Goal: Task Accomplishment & Management: Manage account settings

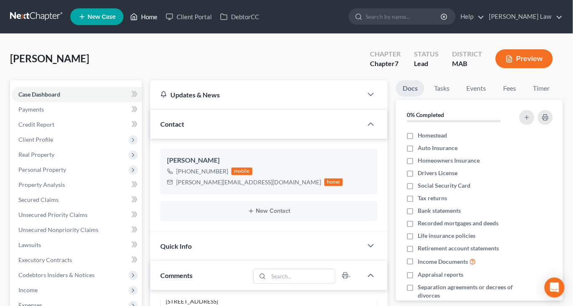
click at [162, 22] on link "Home" at bounding box center [144, 16] width 36 height 15
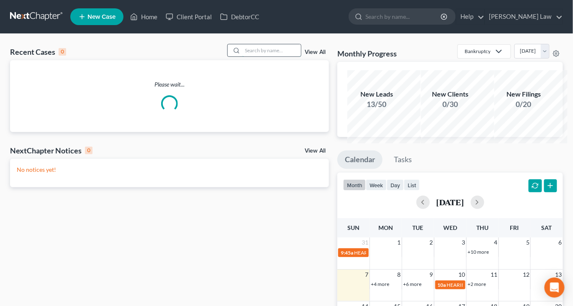
click at [247, 57] on input "search" at bounding box center [271, 50] width 59 height 12
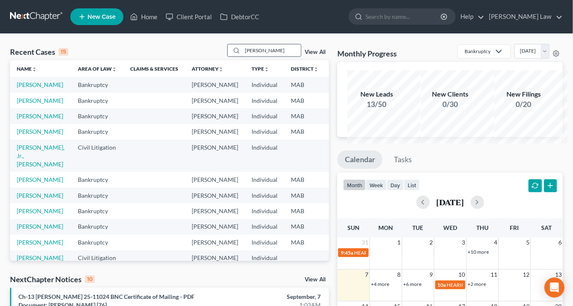
type input "[PERSON_NAME]"
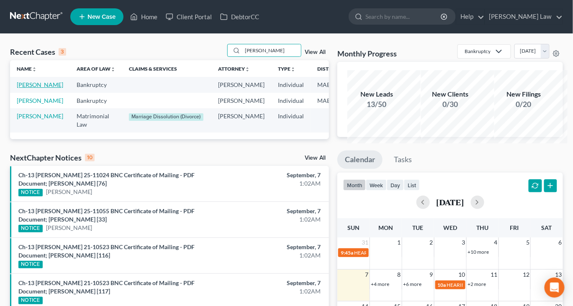
click at [33, 88] on link "[PERSON_NAME]" at bounding box center [40, 84] width 46 height 7
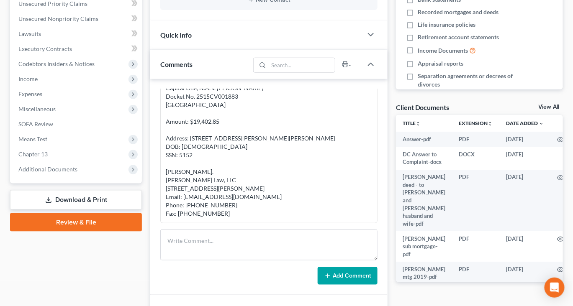
scroll to position [216, 0]
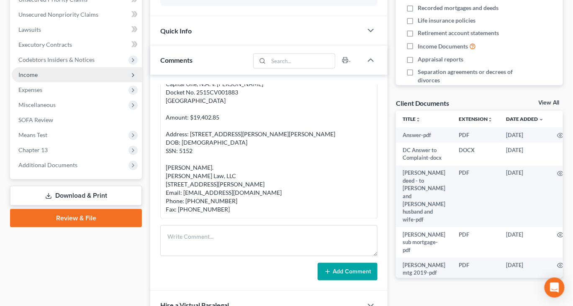
click at [38, 78] on span "Income" at bounding box center [27, 74] width 19 height 7
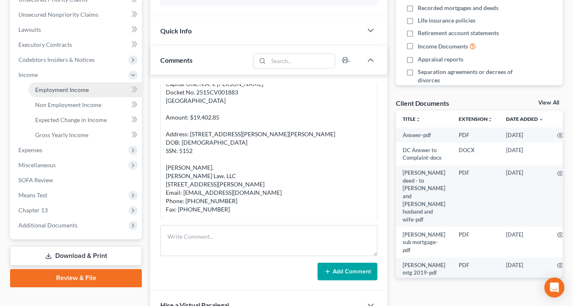
click at [68, 93] on span "Employment Income" at bounding box center [62, 89] width 54 height 7
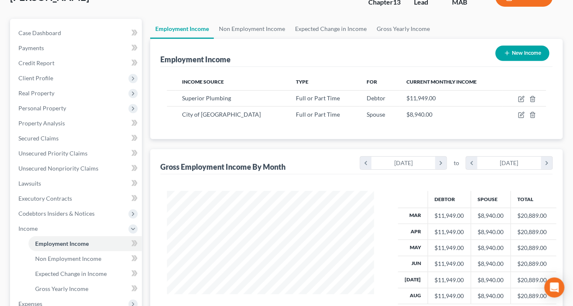
scroll to position [63, 2]
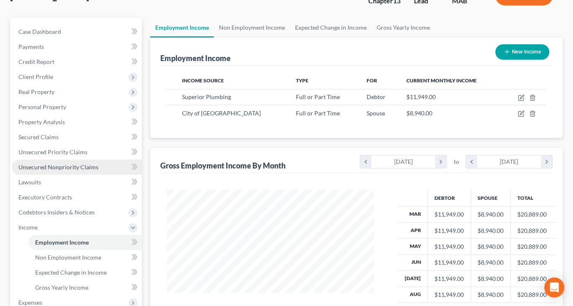
click at [59, 171] on span "Unsecured Nonpriority Claims" at bounding box center [58, 167] width 80 height 7
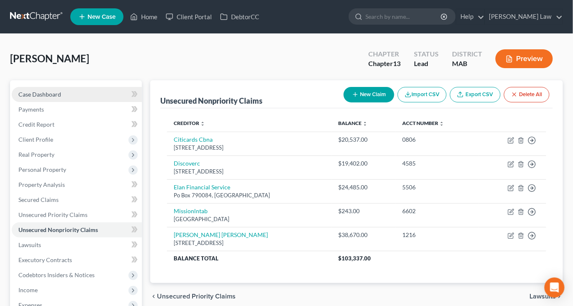
click at [61, 98] on span "Case Dashboard" at bounding box center [39, 94] width 43 height 7
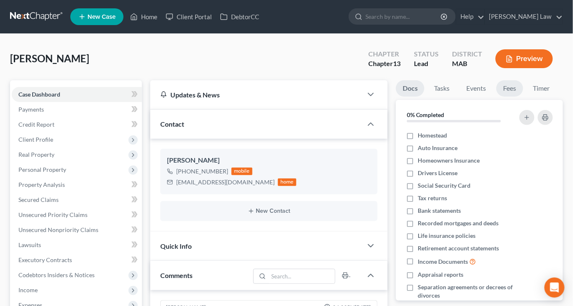
scroll to position [71, 0]
click at [523, 97] on link "Fees" at bounding box center [509, 88] width 27 height 16
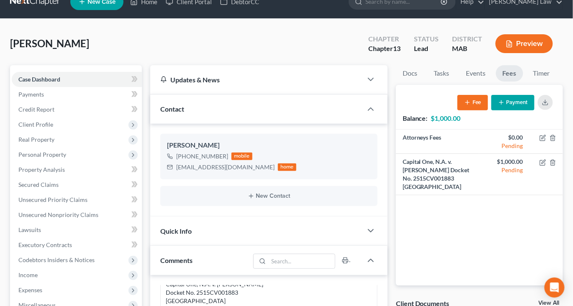
scroll to position [23, 0]
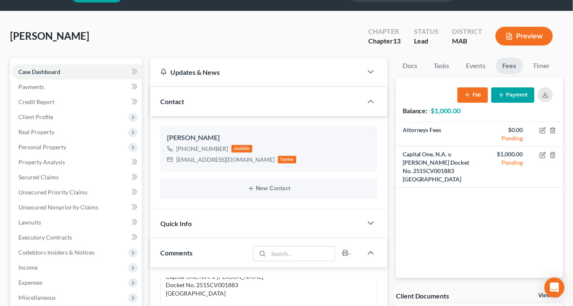
click at [492, 103] on button "Payment" at bounding box center [512, 94] width 43 height 15
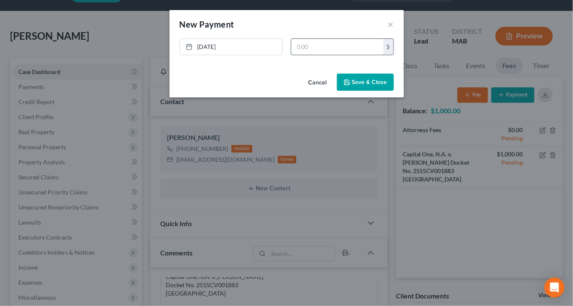
click at [363, 55] on input "text" at bounding box center [337, 47] width 92 height 16
type input "1,000"
click at [391, 91] on button "Save & Close" at bounding box center [365, 83] width 57 height 18
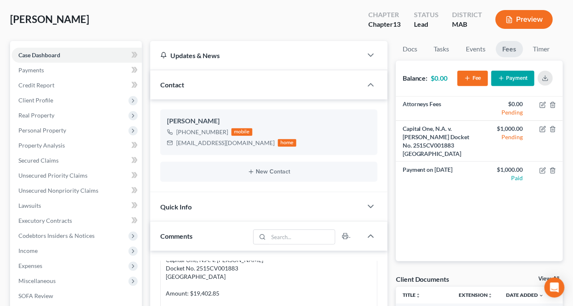
scroll to position [0, 0]
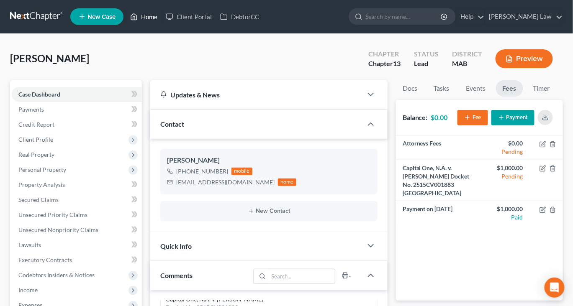
click at [162, 21] on link "Home" at bounding box center [144, 16] width 36 height 15
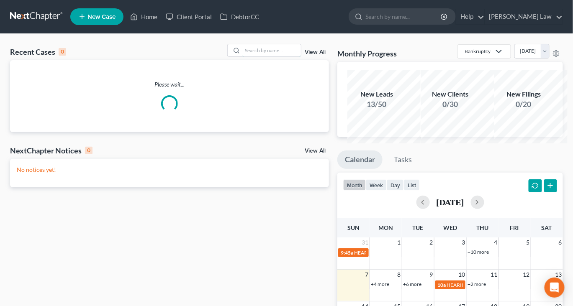
drag, startPoint x: 245, startPoint y: 62, endPoint x: 245, endPoint y: 49, distance: 13.0
click at [245, 57] on input "search" at bounding box center [271, 50] width 59 height 12
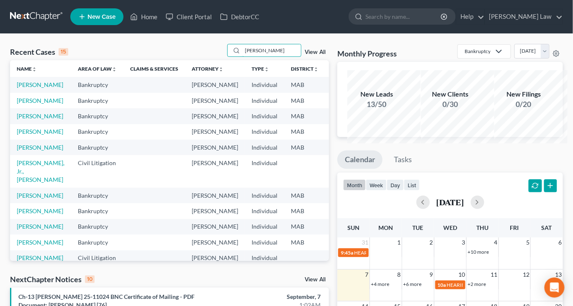
type input "[PERSON_NAME]"
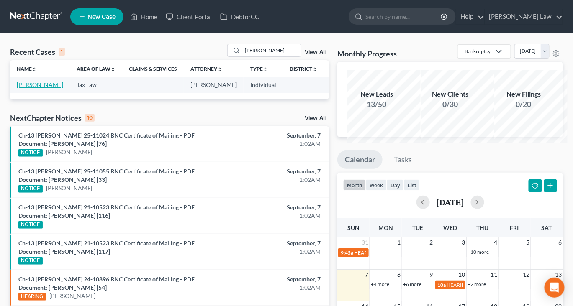
click at [35, 88] on link "[PERSON_NAME]" at bounding box center [40, 84] width 46 height 7
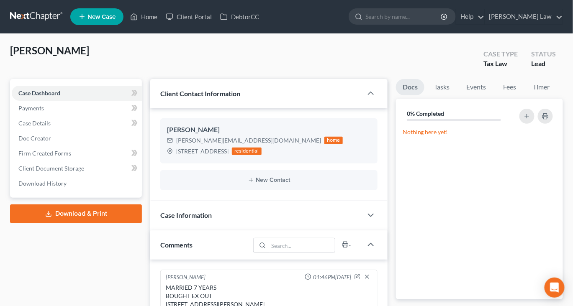
scroll to position [23, 0]
click at [523, 95] on link "Fees" at bounding box center [509, 87] width 27 height 16
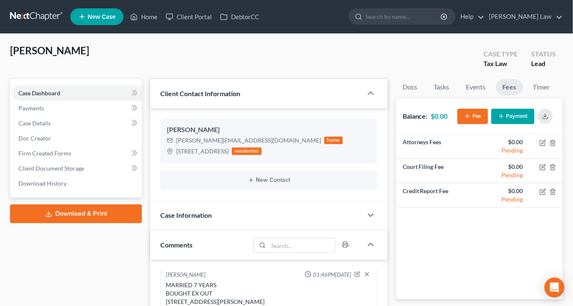
click at [492, 124] on button "Payment" at bounding box center [512, 116] width 43 height 15
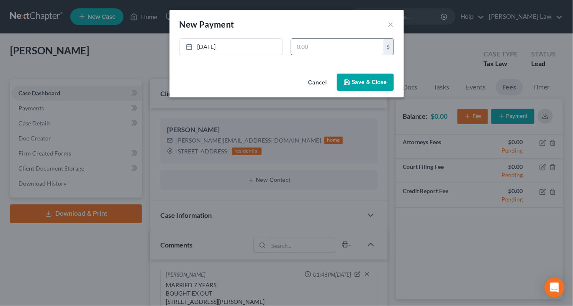
click at [369, 55] on input "text" at bounding box center [337, 47] width 92 height 16
type input "2,500"
click at [388, 91] on button "Save & Close" at bounding box center [365, 83] width 57 height 18
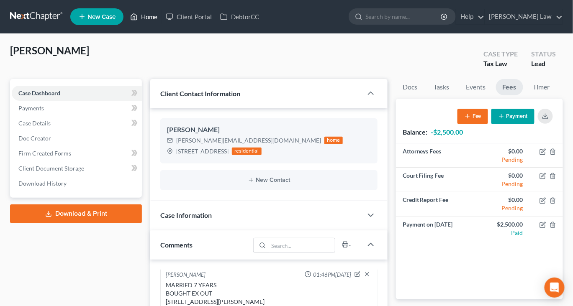
click at [162, 19] on link "Home" at bounding box center [144, 16] width 36 height 15
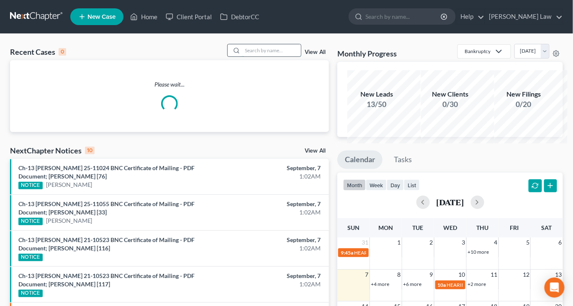
click at [255, 57] on input "search" at bounding box center [271, 50] width 59 height 12
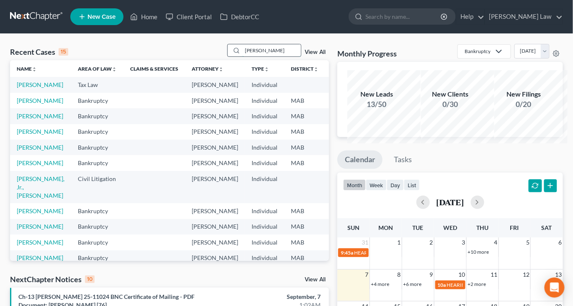
type input "[PERSON_NAME]"
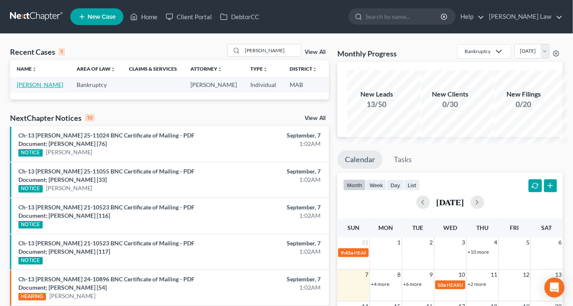
click at [42, 88] on link "[PERSON_NAME]" at bounding box center [40, 84] width 46 height 7
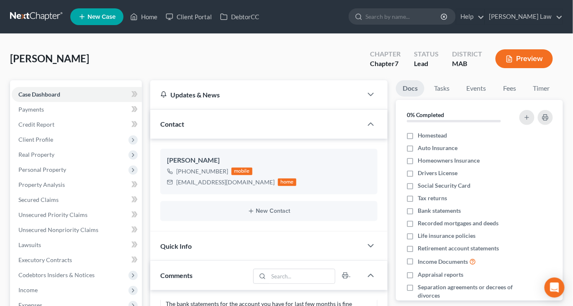
click at [509, 68] on button "Preview" at bounding box center [524, 58] width 57 height 19
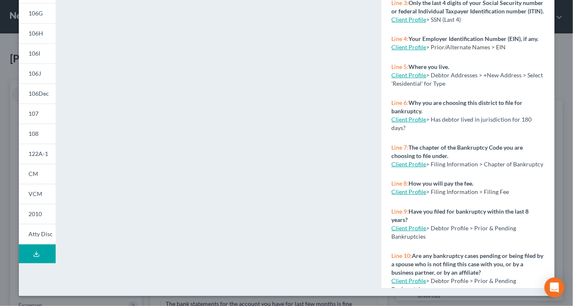
scroll to position [261, 0]
click at [38, 264] on button "Download Draft" at bounding box center [37, 254] width 37 height 19
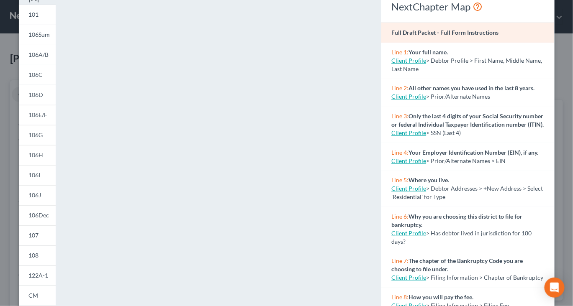
scroll to position [0, 0]
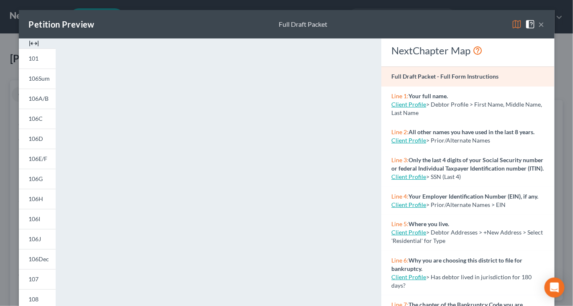
click at [29, 49] on img at bounding box center [34, 44] width 10 height 10
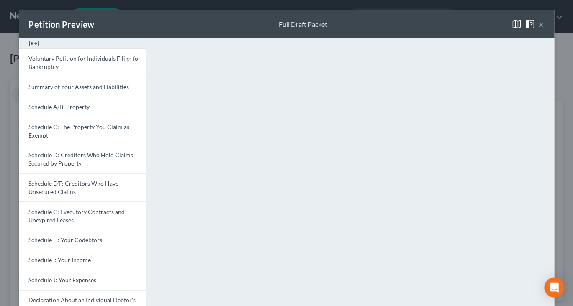
click at [545, 29] on button "×" at bounding box center [542, 24] width 6 height 10
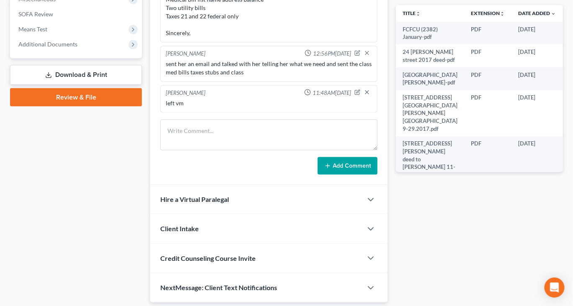
scroll to position [323, 0]
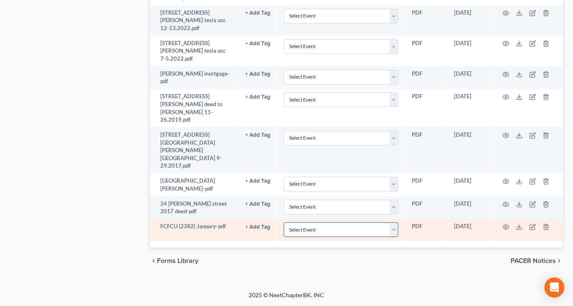
scroll to position [832, 0]
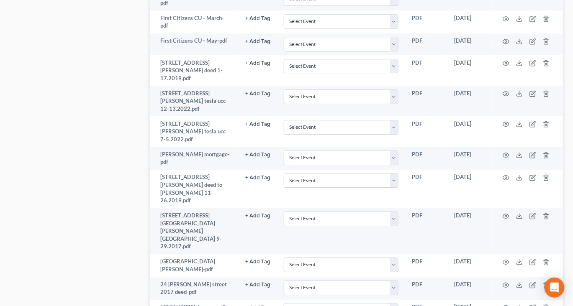
scroll to position [746, 10]
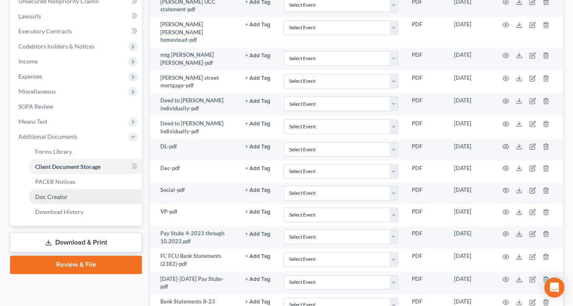
scroll to position [229, 10]
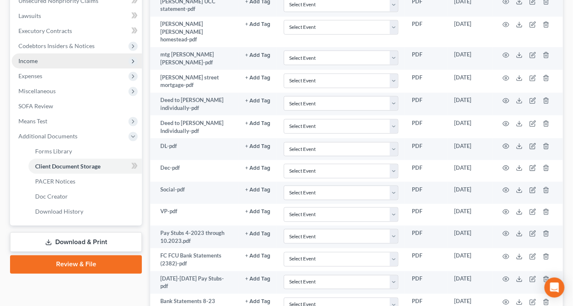
click at [26, 64] on span "Income" at bounding box center [27, 60] width 19 height 7
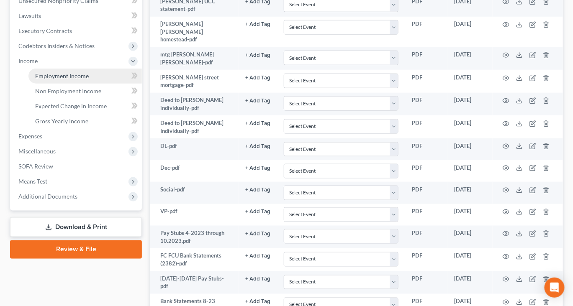
click at [47, 80] on span "Employment Income" at bounding box center [62, 75] width 54 height 7
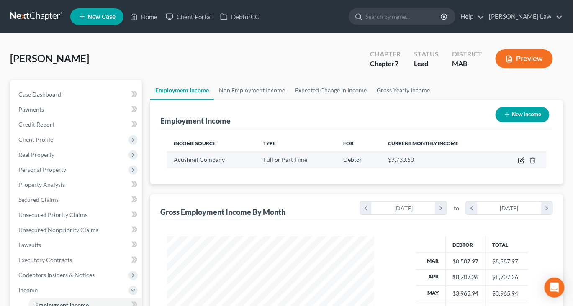
click at [518, 164] on icon "button" at bounding box center [521, 160] width 7 height 7
select select "0"
select select "22"
select select "0"
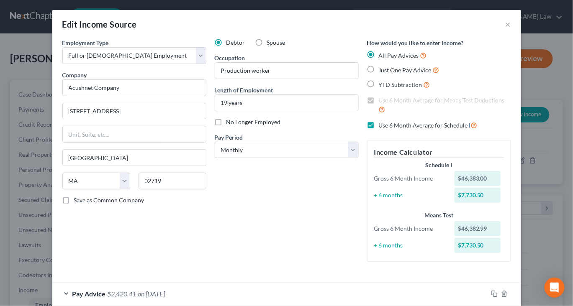
click at [383, 130] on label "Use 6 Month Average for Schedule I" at bounding box center [428, 126] width 99 height 10
click at [383, 126] on input "Use 6 Month Average for Schedule I" at bounding box center [384, 123] width 5 height 5
checkbox input "false"
click at [386, 90] on label "YTD Subtraction" at bounding box center [404, 85] width 51 height 10
click at [386, 85] on input "YTD Subtraction" at bounding box center [384, 82] width 5 height 5
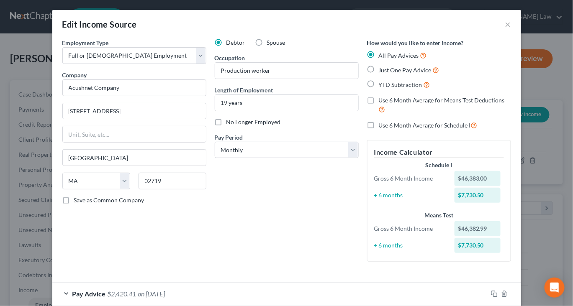
radio input "true"
checkbox input "false"
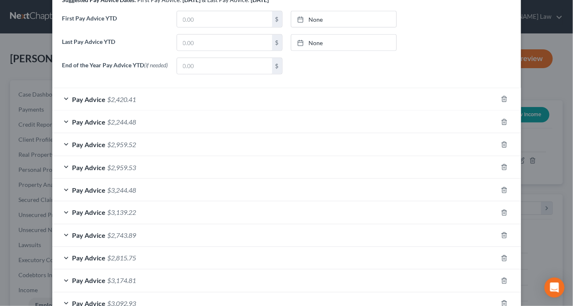
scroll to position [283, 0]
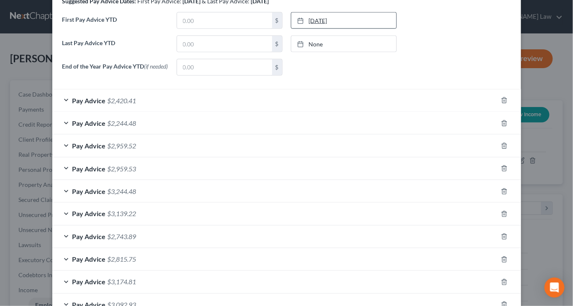
click at [303, 23] on rect at bounding box center [300, 20] width 5 height 5
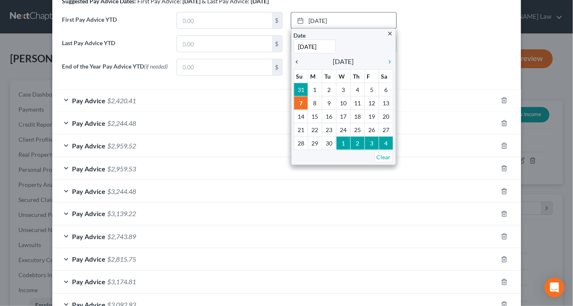
click at [298, 65] on icon "chevron_left" at bounding box center [299, 62] width 11 height 7
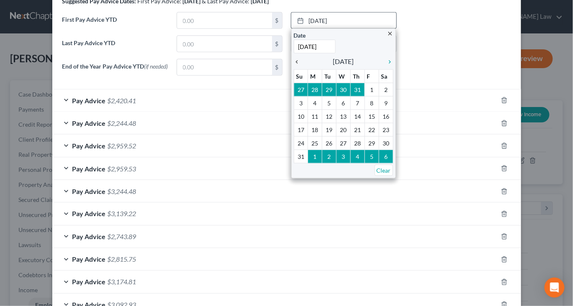
click at [298, 65] on icon "chevron_left" at bounding box center [299, 62] width 11 height 7
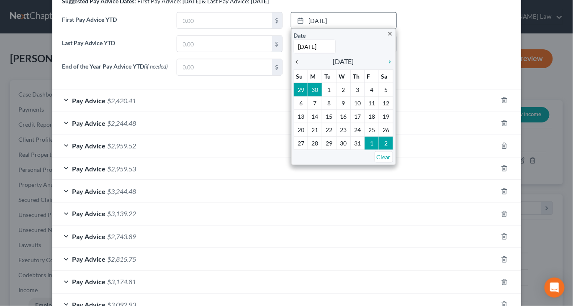
click at [298, 65] on icon "chevron_left" at bounding box center [299, 62] width 11 height 7
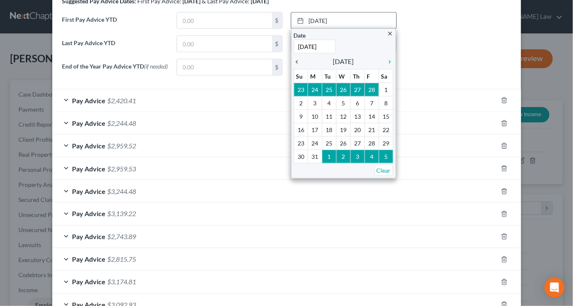
click at [298, 65] on icon "chevron_left" at bounding box center [299, 62] width 11 height 7
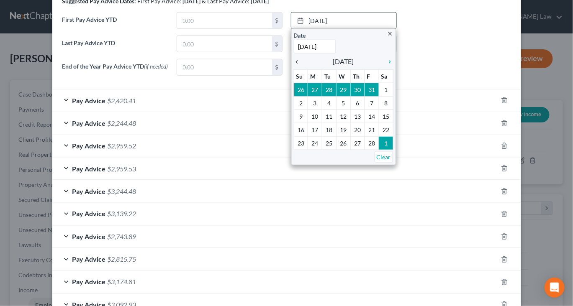
click at [298, 65] on icon "chevron_left" at bounding box center [299, 62] width 11 height 7
type input "[DATE]"
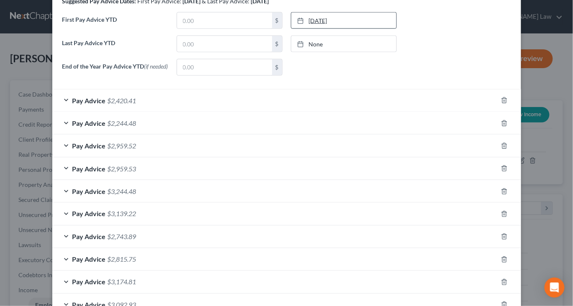
click at [302, 24] on icon at bounding box center [300, 21] width 7 height 7
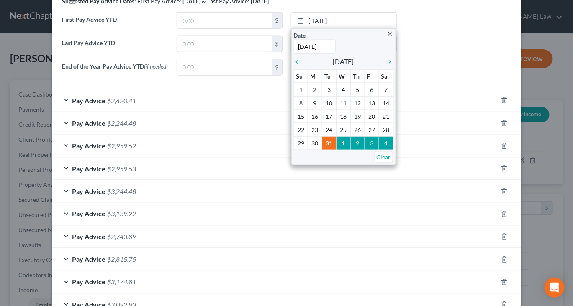
click at [391, 37] on icon "close" at bounding box center [390, 34] width 6 height 6
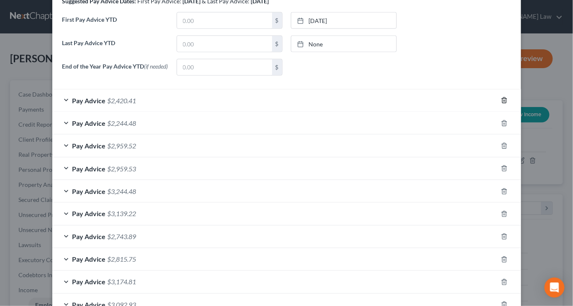
click at [508, 104] on icon "button" at bounding box center [504, 100] width 7 height 7
click at [506, 103] on icon "button" at bounding box center [504, 100] width 4 height 5
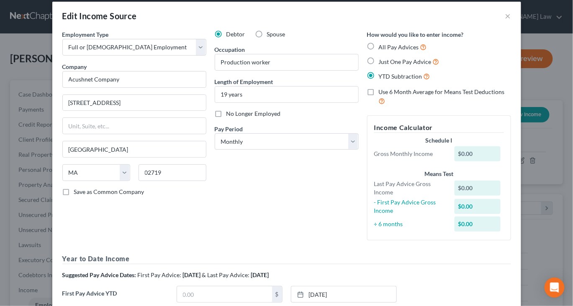
scroll to position [0, 0]
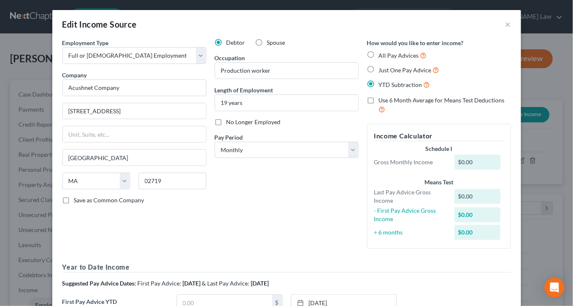
click at [383, 75] on label "Just One Pay Advice" at bounding box center [409, 70] width 61 height 10
click at [383, 71] on input "Just One Pay Advice" at bounding box center [384, 67] width 5 height 5
radio input "true"
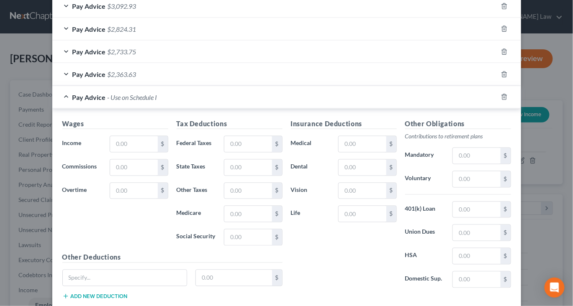
scroll to position [344, 0]
click at [110, 152] on input "text" at bounding box center [133, 144] width 47 height 16
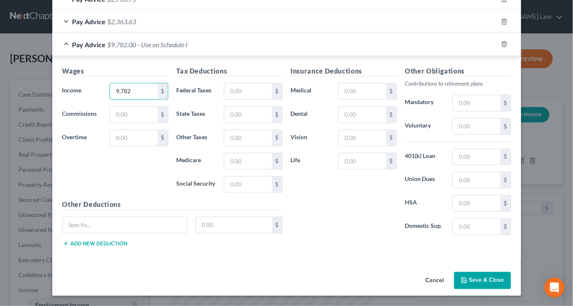
scroll to position [574, 0]
type input "9,782"
click at [504, 275] on button "Save & Close" at bounding box center [482, 282] width 57 height 18
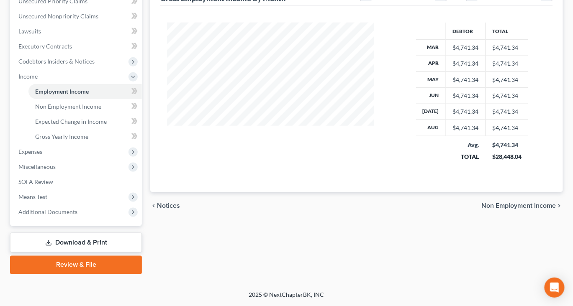
scroll to position [342, 0]
click at [47, 193] on span "Means Test" at bounding box center [32, 196] width 29 height 7
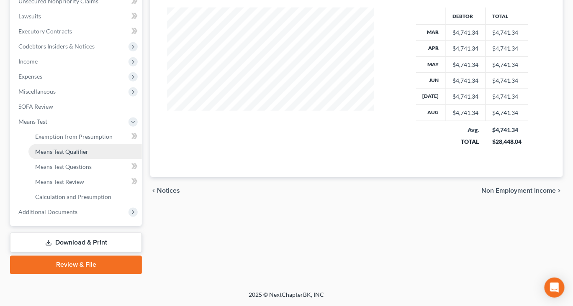
click at [75, 144] on link "Means Test Qualifier" at bounding box center [84, 151] width 113 height 15
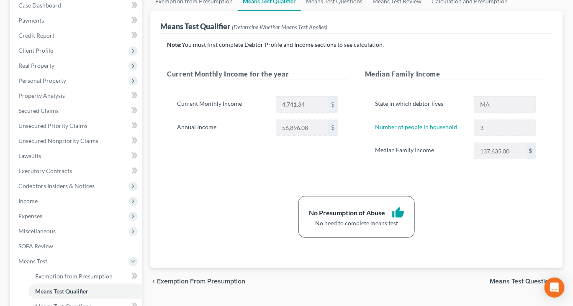
scroll to position [84, 0]
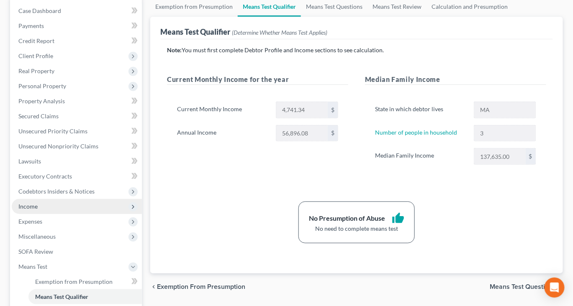
click at [30, 210] on span "Income" at bounding box center [27, 206] width 19 height 7
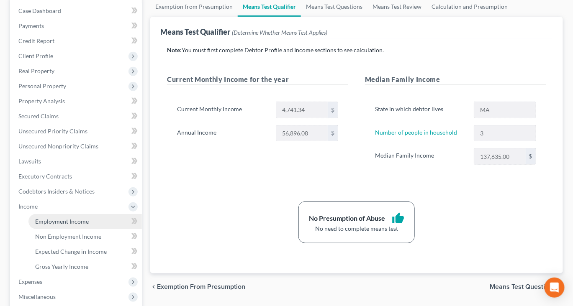
click at [63, 225] on span "Employment Income" at bounding box center [62, 221] width 54 height 7
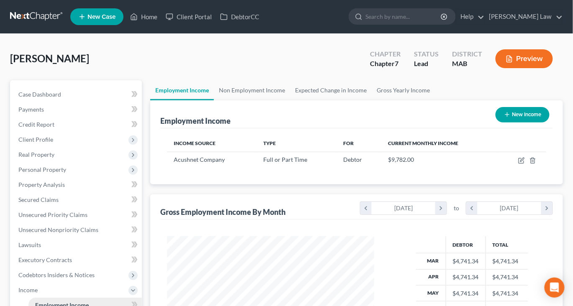
scroll to position [186, 224]
click at [520, 162] on icon "button" at bounding box center [522, 160] width 4 height 4
select select "0"
select select "22"
select select "0"
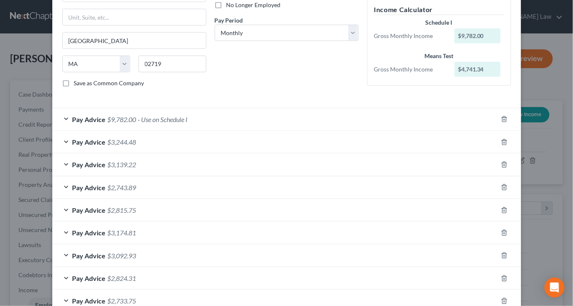
scroll to position [123, 0]
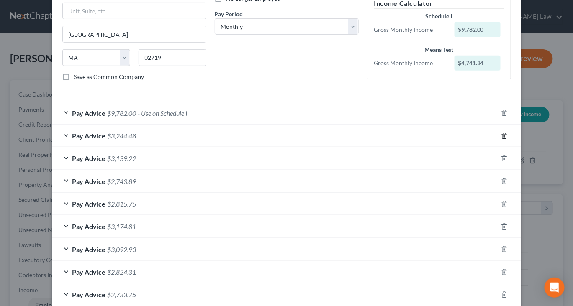
click at [508, 139] on icon "button" at bounding box center [504, 136] width 7 height 7
click at [508, 162] on icon "button" at bounding box center [504, 158] width 7 height 7
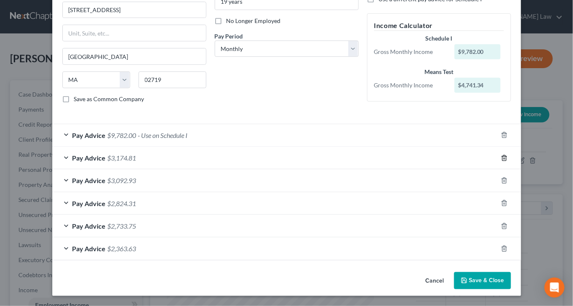
click at [508, 162] on icon "button" at bounding box center [504, 158] width 7 height 7
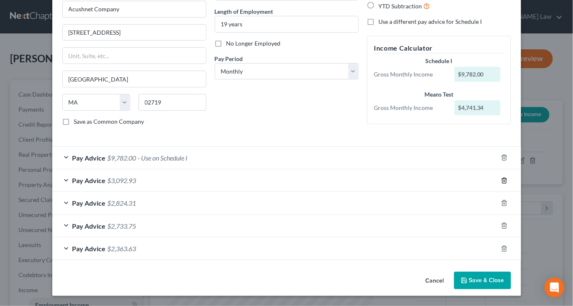
click at [508, 184] on icon "button" at bounding box center [504, 180] width 7 height 7
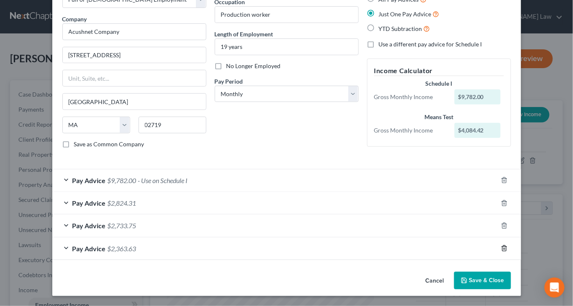
click at [508, 252] on icon "button" at bounding box center [504, 248] width 7 height 7
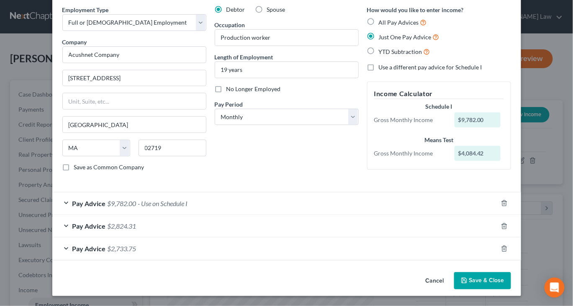
scroll to position [114, 0]
click at [504, 249] on line "button" at bounding box center [504, 250] width 0 height 2
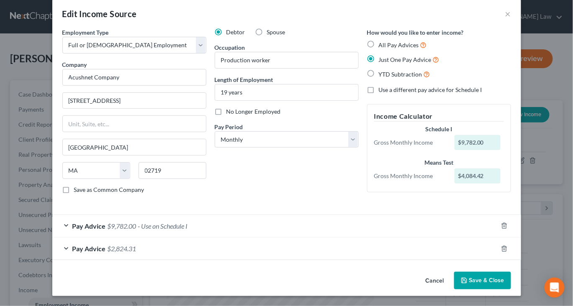
scroll to position [86, 0]
click at [504, 249] on line "button" at bounding box center [504, 250] width 0 height 2
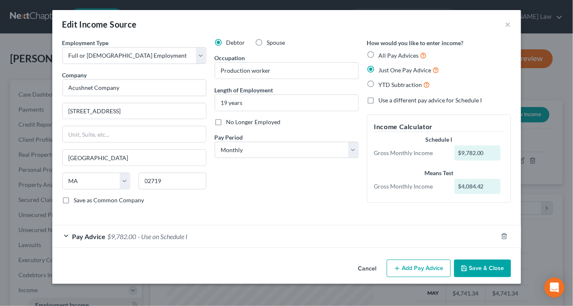
click at [416, 246] on div "Pay Advice $9,782.00 - Use on Schedule I" at bounding box center [274, 237] width 445 height 22
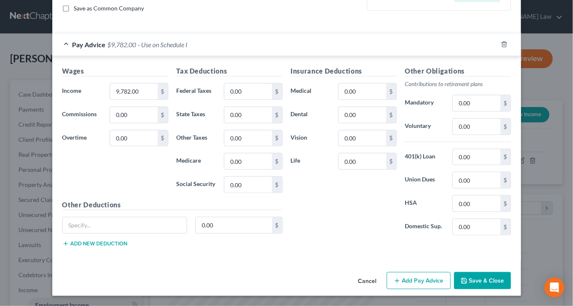
scroll to position [320, 0]
click at [499, 276] on button "Save & Close" at bounding box center [482, 282] width 57 height 18
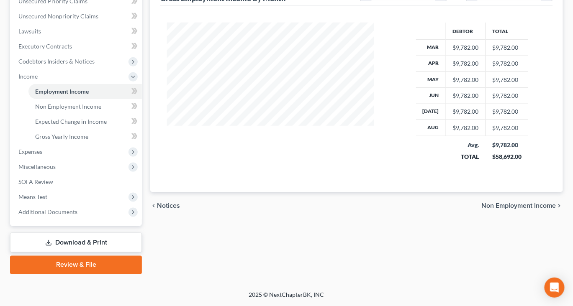
scroll to position [318, 0]
click at [47, 197] on span "Means Test" at bounding box center [32, 196] width 29 height 7
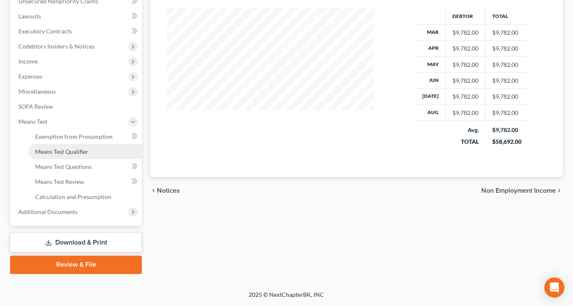
click at [88, 155] on span "Means Test Qualifier" at bounding box center [61, 151] width 53 height 7
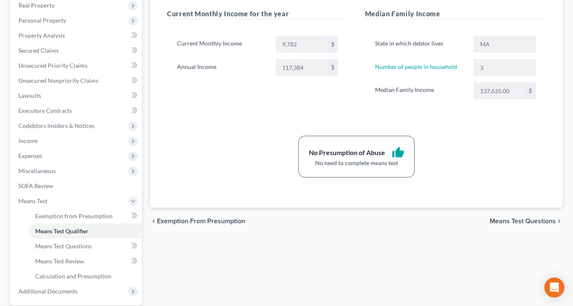
scroll to position [147, 0]
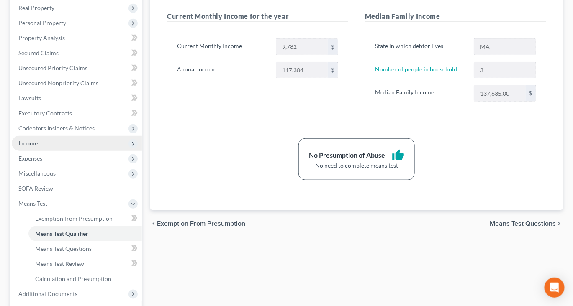
click at [33, 147] on span "Income" at bounding box center [27, 143] width 19 height 7
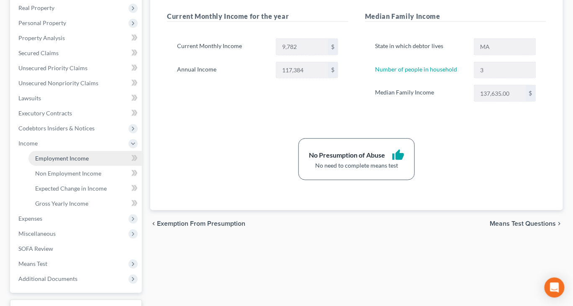
click at [78, 162] on span "Employment Income" at bounding box center [62, 158] width 54 height 7
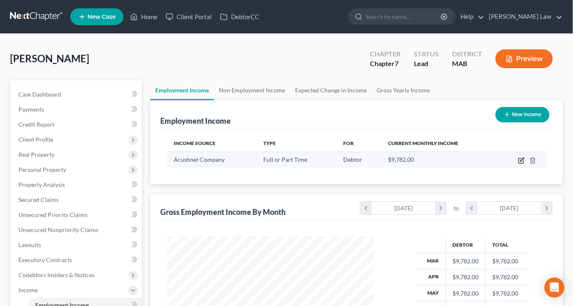
click at [518, 164] on icon "button" at bounding box center [521, 160] width 7 height 7
select select "0"
select select "22"
select select "0"
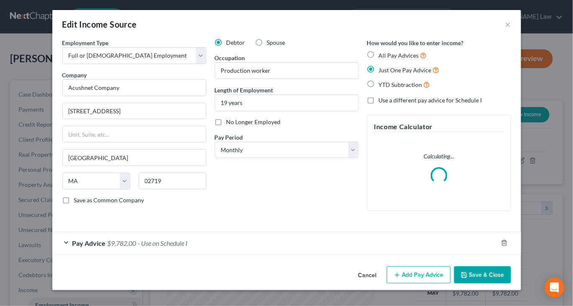
scroll to position [67, 0]
click at [209, 239] on div "Pay Advice $9,782.00 - Use on Schedule I" at bounding box center [274, 243] width 445 height 22
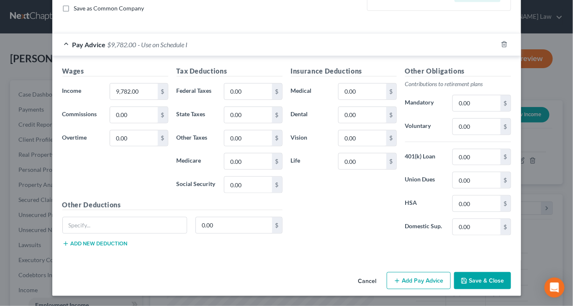
scroll to position [320, 0]
click at [511, 278] on button "Save & Close" at bounding box center [482, 282] width 57 height 18
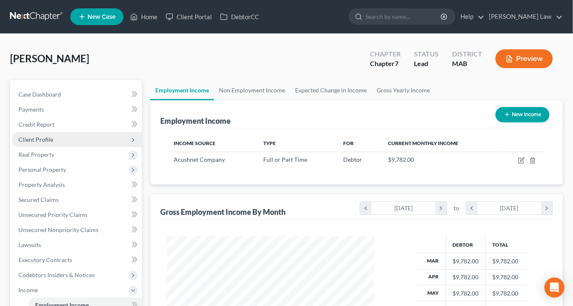
click at [49, 143] on span "Client Profile" at bounding box center [35, 139] width 35 height 7
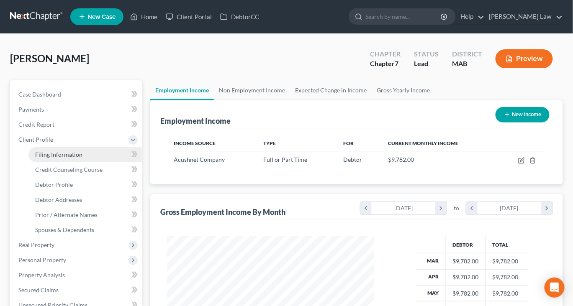
click at [78, 158] on span "Filing Information" at bounding box center [58, 154] width 47 height 7
select select "1"
select select "0"
select select "39"
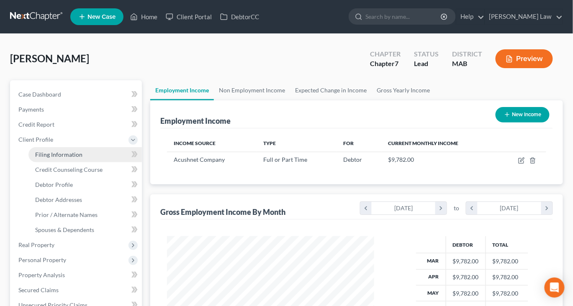
select select "0"
select select "22"
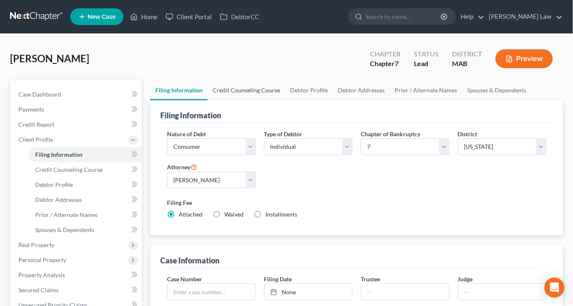
click at [262, 100] on link "Credit Counseling Course" at bounding box center [246, 90] width 77 height 20
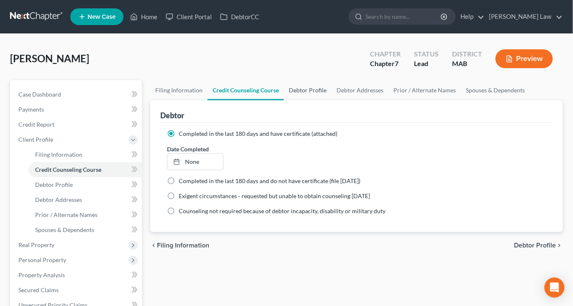
click at [332, 100] on link "Debtor Profile" at bounding box center [308, 90] width 48 height 20
select select "2"
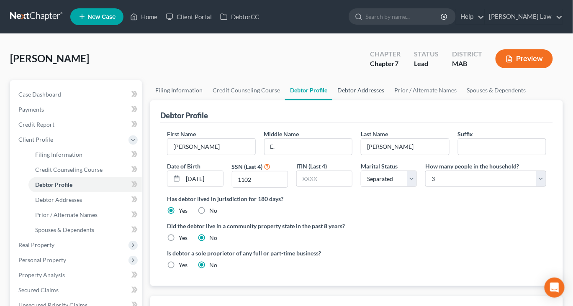
click at [389, 100] on link "Debtor Addresses" at bounding box center [360, 90] width 57 height 20
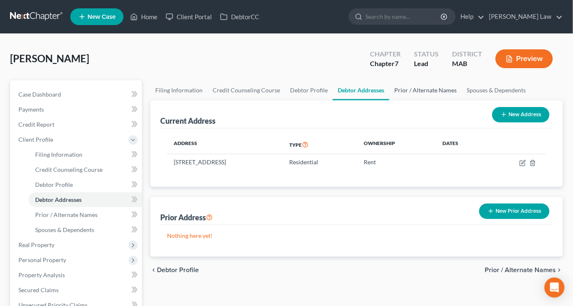
click at [462, 100] on link "Prior / Alternate Names" at bounding box center [425, 90] width 72 height 20
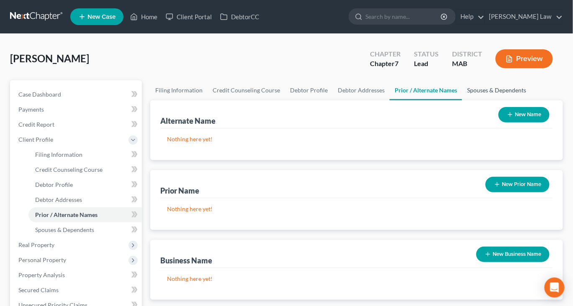
click at [462, 100] on link "Spouses & Dependents" at bounding box center [496, 90] width 69 height 20
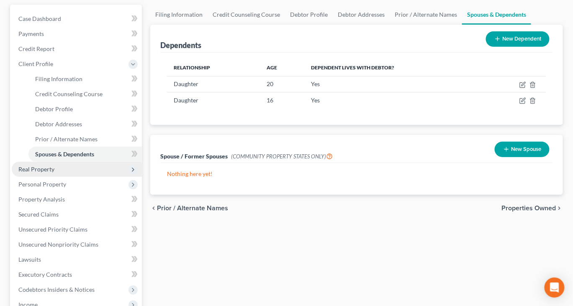
scroll to position [77, 0]
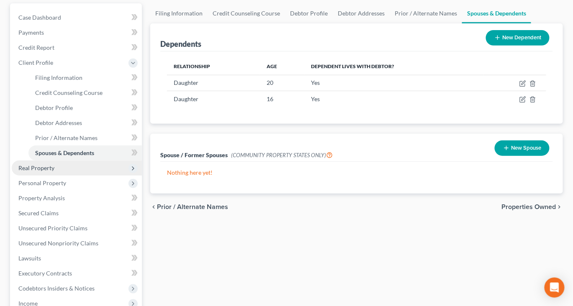
click at [43, 172] on span "Real Property" at bounding box center [36, 168] width 36 height 7
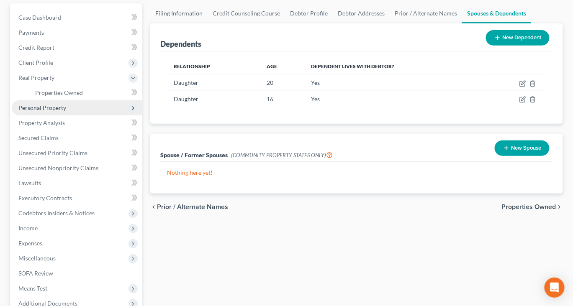
click at [53, 111] on span "Personal Property" at bounding box center [42, 107] width 48 height 7
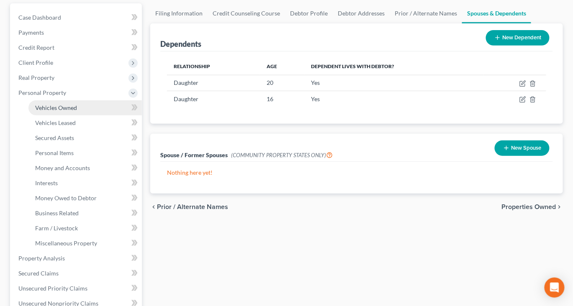
click at [77, 111] on span "Vehicles Owned" at bounding box center [56, 107] width 42 height 7
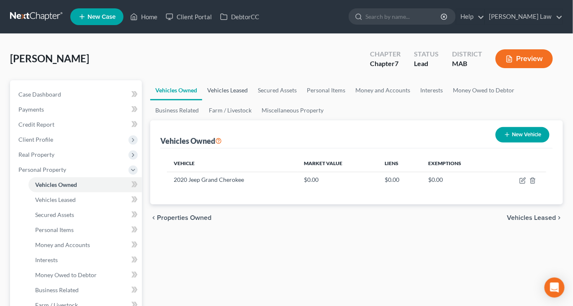
click at [251, 100] on link "Vehicles Leased" at bounding box center [227, 90] width 51 height 20
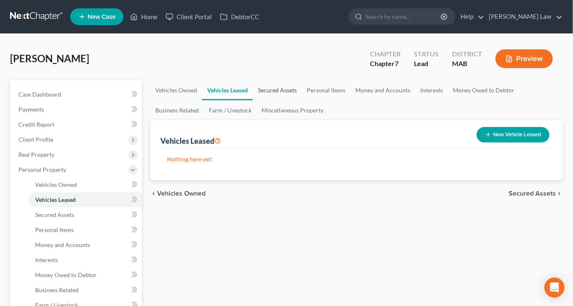
click at [293, 100] on link "Secured Assets" at bounding box center [277, 90] width 49 height 20
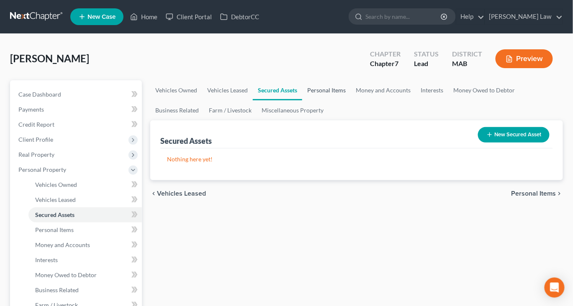
click at [351, 100] on link "Personal Items" at bounding box center [326, 90] width 49 height 20
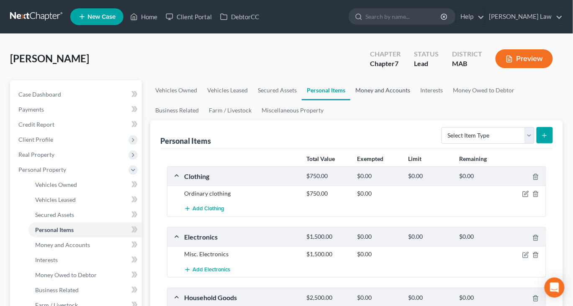
click at [415, 100] on link "Money and Accounts" at bounding box center [382, 90] width 65 height 20
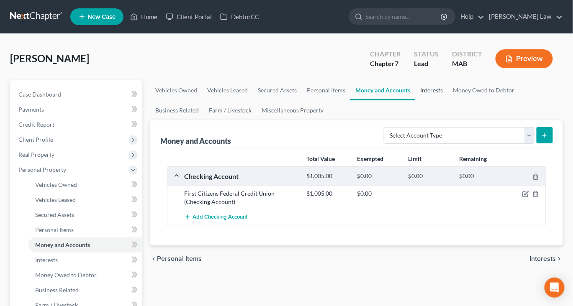
click at [448, 100] on link "Interests" at bounding box center [431, 90] width 33 height 20
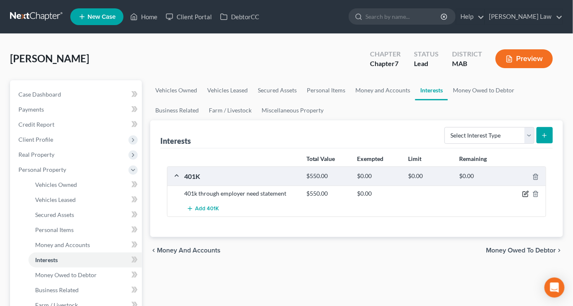
click at [522, 198] on icon "button" at bounding box center [525, 194] width 7 height 7
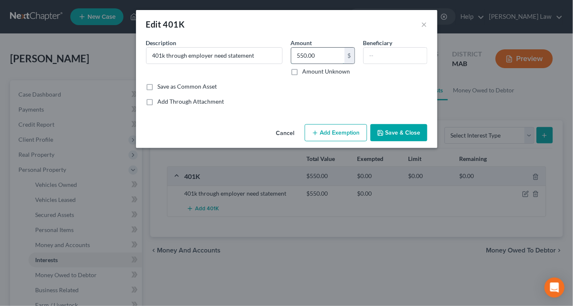
click at [332, 64] on input "550.00" at bounding box center [317, 56] width 53 height 16
type input "2,750"
drag, startPoint x: 257, startPoint y: 72, endPoint x: 195, endPoint y: 72, distance: 61.5
click at [195, 64] on input "401k through employer need statement" at bounding box center [215, 56] width 136 height 16
type input "401k through employer"
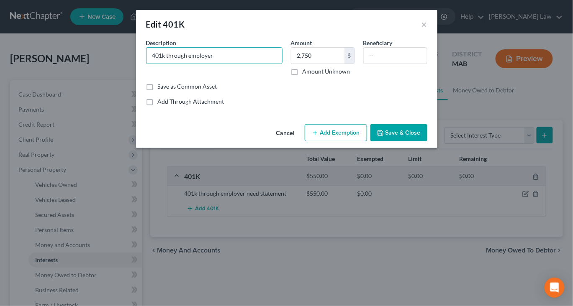
click at [427, 142] on button "Save & Close" at bounding box center [398, 133] width 57 height 18
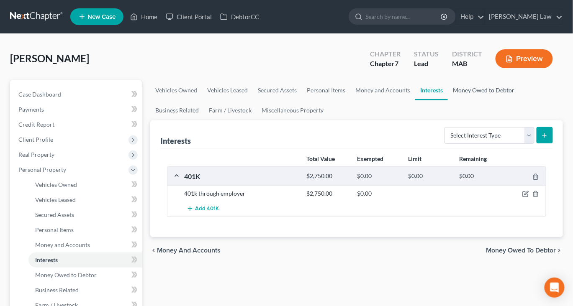
click at [448, 100] on link "Money Owed to Debtor" at bounding box center [484, 90] width 72 height 20
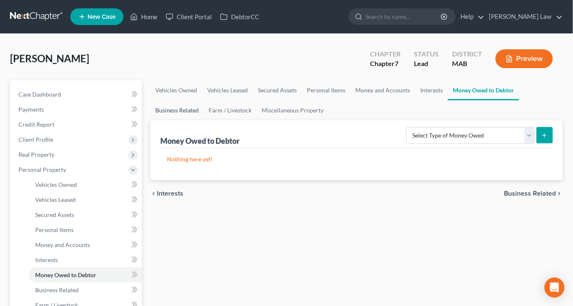
click at [204, 121] on link "Business Related" at bounding box center [177, 110] width 54 height 20
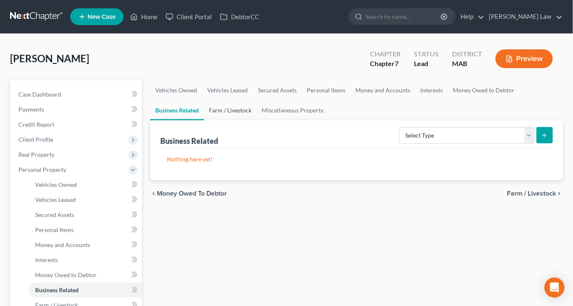
click at [257, 121] on link "Farm / Livestock" at bounding box center [230, 110] width 53 height 20
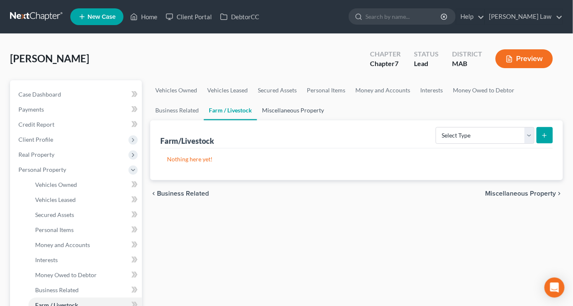
click at [329, 121] on link "Miscellaneous Property" at bounding box center [293, 110] width 72 height 20
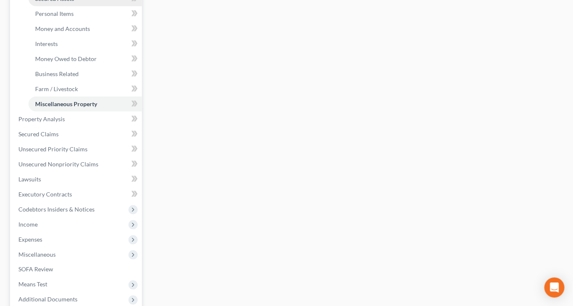
scroll to position [217, 0]
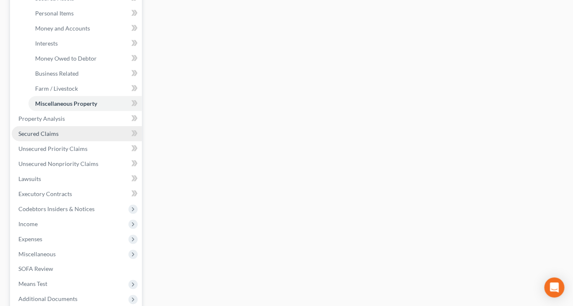
click at [56, 137] on span "Secured Claims" at bounding box center [38, 133] width 40 height 7
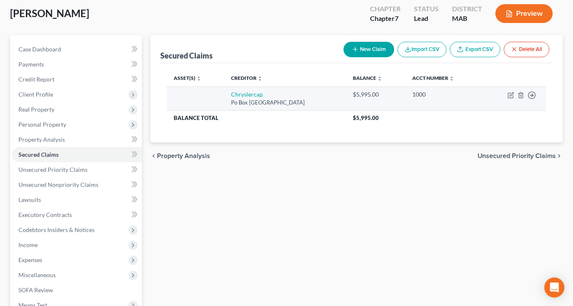
scroll to position [54, 0]
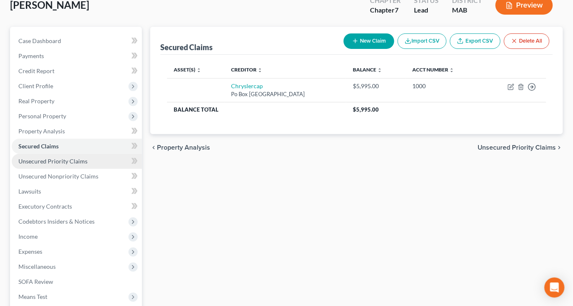
click at [65, 165] on span "Unsecured Priority Claims" at bounding box center [52, 161] width 69 height 7
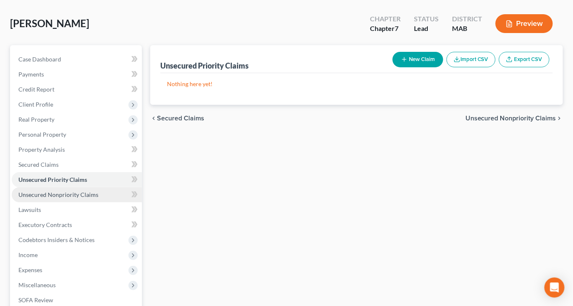
click at [70, 198] on span "Unsecured Nonpriority Claims" at bounding box center [58, 194] width 80 height 7
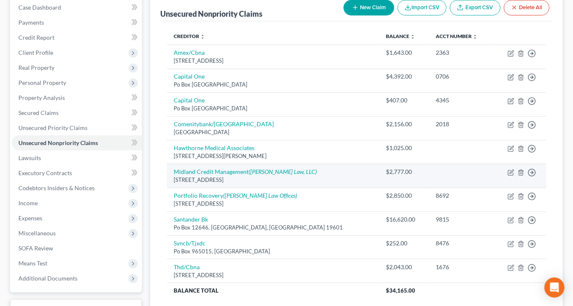
scroll to position [85, 0]
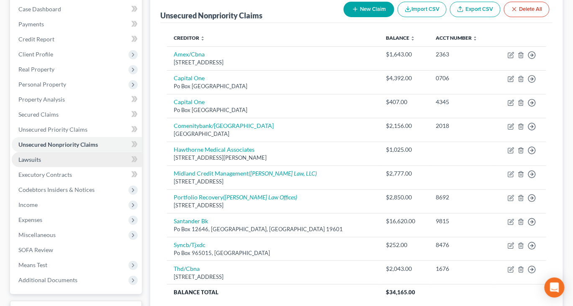
click at [60, 167] on link "Lawsuits" at bounding box center [77, 159] width 130 height 15
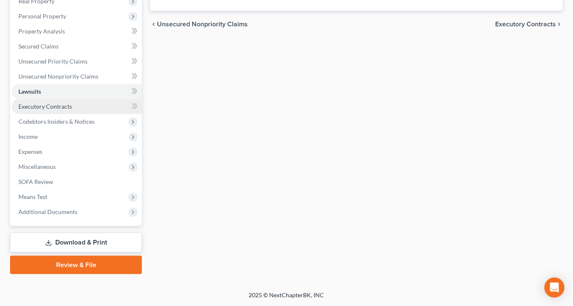
scroll to position [159, 0]
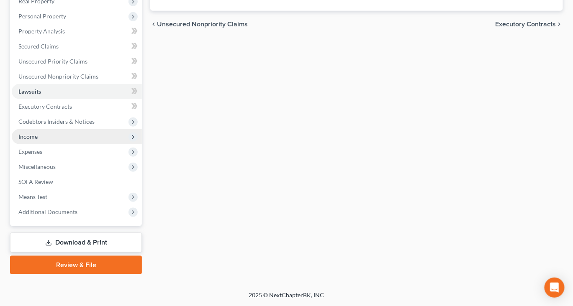
click at [38, 140] on span "Income" at bounding box center [27, 136] width 19 height 7
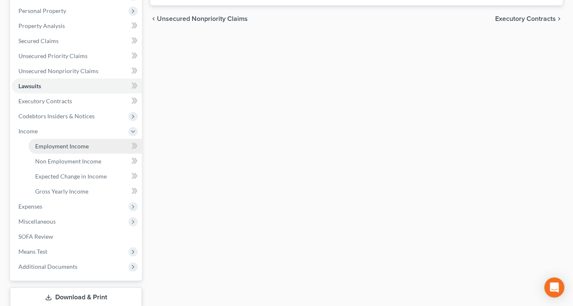
click at [82, 150] on span "Employment Income" at bounding box center [62, 146] width 54 height 7
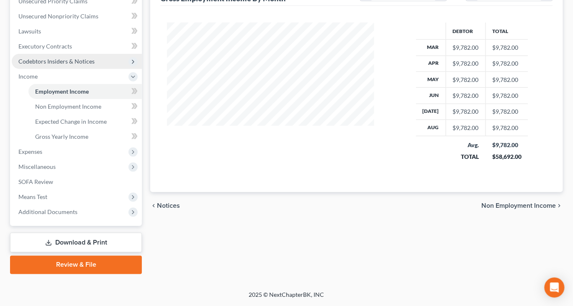
scroll to position [226, 0]
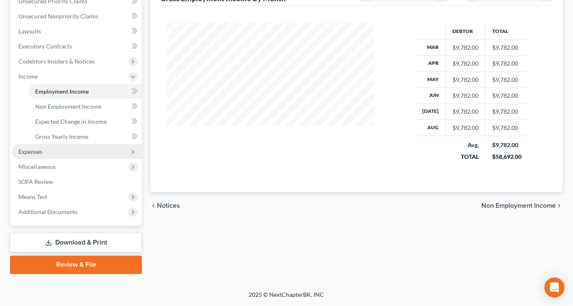
click at [39, 155] on span "Expenses" at bounding box center [30, 151] width 24 height 7
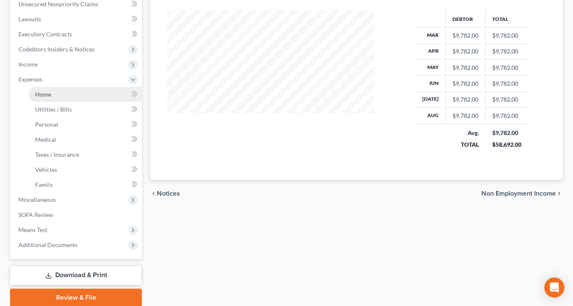
click at [51, 98] on span "Home" at bounding box center [43, 94] width 16 height 7
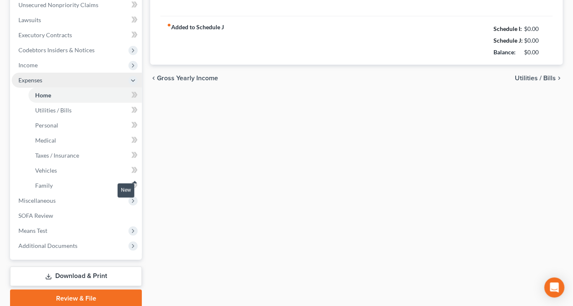
type input "850.00"
type input "0.00"
radio input "true"
type input "0.00"
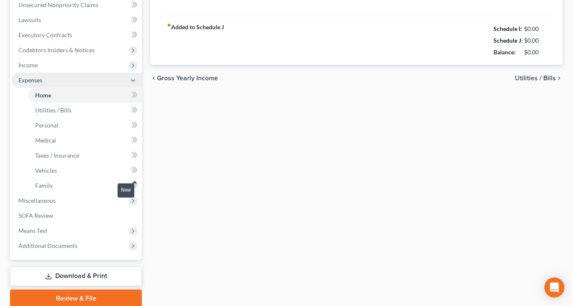
type input "0.00"
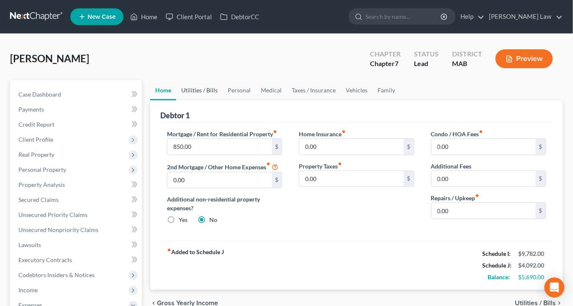
click at [211, 100] on link "Utilities / Bills" at bounding box center [199, 90] width 46 height 20
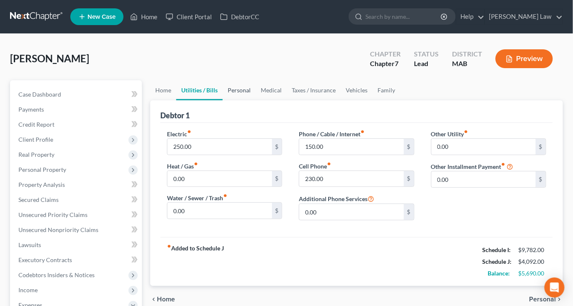
click at [256, 100] on link "Personal" at bounding box center [239, 90] width 33 height 20
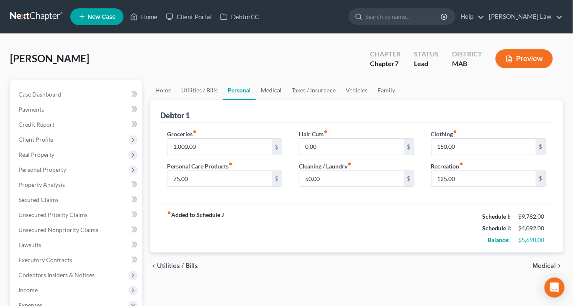
click at [287, 100] on link "Medical" at bounding box center [271, 90] width 31 height 20
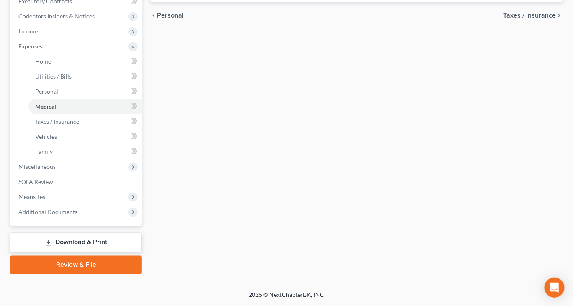
scroll to position [328, 0]
click at [55, 170] on span "Miscellaneous" at bounding box center [36, 166] width 37 height 7
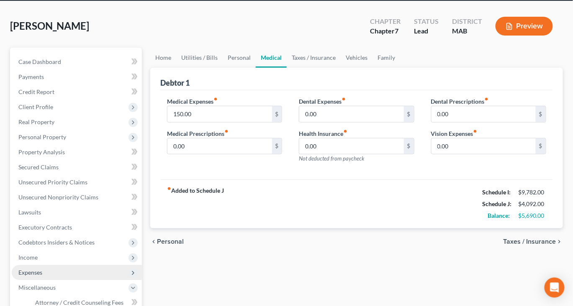
scroll to position [0, 0]
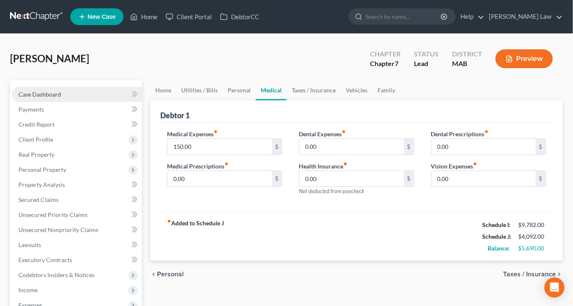
click at [55, 98] on span "Case Dashboard" at bounding box center [39, 94] width 43 height 7
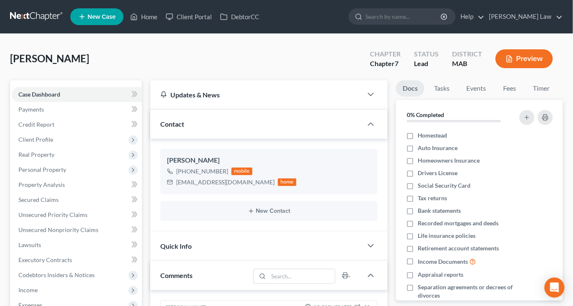
scroll to position [224, 0]
click at [523, 97] on link "Fees" at bounding box center [509, 88] width 27 height 16
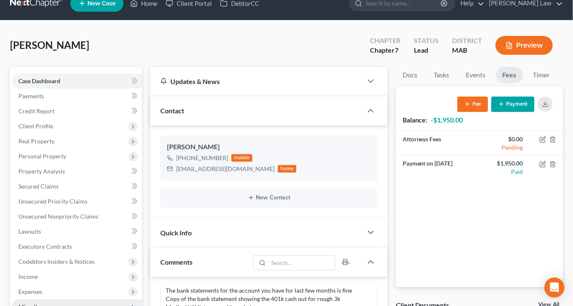
scroll to position [0, 0]
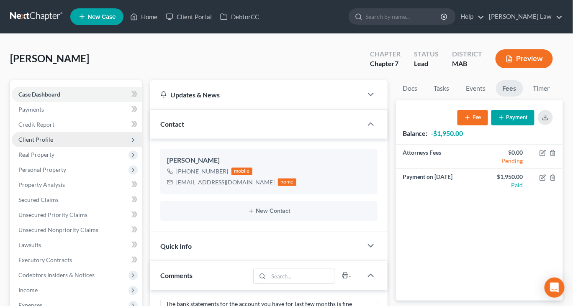
click at [49, 143] on span "Client Profile" at bounding box center [35, 139] width 35 height 7
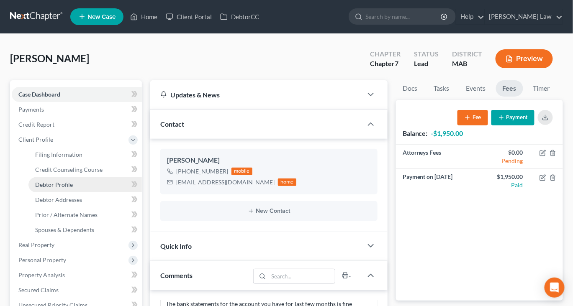
click at [73, 188] on span "Debtor Profile" at bounding box center [54, 184] width 38 height 7
select select "2"
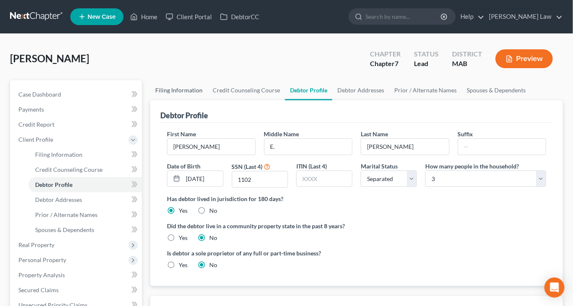
click at [190, 100] on link "Filing Information" at bounding box center [178, 90] width 57 height 20
select select "1"
select select "0"
select select "39"
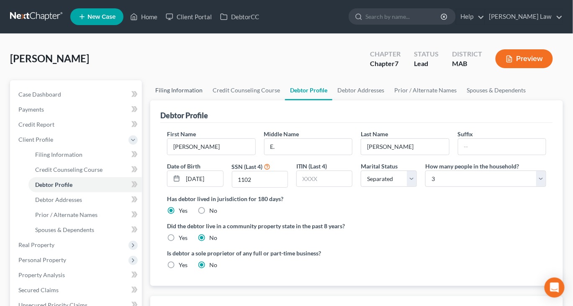
select select "0"
select select "22"
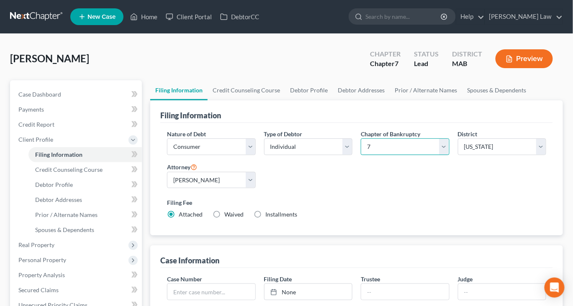
click at [439, 155] on select "Select 7 11 12 13" at bounding box center [405, 147] width 88 height 17
select select "3"
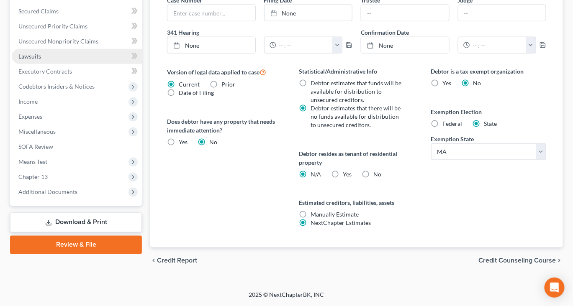
scroll to position [291, 0]
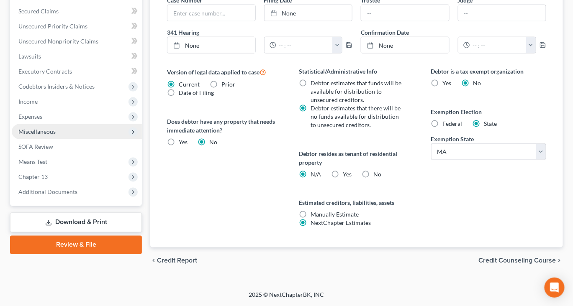
click at [54, 135] on span "Miscellaneous" at bounding box center [36, 131] width 37 height 7
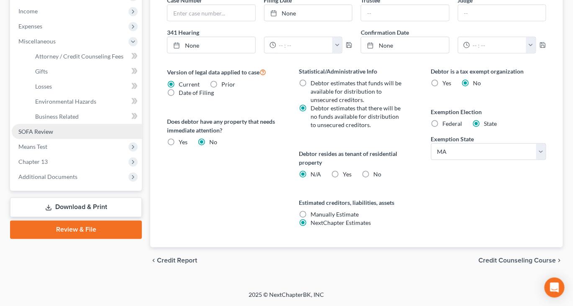
click at [53, 135] on span "SOFA Review" at bounding box center [35, 131] width 35 height 7
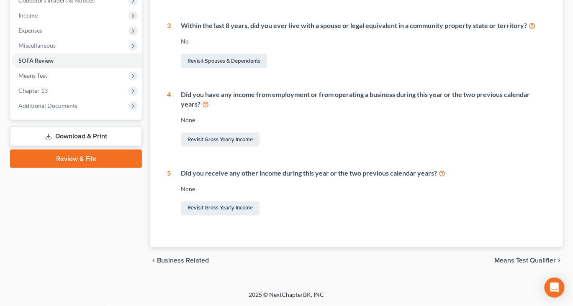
scroll to position [290, 0]
click at [56, 49] on span "Miscellaneous" at bounding box center [36, 45] width 37 height 7
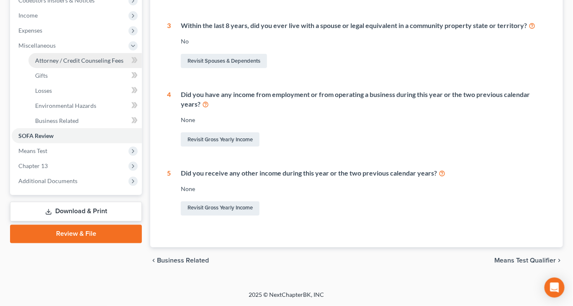
click at [85, 64] on span "Attorney / Credit Counseling Fees" at bounding box center [79, 60] width 88 height 7
select select "0"
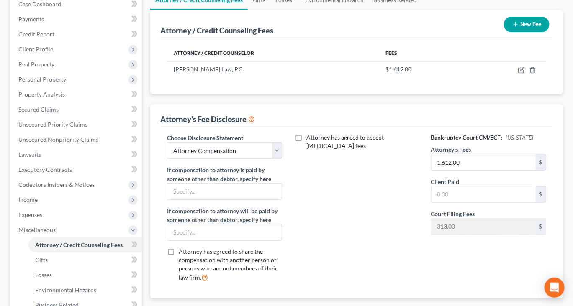
scroll to position [92, 0]
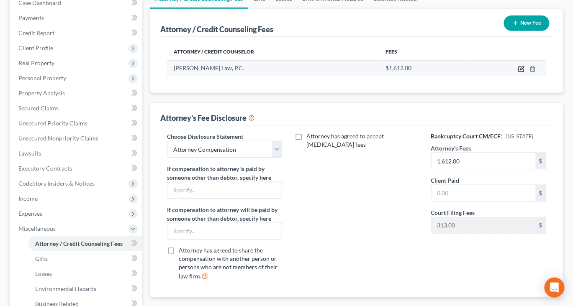
click at [518, 72] on icon "button" at bounding box center [521, 69] width 7 height 7
select select "22"
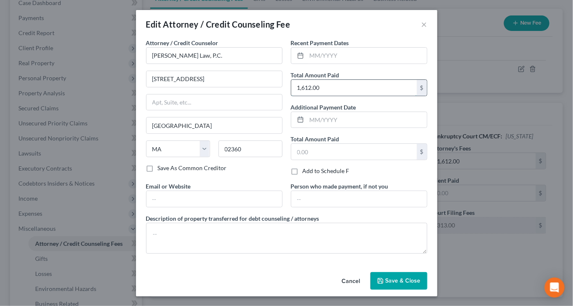
click at [349, 96] on input "1,612.00" at bounding box center [354, 88] width 126 height 16
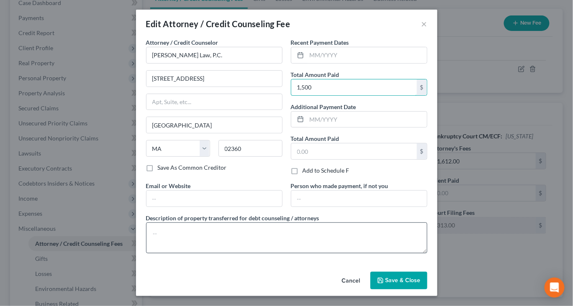
scroll to position [74, 0]
type input "1,500"
click at [421, 278] on span "Save & Close" at bounding box center [403, 280] width 35 height 7
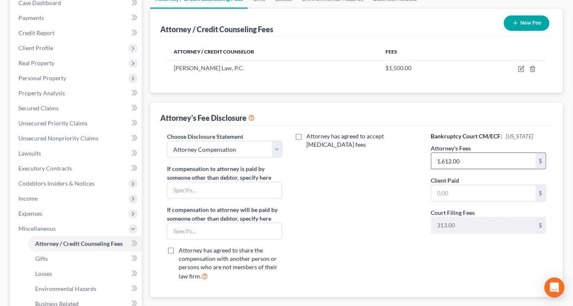
click at [483, 169] on input "1,612.00" at bounding box center [484, 161] width 104 height 16
type input "6,000"
click at [473, 201] on input "text" at bounding box center [484, 193] width 104 height 16
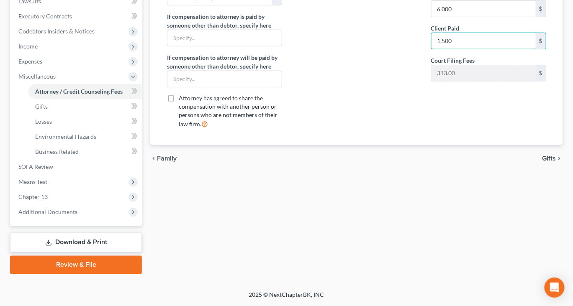
scroll to position [261, 0]
type input "1,500"
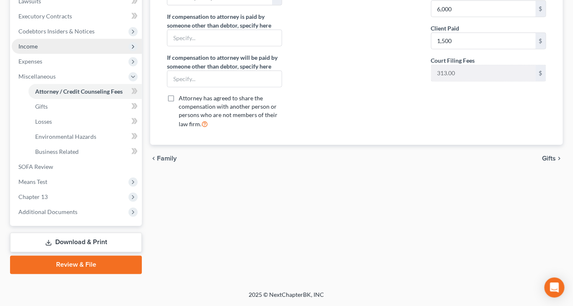
click at [38, 50] on span "Income" at bounding box center [27, 46] width 19 height 7
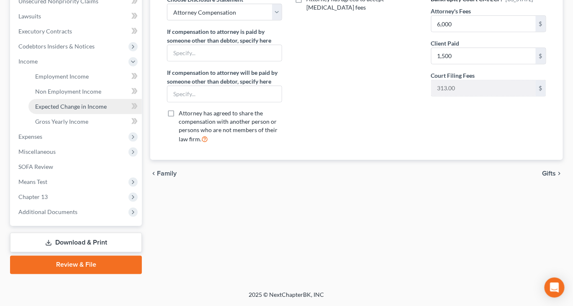
scroll to position [278, 0]
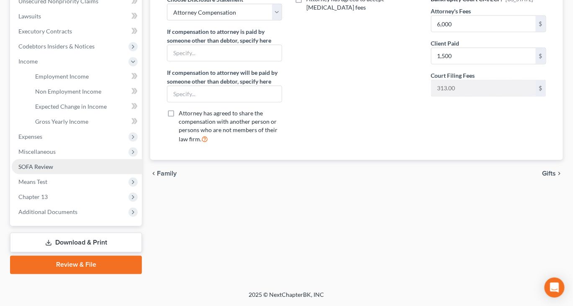
click at [49, 170] on span "SOFA Review" at bounding box center [35, 166] width 35 height 7
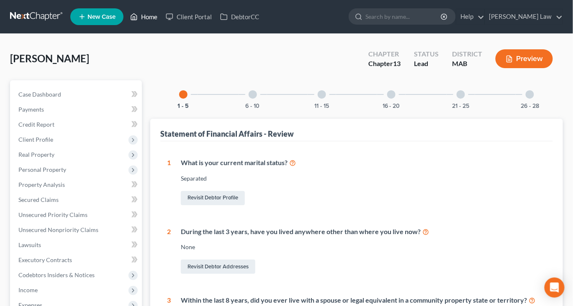
click at [162, 19] on link "Home" at bounding box center [144, 16] width 36 height 15
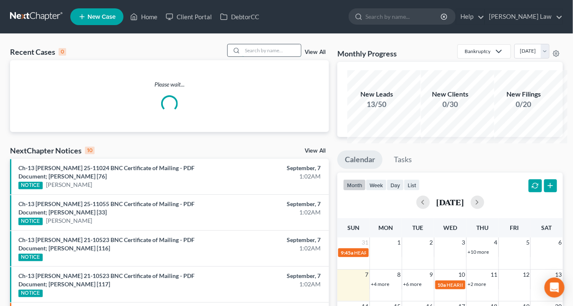
click at [262, 57] on input "search" at bounding box center [271, 50] width 59 height 12
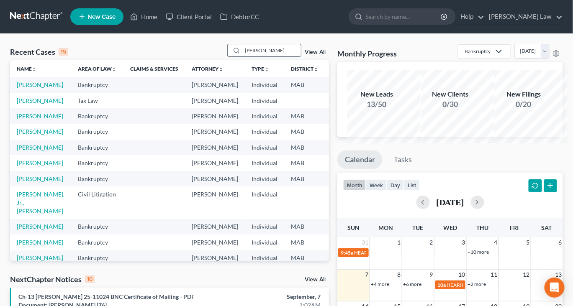
type input "[PERSON_NAME]"
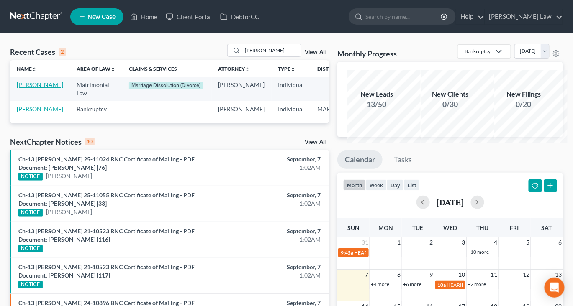
click at [34, 88] on link "[PERSON_NAME]" at bounding box center [40, 84] width 46 height 7
select select "0"
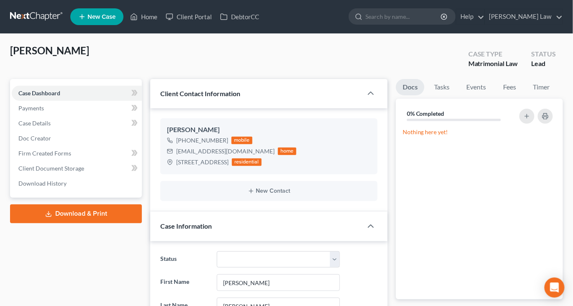
scroll to position [468, 0]
click at [523, 95] on link "Fees" at bounding box center [509, 87] width 27 height 16
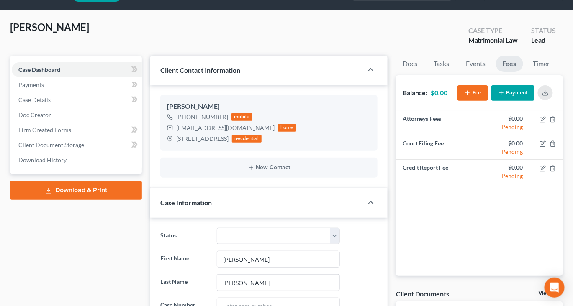
scroll to position [0, 0]
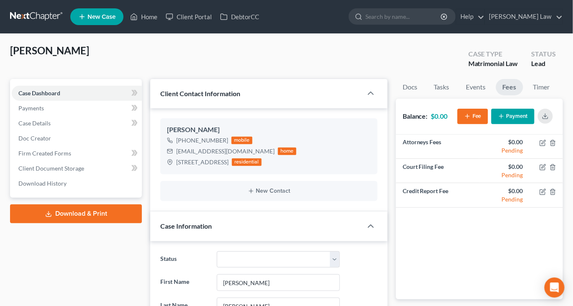
click at [491, 124] on button "Payment" at bounding box center [512, 116] width 43 height 15
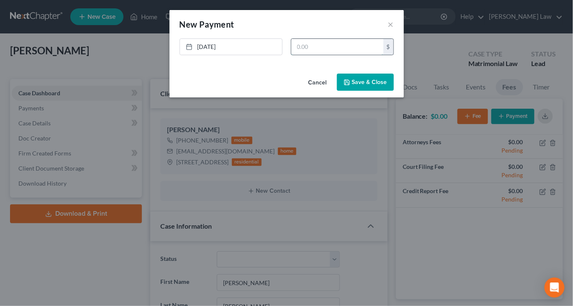
click at [352, 55] on input "text" at bounding box center [337, 47] width 92 height 16
type input "3,000"
click at [386, 91] on button "Save & Close" at bounding box center [365, 83] width 57 height 18
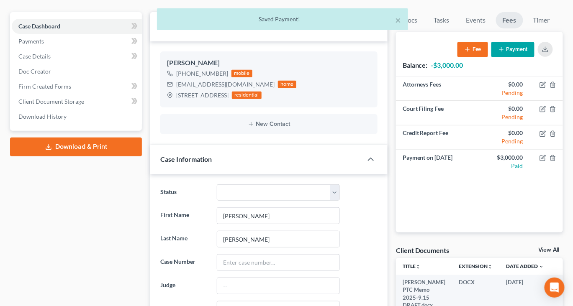
scroll to position [64, 0]
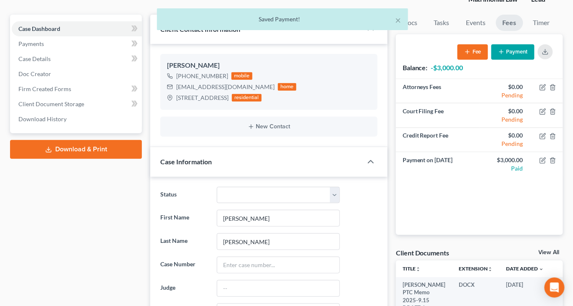
click at [212, 166] on span "Case Information" at bounding box center [185, 162] width 51 height 8
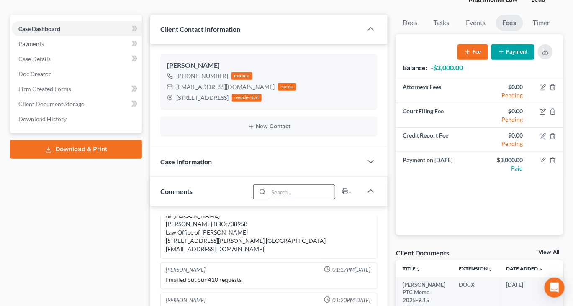
click at [269, 199] on input "search" at bounding box center [301, 192] width 67 height 14
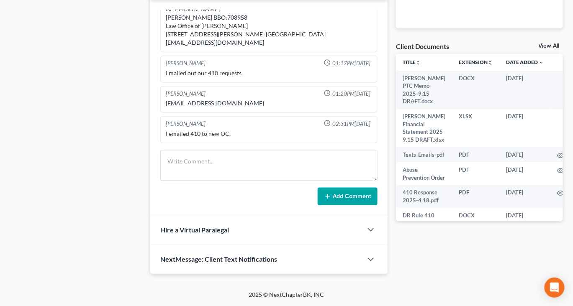
scroll to position [305, 0]
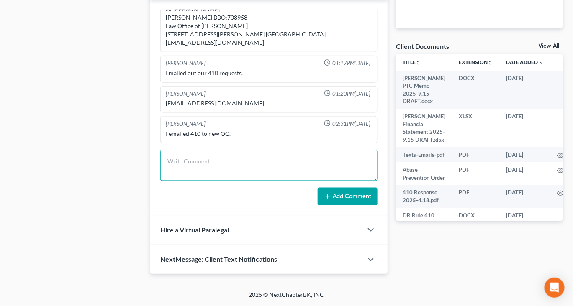
click at [241, 181] on textarea at bounding box center [268, 165] width 217 height 31
type textarea "I think pd 3k so far will feel him out"
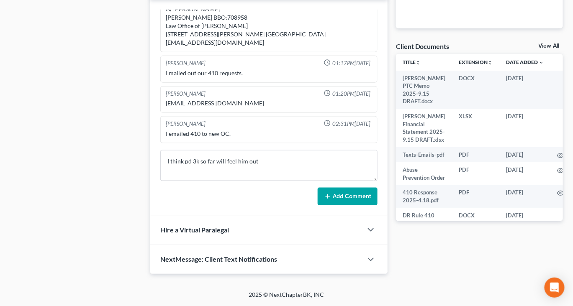
click at [326, 206] on button "Add Comment" at bounding box center [348, 197] width 60 height 18
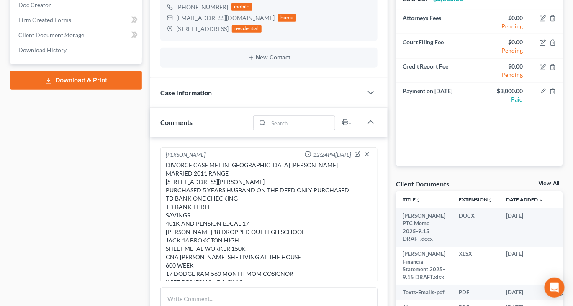
scroll to position [0, 0]
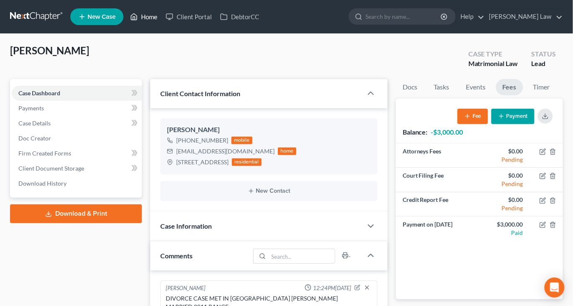
click at [162, 23] on link "Home" at bounding box center [144, 16] width 36 height 15
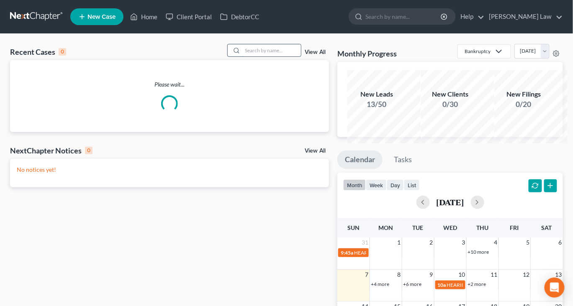
click at [254, 57] on input "search" at bounding box center [271, 50] width 59 height 12
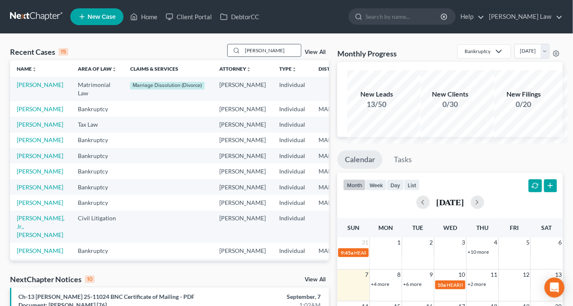
type input "[PERSON_NAME]"
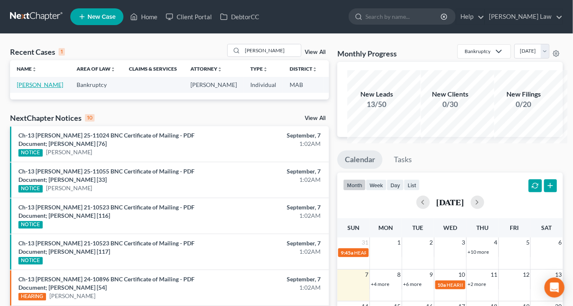
click at [30, 88] on link "[PERSON_NAME]" at bounding box center [40, 84] width 46 height 7
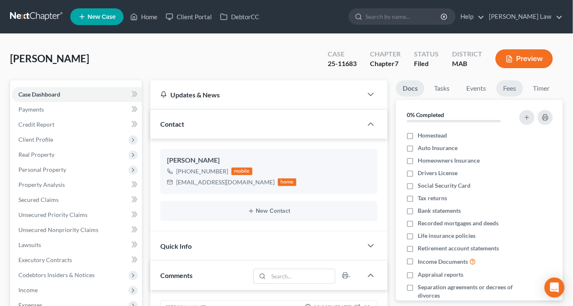
click at [523, 97] on link "Fees" at bounding box center [509, 88] width 27 height 16
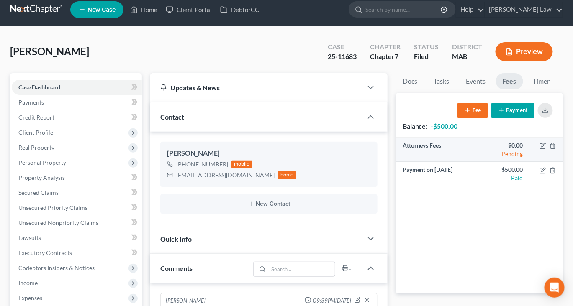
scroll to position [13, 0]
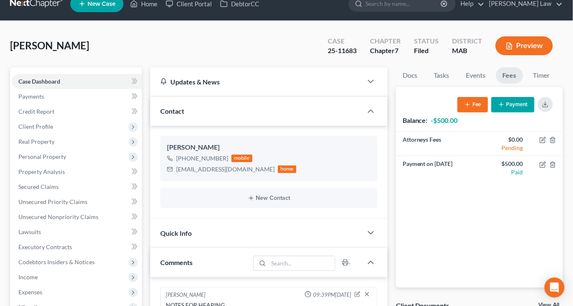
click at [494, 113] on button "Payment" at bounding box center [512, 104] width 43 height 15
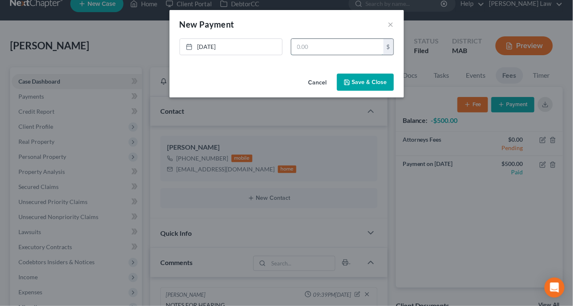
click at [341, 55] on input "text" at bounding box center [337, 47] width 92 height 16
type input "500"
click at [394, 91] on button "Save & Close" at bounding box center [365, 83] width 57 height 18
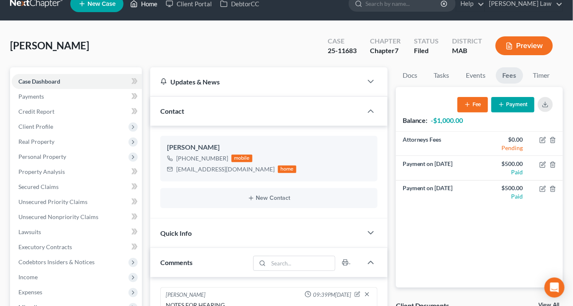
scroll to position [0, 0]
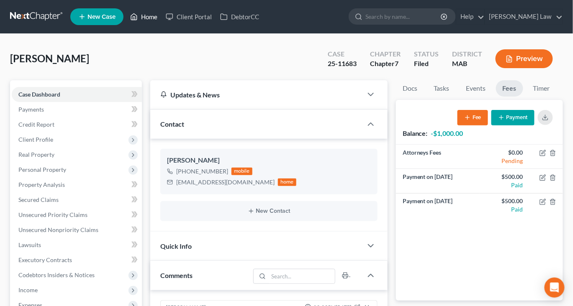
click at [162, 19] on link "Home" at bounding box center [144, 16] width 36 height 15
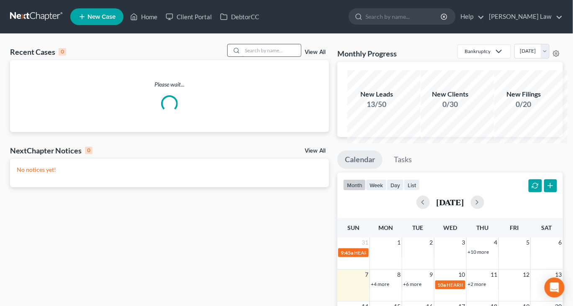
click at [242, 57] on input "search" at bounding box center [271, 50] width 59 height 12
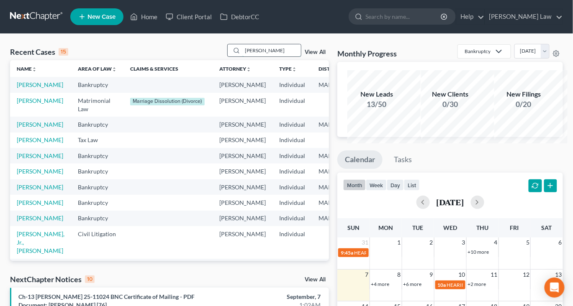
type input "[PERSON_NAME]"
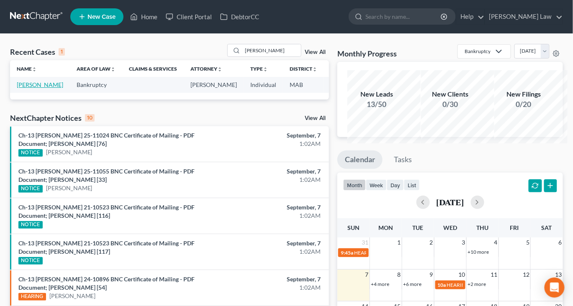
click at [34, 88] on link "[PERSON_NAME]" at bounding box center [40, 84] width 46 height 7
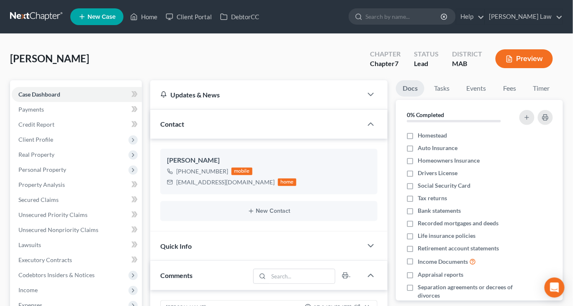
click at [500, 68] on button "Preview" at bounding box center [524, 58] width 57 height 19
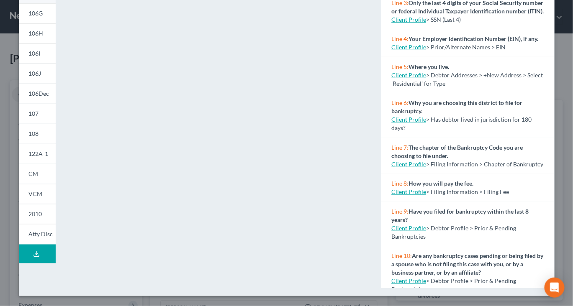
scroll to position [261, 0]
click at [36, 255] on line at bounding box center [36, 253] width 0 height 3
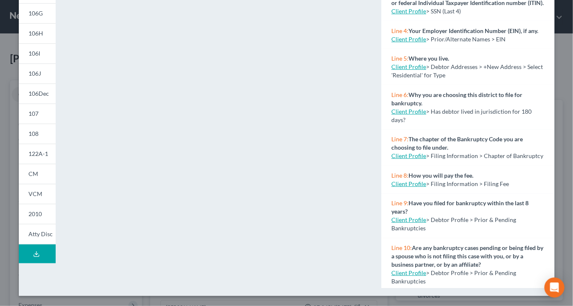
scroll to position [0, 0]
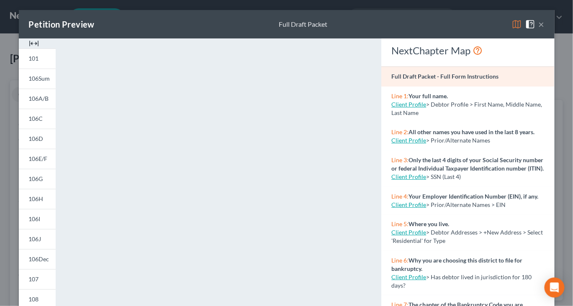
click at [544, 29] on button "×" at bounding box center [542, 24] width 6 height 10
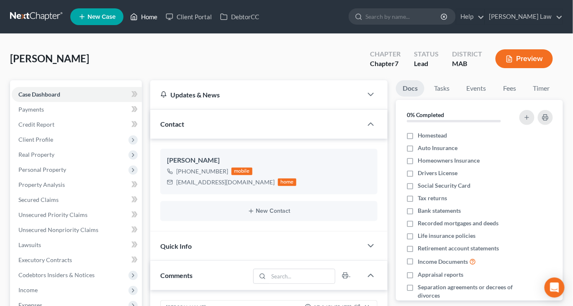
click at [162, 19] on link "Home" at bounding box center [144, 16] width 36 height 15
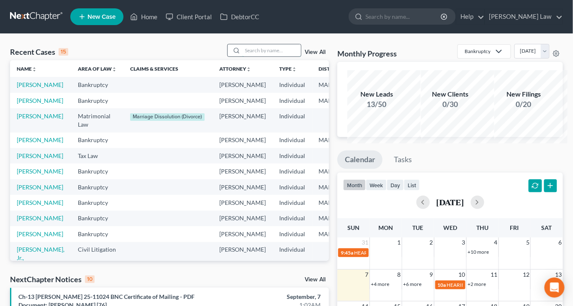
click at [245, 57] on input "search" at bounding box center [271, 50] width 59 height 12
type input "[PERSON_NAME]"
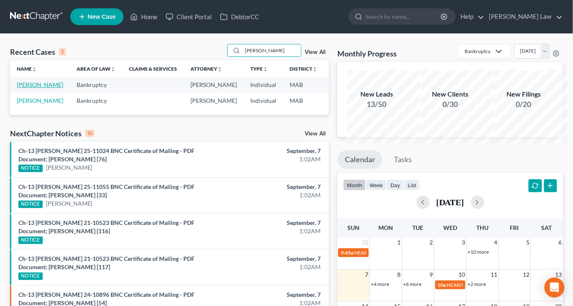
click at [28, 88] on link "[PERSON_NAME]" at bounding box center [40, 84] width 46 height 7
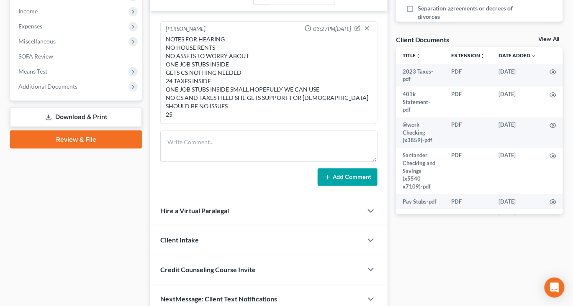
scroll to position [288, 0]
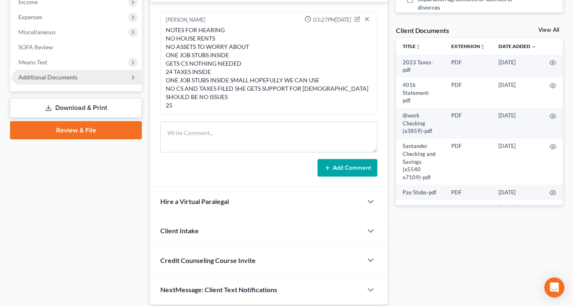
click at [102, 85] on span "Additional Documents" at bounding box center [77, 77] width 130 height 15
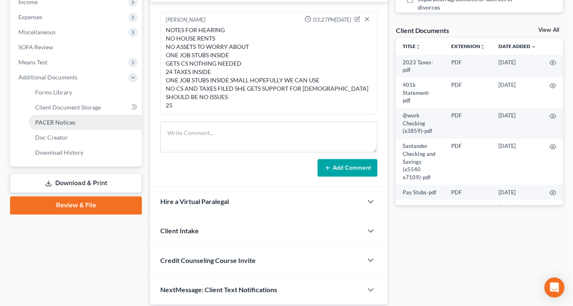
click at [75, 126] on span "PACER Notices" at bounding box center [55, 122] width 40 height 7
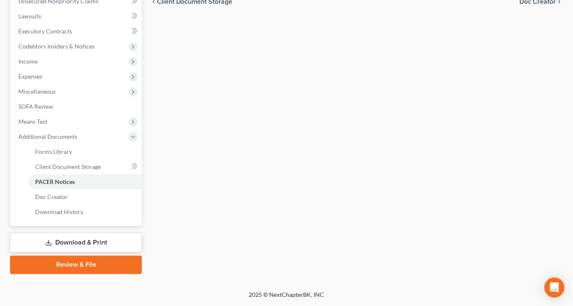
scroll to position [299, 0]
click at [87, 170] on span "Client Document Storage" at bounding box center [68, 166] width 66 height 7
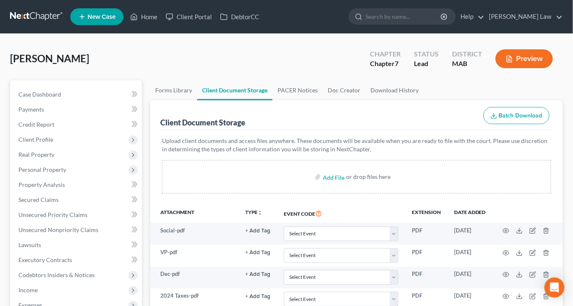
click at [516, 68] on button "Preview" at bounding box center [524, 58] width 57 height 19
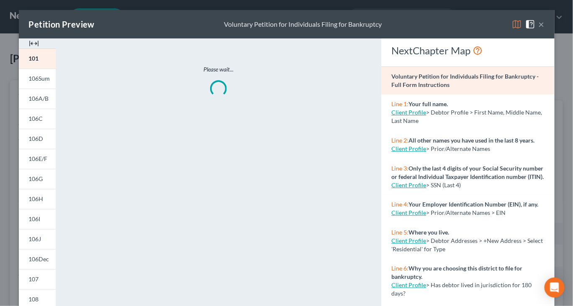
click at [32, 49] on img at bounding box center [34, 44] width 10 height 10
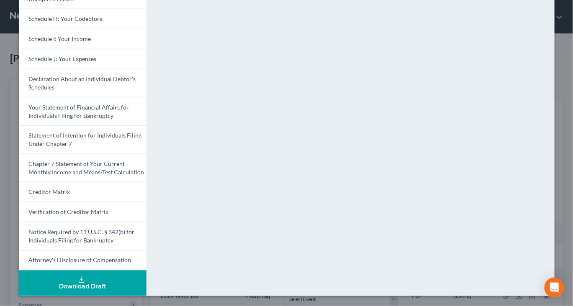
scroll to position [391, 0]
click at [72, 284] on div "Download Draft" at bounding box center [83, 287] width 114 height 7
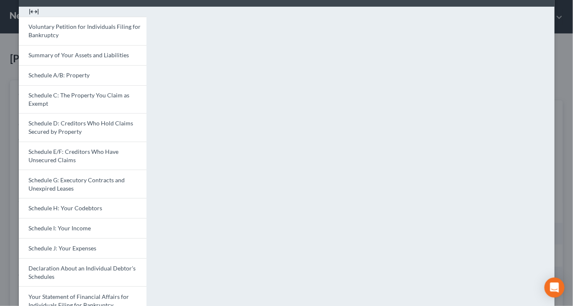
scroll to position [0, 0]
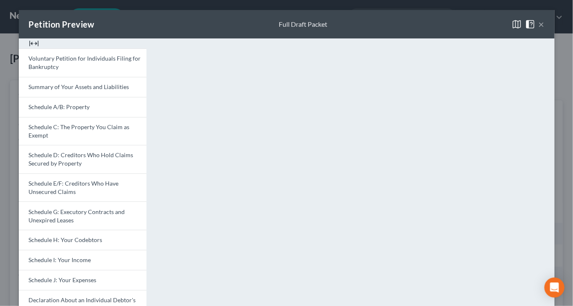
scroll to position [299, 0]
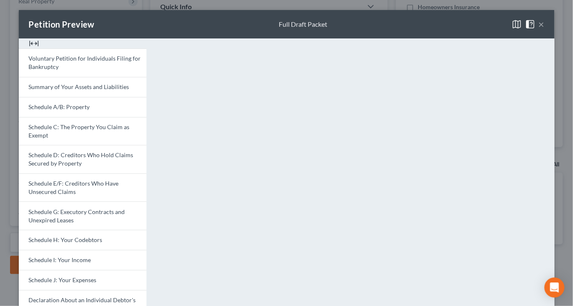
scroll to position [288, 0]
click at [545, 29] on button "×" at bounding box center [542, 24] width 6 height 10
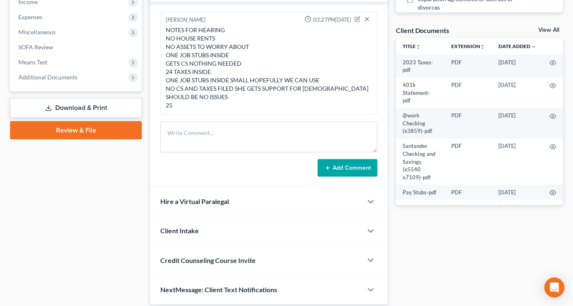
click at [540, 33] on link "View All" at bounding box center [549, 30] width 21 height 6
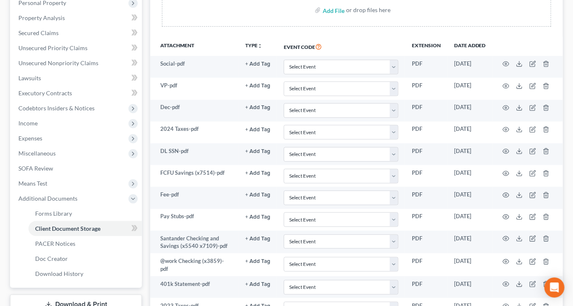
scroll to position [172, 0]
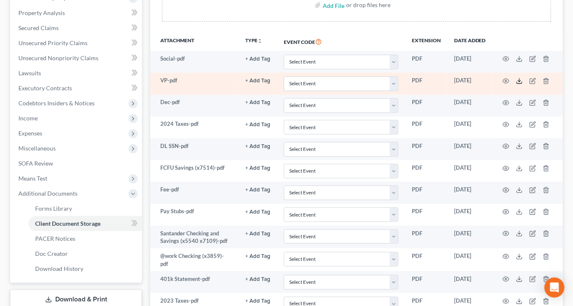
click at [523, 85] on icon at bounding box center [519, 81] width 7 height 7
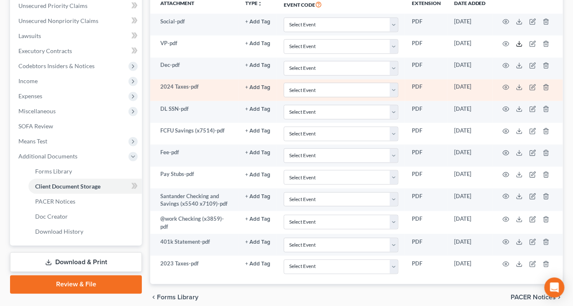
scroll to position [212, 0]
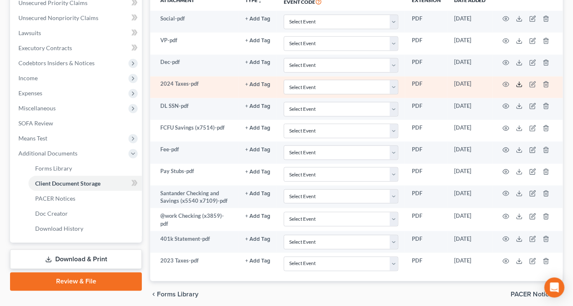
click at [523, 88] on icon at bounding box center [519, 84] width 7 height 7
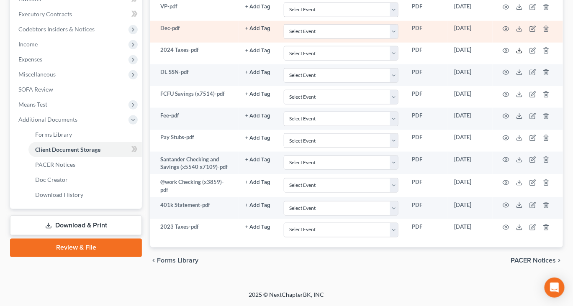
scroll to position [280, 0]
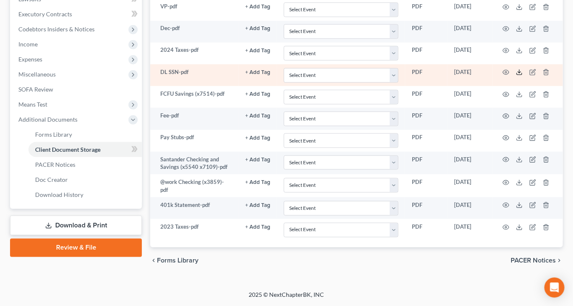
click at [521, 73] on polyline at bounding box center [519, 72] width 3 height 1
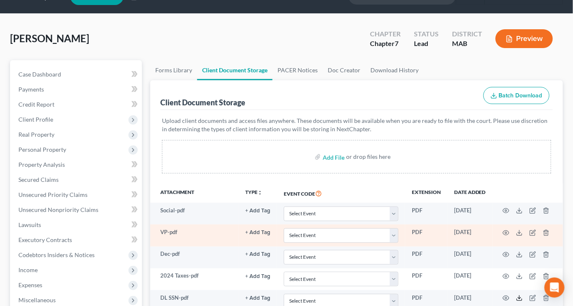
scroll to position [0, 0]
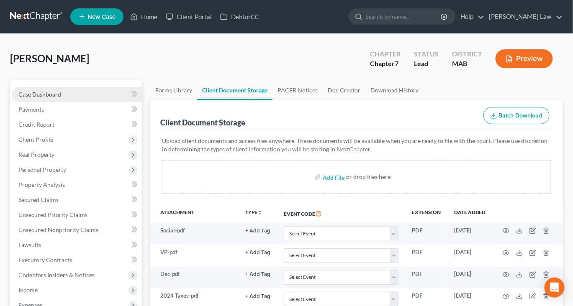
click at [61, 98] on span "Case Dashboard" at bounding box center [39, 94] width 43 height 7
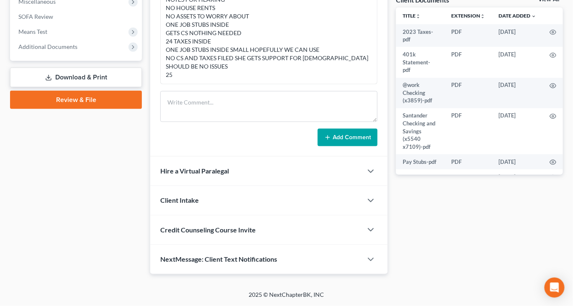
scroll to position [407, 0]
click at [539, 3] on link "View All" at bounding box center [549, 0] width 21 height 6
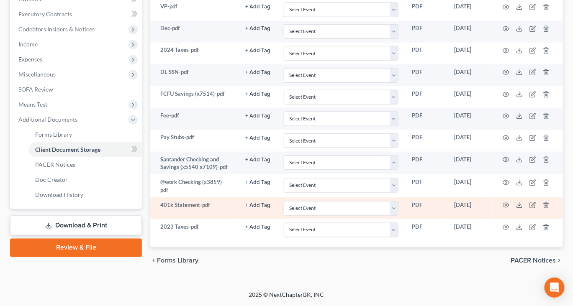
scroll to position [330, 0]
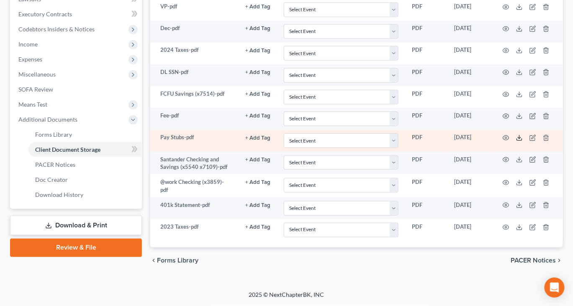
click at [523, 141] on icon at bounding box center [519, 138] width 7 height 7
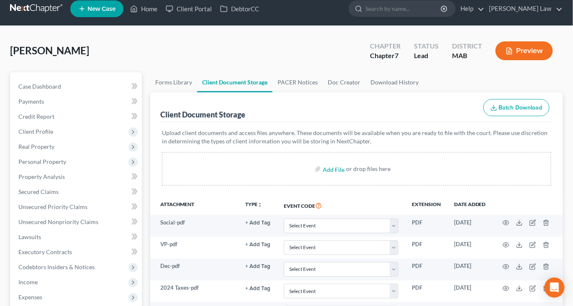
scroll to position [0, 0]
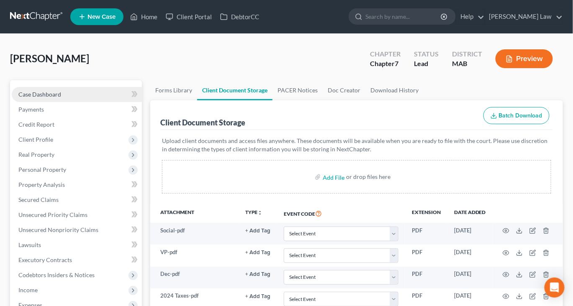
click at [71, 102] on link "Case Dashboard" at bounding box center [77, 94] width 130 height 15
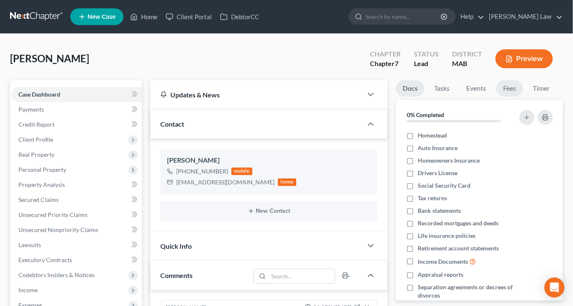
click at [523, 97] on link "Fees" at bounding box center [509, 88] width 27 height 16
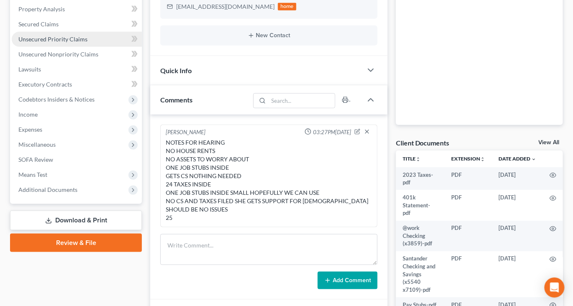
scroll to position [208, 0]
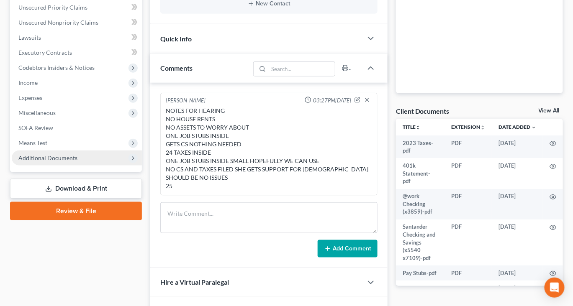
click at [98, 166] on span "Additional Documents" at bounding box center [77, 158] width 130 height 15
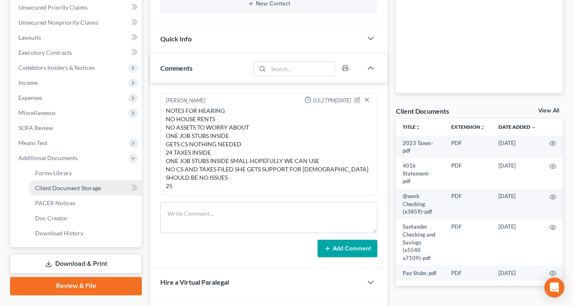
click at [101, 192] on span "Client Document Storage" at bounding box center [68, 188] width 66 height 7
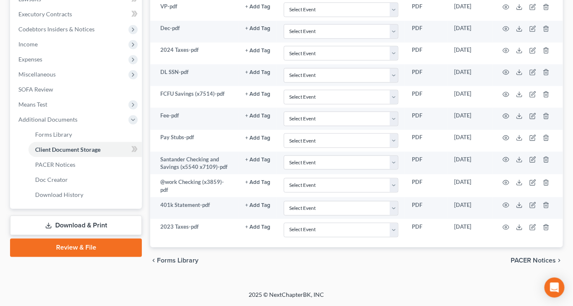
scroll to position [403, 0]
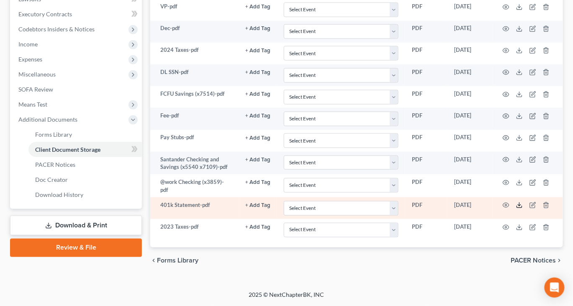
click at [523, 202] on icon at bounding box center [519, 205] width 7 height 7
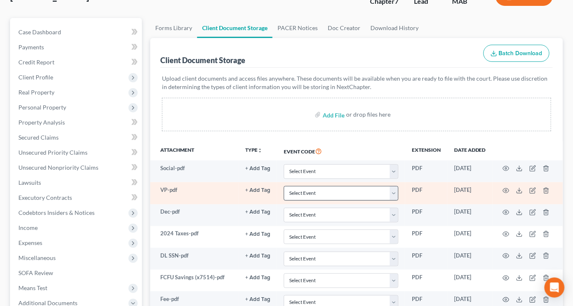
scroll to position [0, 0]
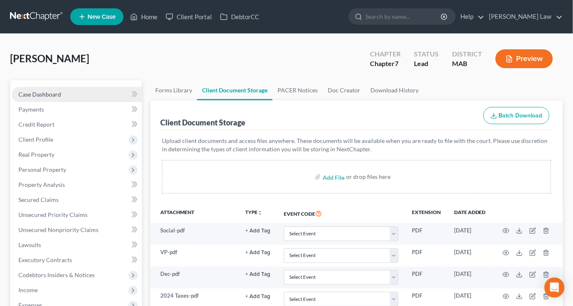
click at [61, 98] on span "Case Dashboard" at bounding box center [39, 94] width 43 height 7
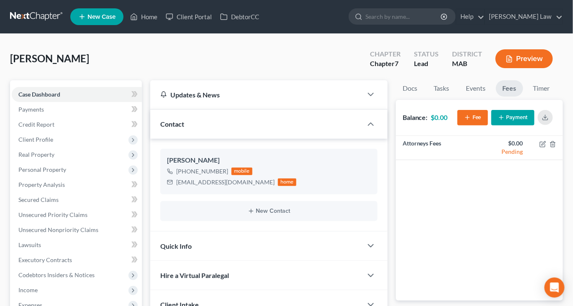
click at [494, 126] on button "Payment" at bounding box center [512, 117] width 43 height 15
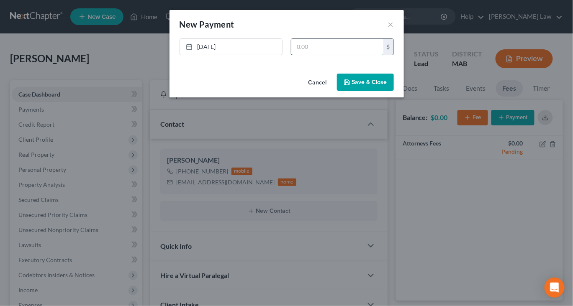
click at [319, 53] on input "text" at bounding box center [337, 47] width 92 height 16
type input "2,500"
click at [391, 91] on button "Save & Close" at bounding box center [365, 83] width 57 height 18
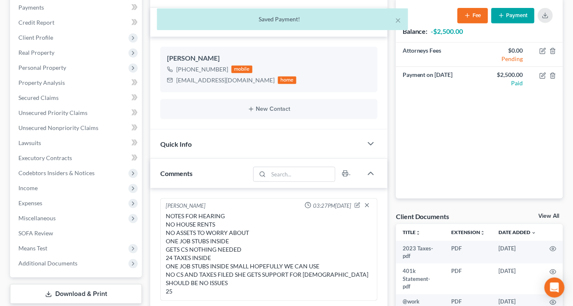
scroll to position [102, 0]
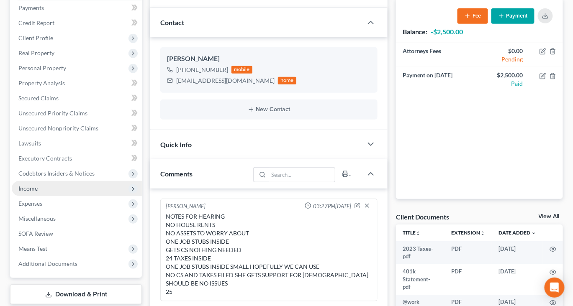
click at [38, 192] on span "Income" at bounding box center [27, 188] width 19 height 7
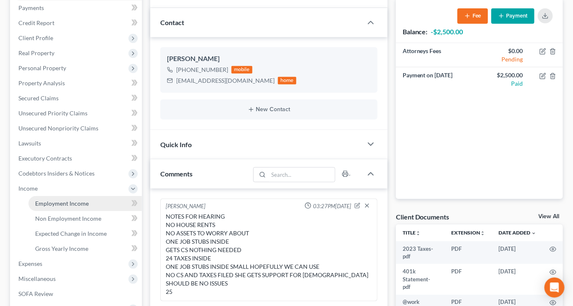
click at [67, 207] on span "Employment Income" at bounding box center [62, 203] width 54 height 7
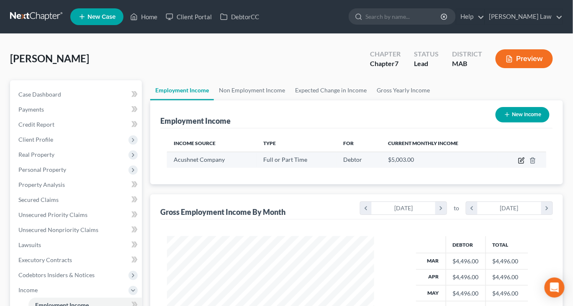
click at [518, 164] on icon "button" at bounding box center [521, 160] width 7 height 7
select select "0"
select select "22"
select select "0"
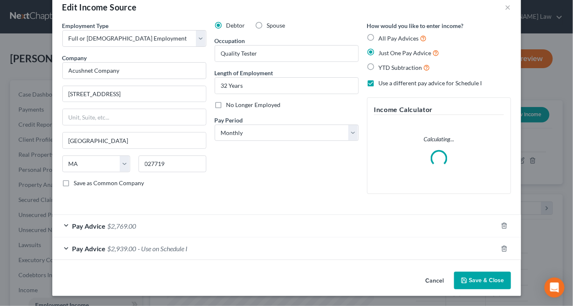
scroll to position [95, 0]
click at [269, 215] on div "Pay Advice $2,769.00" at bounding box center [274, 226] width 445 height 22
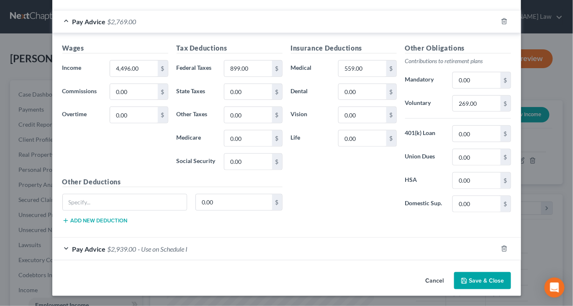
scroll to position [359, 0]
click at [511, 280] on button "Save & Close" at bounding box center [482, 282] width 57 height 18
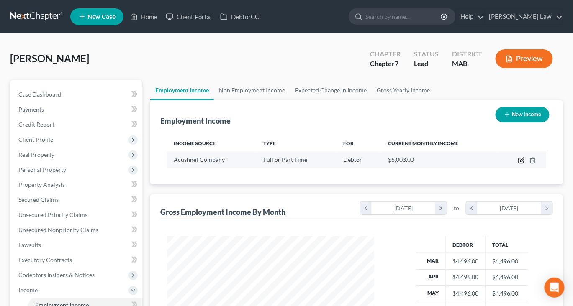
click at [518, 164] on icon "button" at bounding box center [521, 160] width 7 height 7
select select "0"
select select "22"
select select "0"
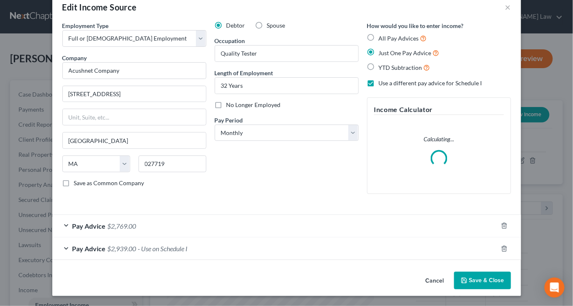
scroll to position [95, 0]
click at [363, 242] on div "Pay Advice $2,939.00 - Use on Schedule I" at bounding box center [274, 249] width 445 height 22
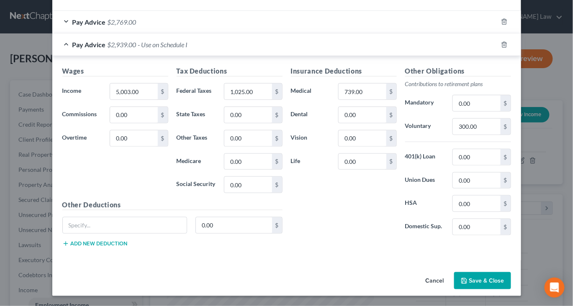
scroll to position [329, 0]
click at [502, 288] on button "Save & Close" at bounding box center [482, 281] width 57 height 18
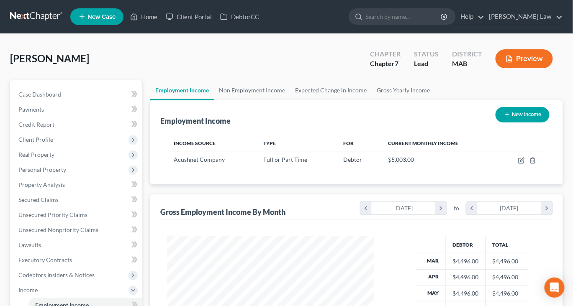
click at [506, 63] on icon "button" at bounding box center [510, 59] width 8 height 8
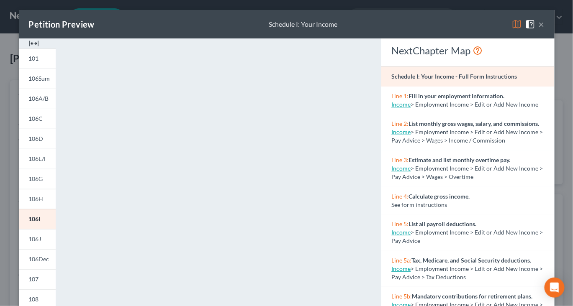
click at [33, 49] on img at bounding box center [34, 44] width 10 height 10
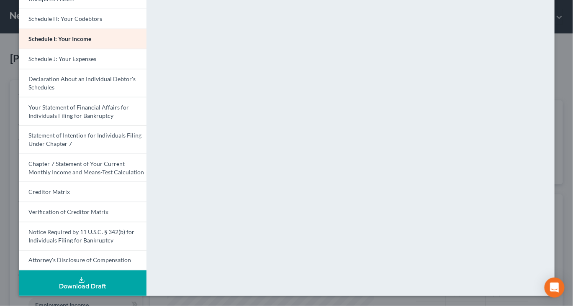
scroll to position [391, 0]
click at [89, 287] on div "Download Draft" at bounding box center [83, 287] width 114 height 7
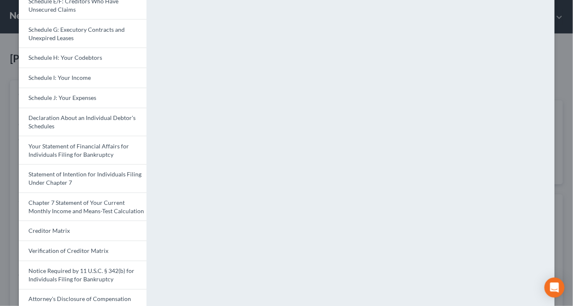
scroll to position [0, 0]
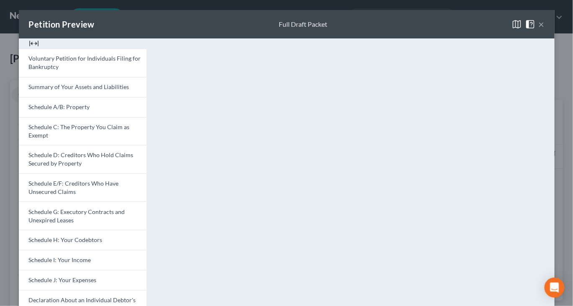
scroll to position [102, 0]
click at [545, 29] on button "×" at bounding box center [542, 24] width 6 height 10
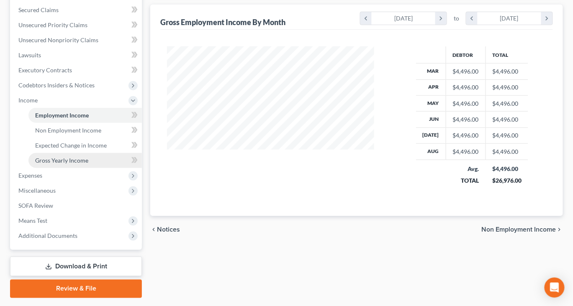
click at [88, 164] on span "Gross Yearly Income" at bounding box center [61, 160] width 53 height 7
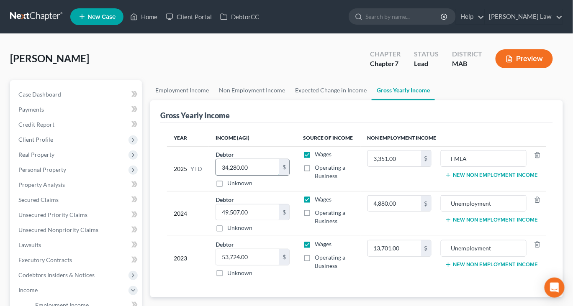
click at [244, 175] on input "34,280.00" at bounding box center [247, 167] width 63 height 16
click at [243, 175] on input "34,280.00" at bounding box center [247, 167] width 63 height 16
click at [242, 175] on input "34,280.00" at bounding box center [247, 167] width 63 height 16
click at [271, 175] on input "34,280.00" at bounding box center [247, 167] width 63 height 16
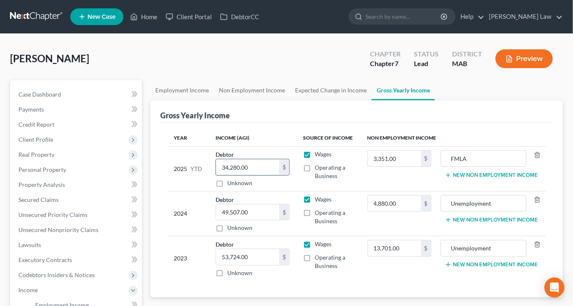
scroll to position [0, 5]
drag, startPoint x: 241, startPoint y: 216, endPoint x: 295, endPoint y: 214, distance: 54.0
click at [295, 191] on td "Debtor 34,280.00 $ Unknown Balance Undetermined 34,280.00 $ Unknown" at bounding box center [252, 169] width 87 height 45
click at [296, 190] on td "Debtor 34,280.00 $ Unknown Balance Undetermined 34,280.00 $ Unknown" at bounding box center [252, 169] width 87 height 45
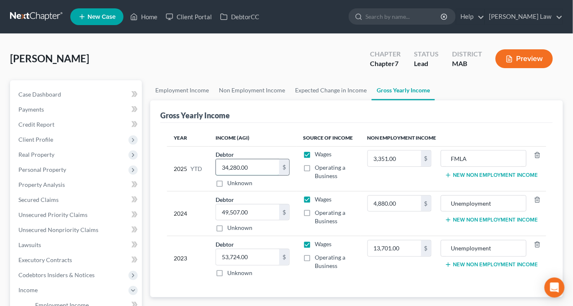
scroll to position [0, 5]
drag, startPoint x: 241, startPoint y: 217, endPoint x: 283, endPoint y: 221, distance: 41.7
click at [283, 176] on div "34,280.00 $" at bounding box center [253, 167] width 74 height 17
type input "38,285"
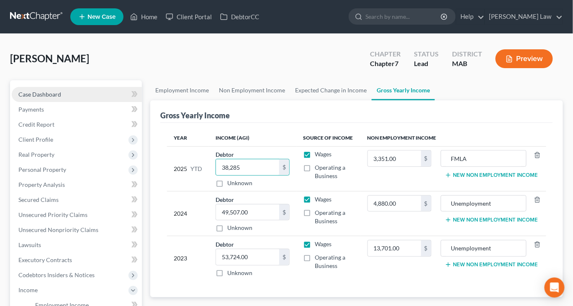
click at [57, 98] on span "Case Dashboard" at bounding box center [39, 94] width 43 height 7
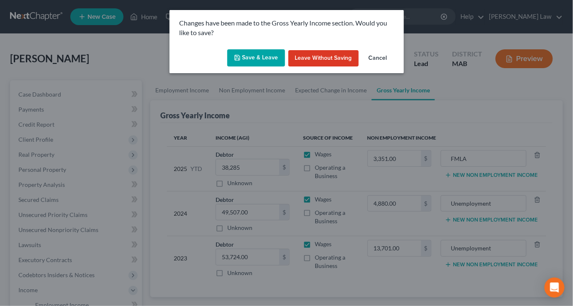
click at [252, 67] on button "Save & Leave" at bounding box center [256, 58] width 58 height 18
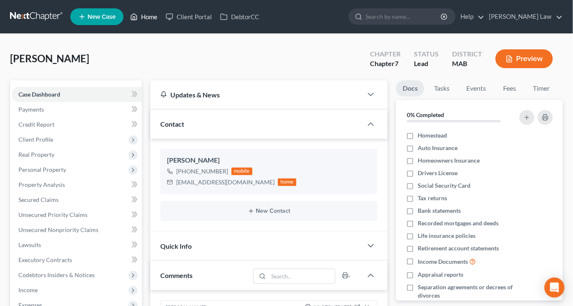
click at [162, 19] on link "Home" at bounding box center [144, 16] width 36 height 15
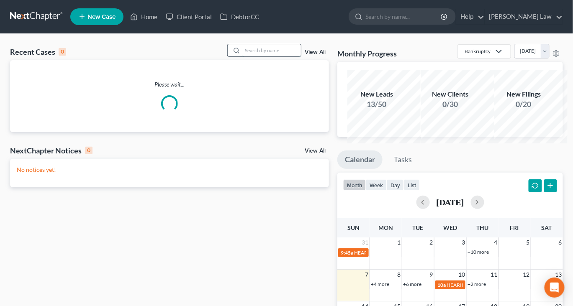
click at [259, 57] on input "search" at bounding box center [271, 50] width 59 height 12
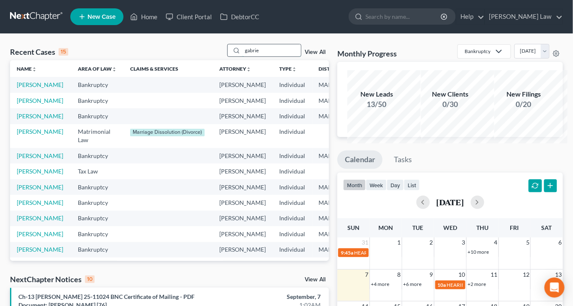
type input "gabrie"
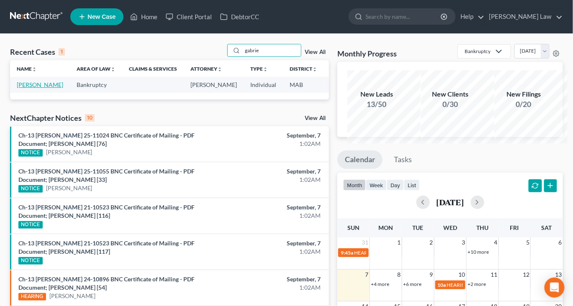
click at [27, 88] on link "[PERSON_NAME]" at bounding box center [40, 84] width 46 height 7
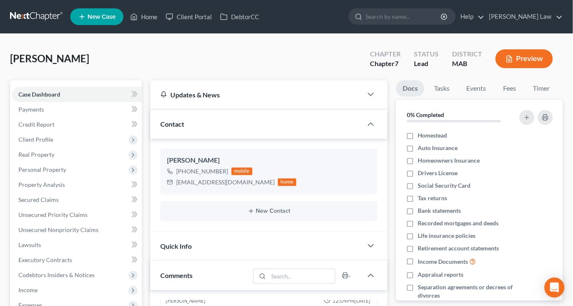
click at [508, 68] on button "Preview" at bounding box center [524, 58] width 57 height 19
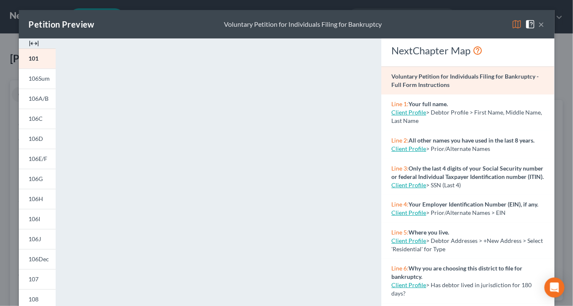
click at [31, 49] on img at bounding box center [34, 44] width 10 height 10
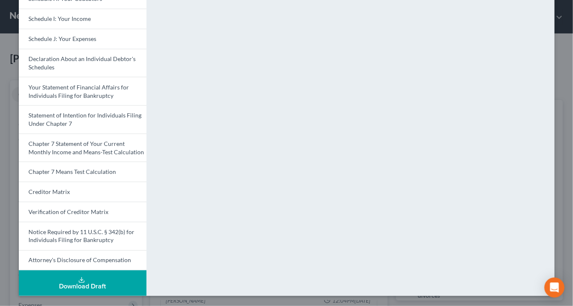
scroll to position [416, 0]
click at [78, 277] on icon at bounding box center [81, 280] width 7 height 7
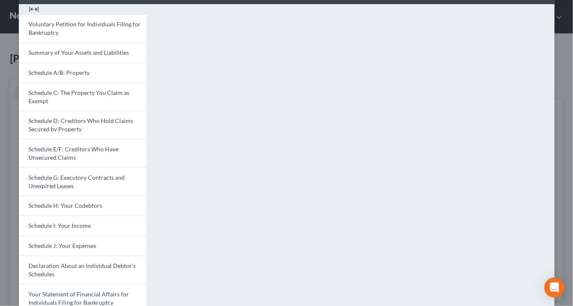
scroll to position [0, 0]
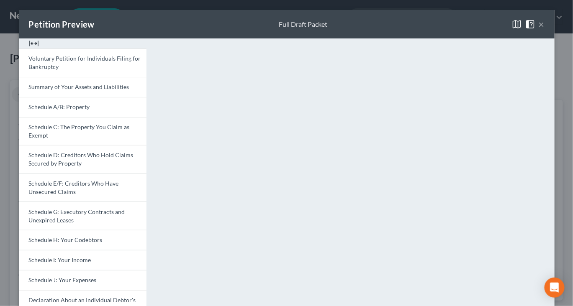
click at [33, 49] on img at bounding box center [34, 44] width 10 height 10
click at [31, 49] on img at bounding box center [34, 44] width 10 height 10
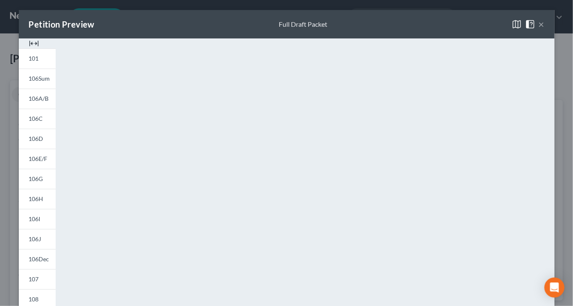
scroll to position [29, 0]
click at [30, 49] on img at bounding box center [34, 44] width 10 height 10
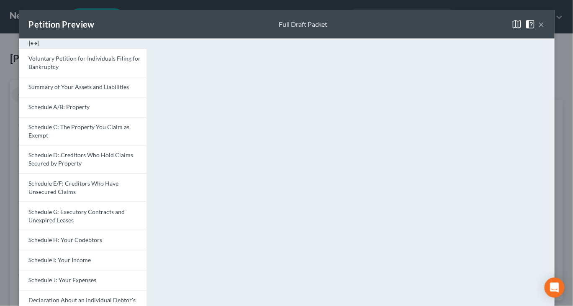
click at [543, 29] on button "×" at bounding box center [542, 24] width 6 height 10
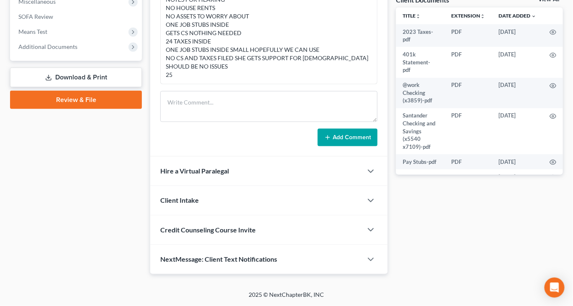
scroll to position [371, 0]
click at [541, 3] on link "View All" at bounding box center [549, 0] width 21 height 6
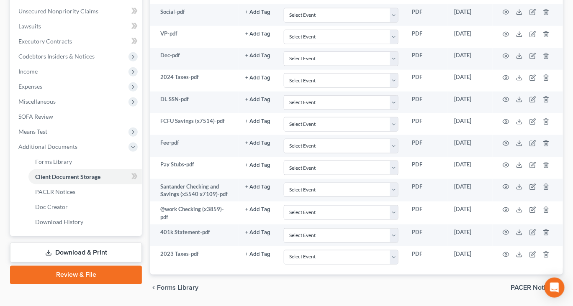
scroll to position [205, 0]
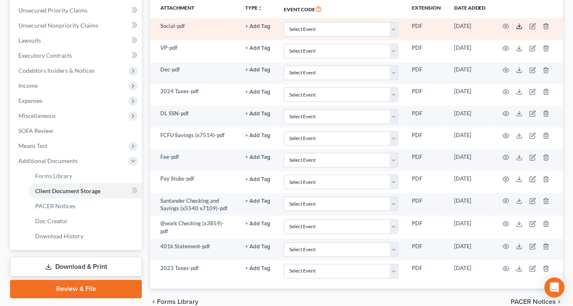
click at [521, 27] on polyline at bounding box center [519, 26] width 3 height 1
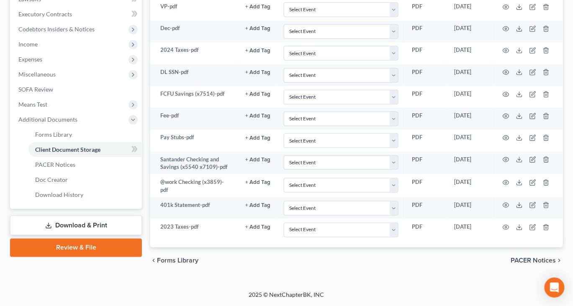
scroll to position [252, 0]
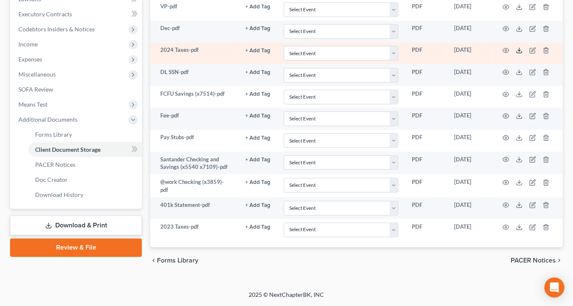
click at [521, 51] on polyline at bounding box center [519, 50] width 3 height 1
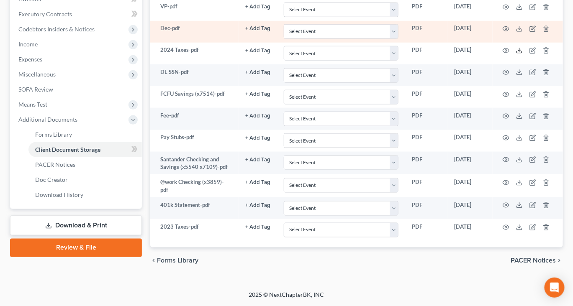
scroll to position [278, 0]
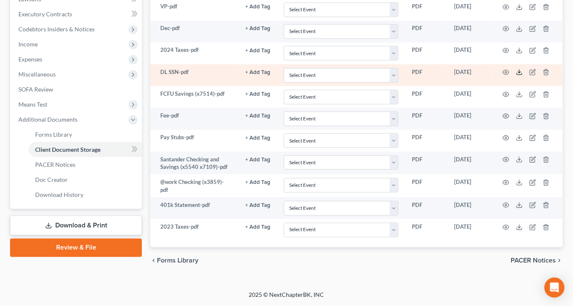
click at [523, 76] on icon at bounding box center [519, 72] width 7 height 7
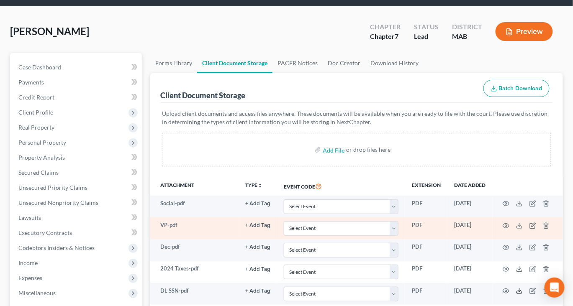
scroll to position [0, 0]
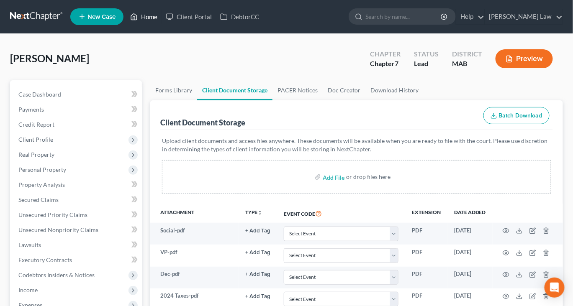
click at [162, 19] on link "Home" at bounding box center [144, 16] width 36 height 15
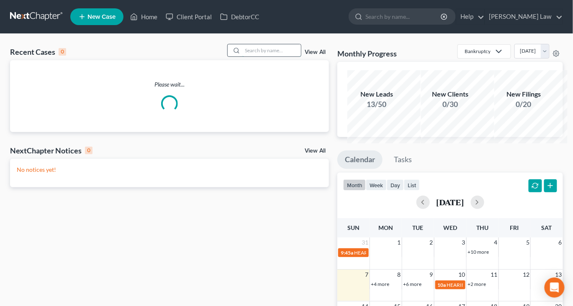
click at [256, 57] on input "search" at bounding box center [271, 50] width 59 height 12
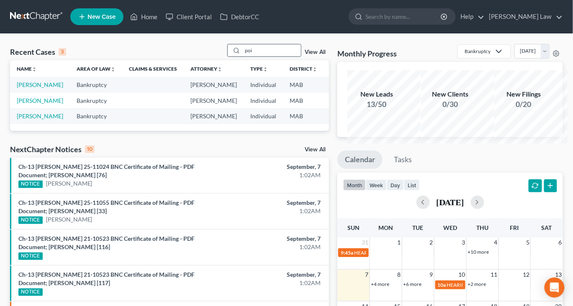
drag, startPoint x: 244, startPoint y: 65, endPoint x: 216, endPoint y: 61, distance: 28.3
click at [227, 57] on div "poi" at bounding box center [264, 50] width 75 height 13
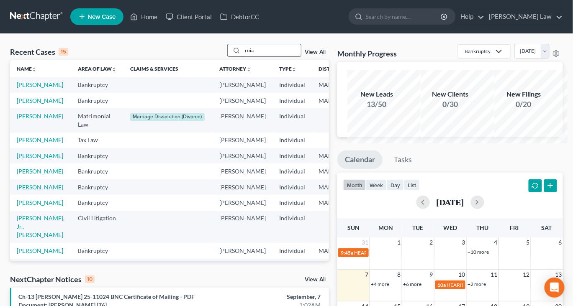
type input "roia"
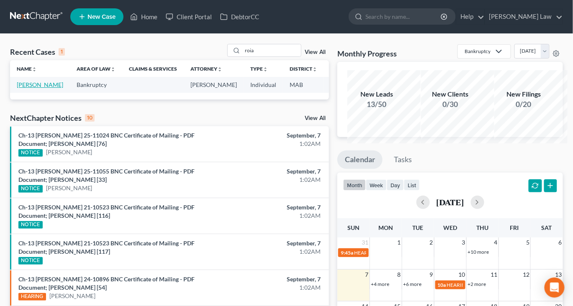
click at [30, 88] on link "[PERSON_NAME]" at bounding box center [40, 84] width 46 height 7
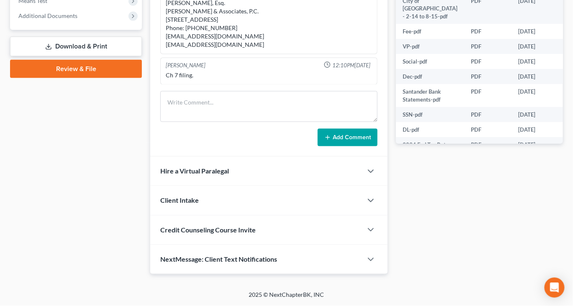
scroll to position [352, 0]
click at [72, 19] on span "Additional Documents" at bounding box center [47, 15] width 59 height 7
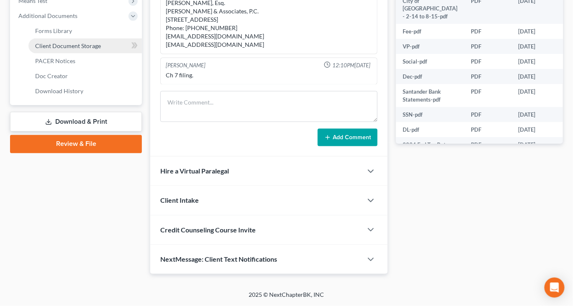
click at [98, 49] on span "Client Document Storage" at bounding box center [68, 45] width 66 height 7
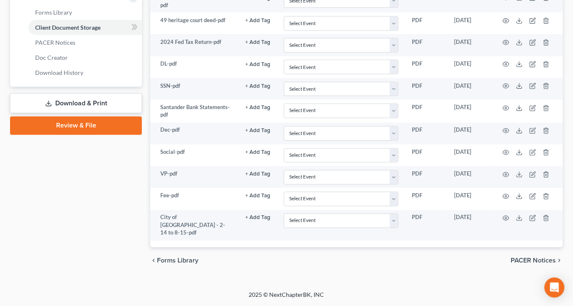
scroll to position [594, 0]
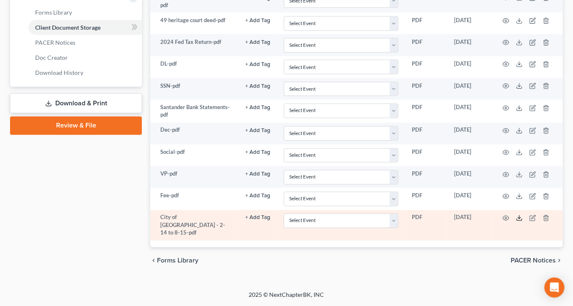
click at [523, 215] on icon at bounding box center [519, 218] width 7 height 7
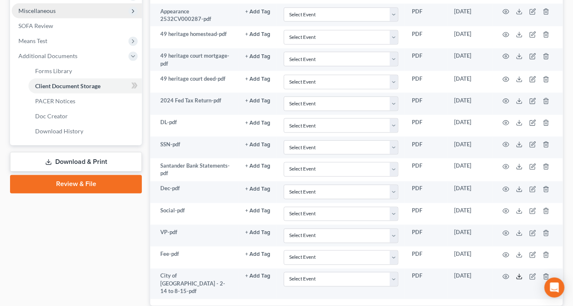
scroll to position [306, 0]
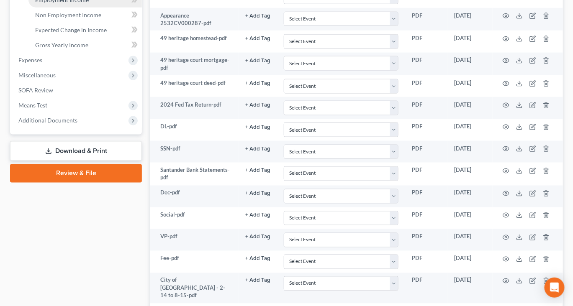
click at [66, 3] on span "Employment Income" at bounding box center [62, -1] width 54 height 7
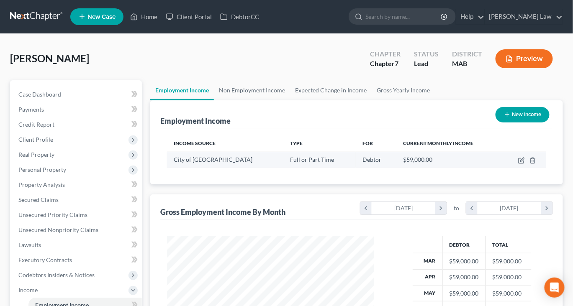
scroll to position [186, 224]
click at [520, 162] on icon "button" at bounding box center [522, 160] width 4 height 4
select select "0"
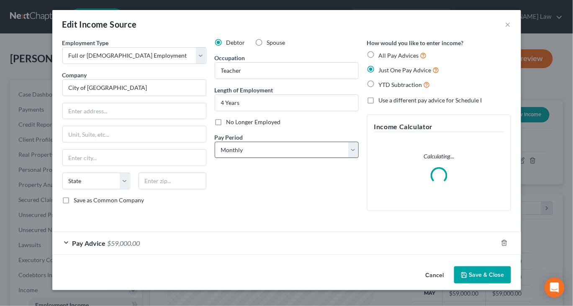
scroll to position [67, 0]
click at [157, 234] on div "Pay Advice $59,000.00" at bounding box center [274, 243] width 445 height 22
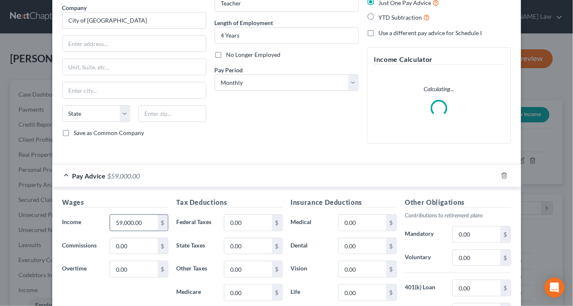
click at [126, 231] on input "59,000.00" at bounding box center [133, 223] width 47 height 16
type input "4"
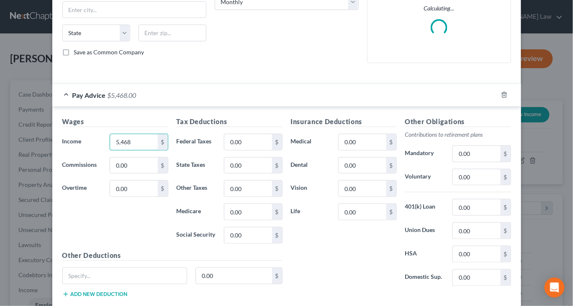
scroll to position [158, 0]
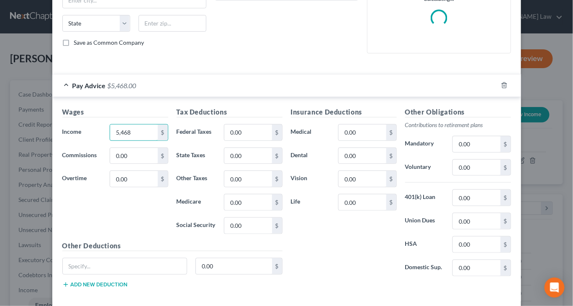
type input "5,468"
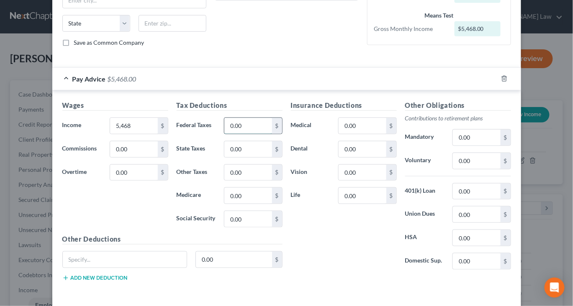
click at [249, 134] on input "0.00" at bounding box center [247, 126] width 47 height 16
type input "656"
click at [379, 134] on input "0.00" at bounding box center [362, 126] width 47 height 16
click at [500, 169] on input "0.00" at bounding box center [476, 161] width 47 height 16
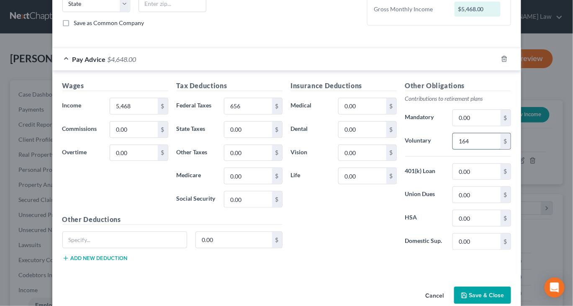
scroll to position [180, 0]
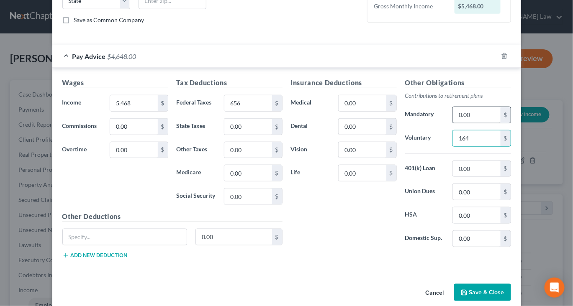
type input "164"
click at [500, 123] on input "0.00" at bounding box center [476, 115] width 47 height 16
drag, startPoint x: 503, startPoint y: 185, endPoint x: 473, endPoint y: 193, distance: 30.7
click at [473, 123] on div "Mandatory 0.00 $" at bounding box center [458, 115] width 114 height 17
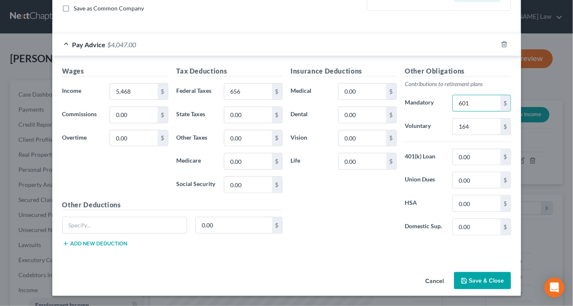
scroll to position [320, 0]
type input "601"
click at [497, 278] on button "Save & Close" at bounding box center [482, 282] width 57 height 18
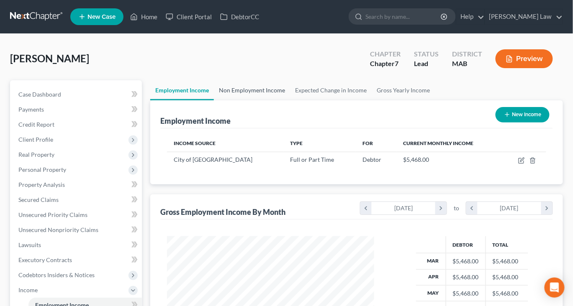
click at [274, 100] on link "Non Employment Income" at bounding box center [252, 90] width 76 height 20
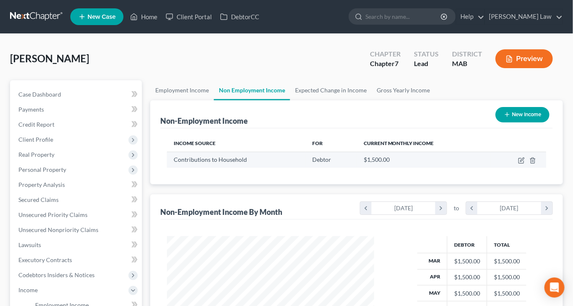
scroll to position [186, 224]
click at [518, 164] on icon "button" at bounding box center [521, 160] width 7 height 7
select select "8"
select select "0"
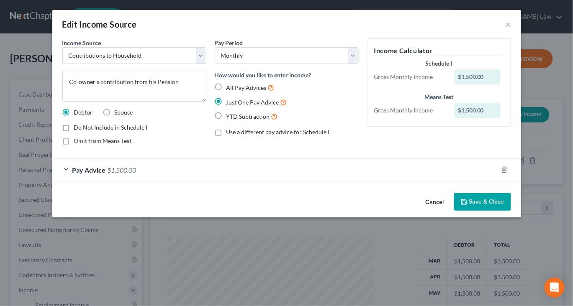
click at [230, 181] on div "Pay Advice $1,500.00" at bounding box center [274, 170] width 445 height 22
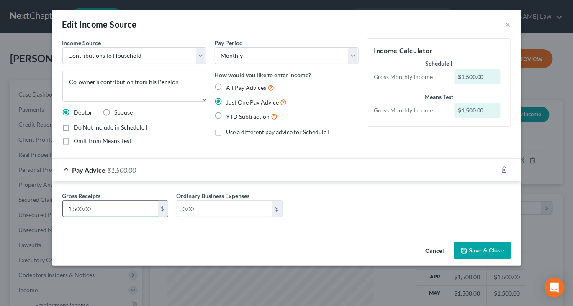
click at [93, 217] on input "1,500.00" at bounding box center [110, 209] width 95 height 16
type input "2,000"
click at [495, 260] on button "Save & Close" at bounding box center [482, 251] width 57 height 18
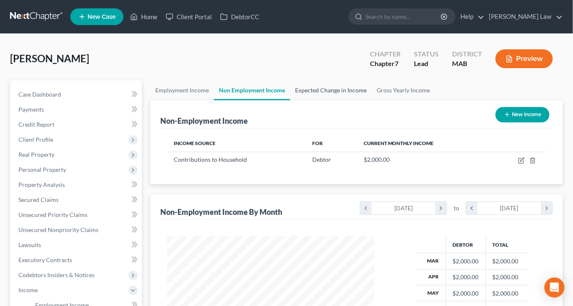
click at [367, 100] on link "Expected Change in Income" at bounding box center [331, 90] width 82 height 20
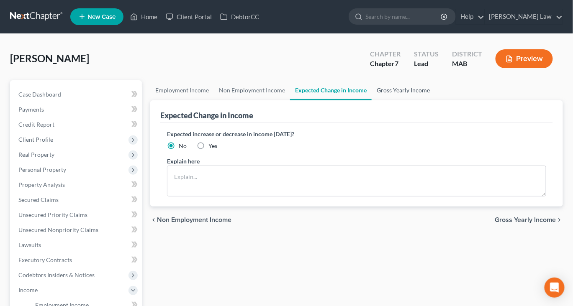
click at [435, 100] on link "Gross Yearly Income" at bounding box center [403, 90] width 63 height 20
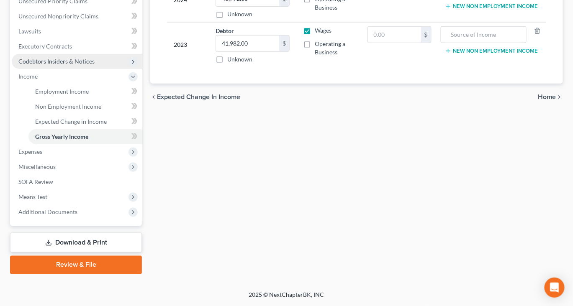
scroll to position [300, 0]
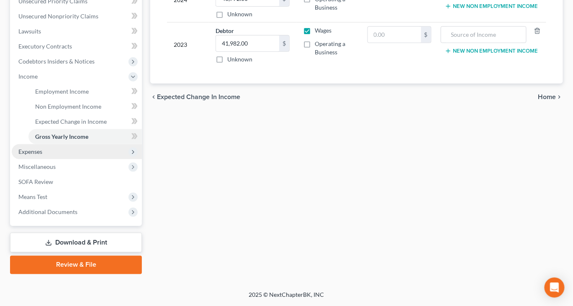
click at [42, 155] on span "Expenses" at bounding box center [30, 151] width 24 height 7
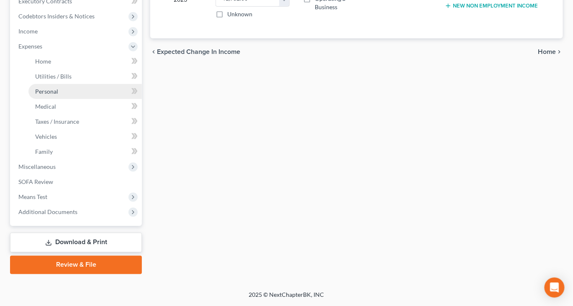
click at [56, 95] on span "Personal" at bounding box center [46, 91] width 23 height 7
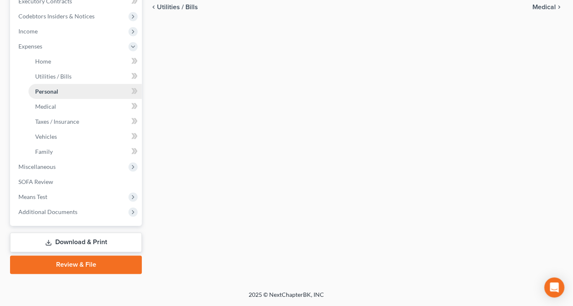
type input "800.00"
type input "75.00"
type input "50.00"
type input "80.00"
type input "100.00"
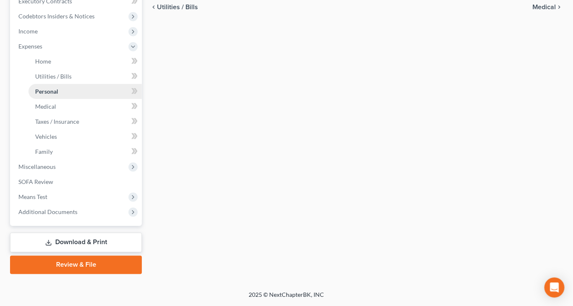
type input "150.00"
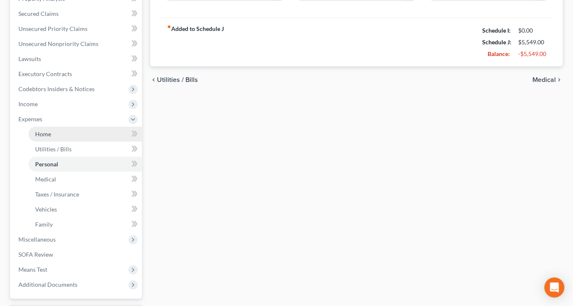
click at [55, 137] on ul "Case Dashboard Payments Invoices Payments Payments Credit Report Client Profile" at bounding box center [77, 97] width 130 height 392
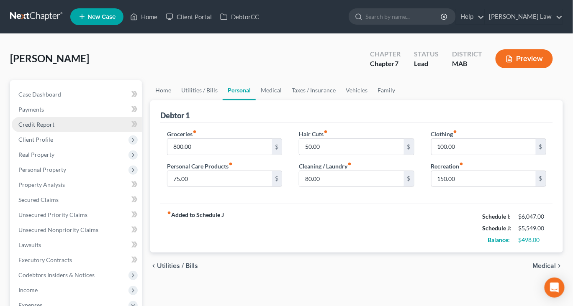
click at [50, 128] on span "Credit Report" at bounding box center [36, 124] width 36 height 7
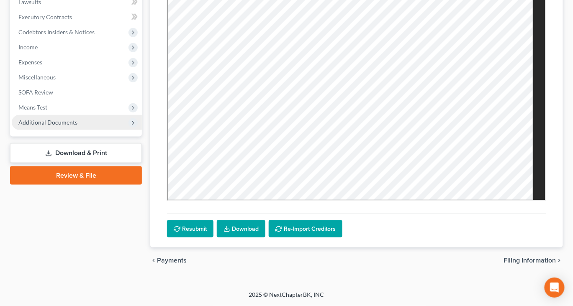
click at [62, 126] on span "Additional Documents" at bounding box center [47, 122] width 59 height 7
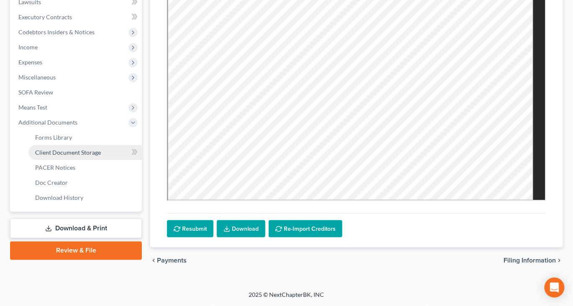
click at [96, 156] on span "Client Document Storage" at bounding box center [68, 152] width 66 height 7
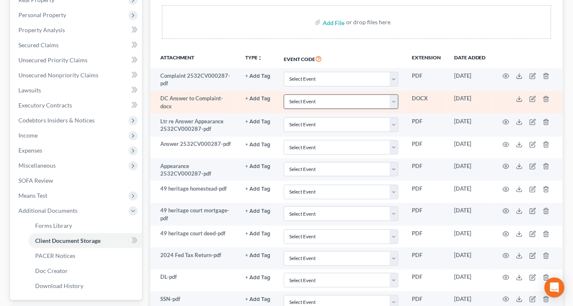
scroll to position [152, 0]
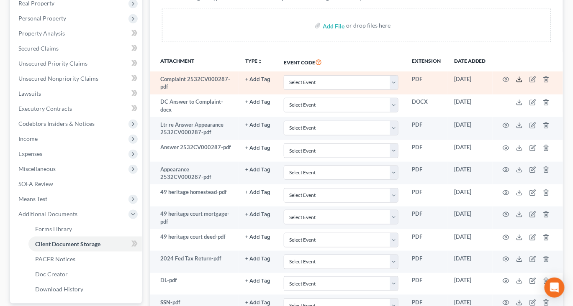
click at [523, 83] on icon at bounding box center [519, 79] width 7 height 7
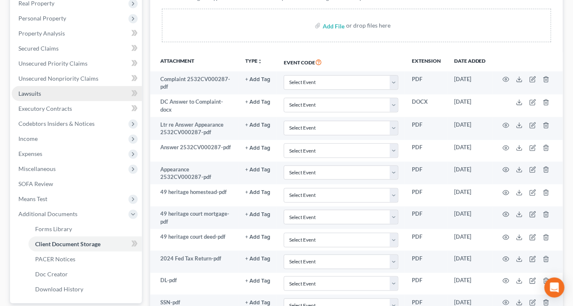
click at [41, 97] on span "Lawsuits" at bounding box center [29, 93] width 23 height 7
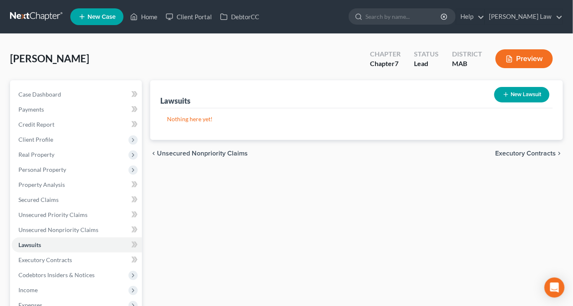
click at [496, 103] on button "New Lawsuit" at bounding box center [521, 94] width 55 height 15
select select "0"
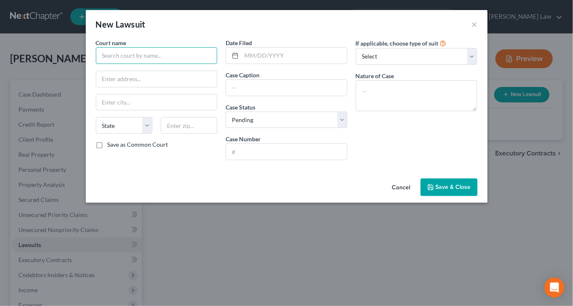
click at [174, 64] on input "text" at bounding box center [157, 55] width 122 height 17
type input "[GEOGRAPHIC_DATA]"
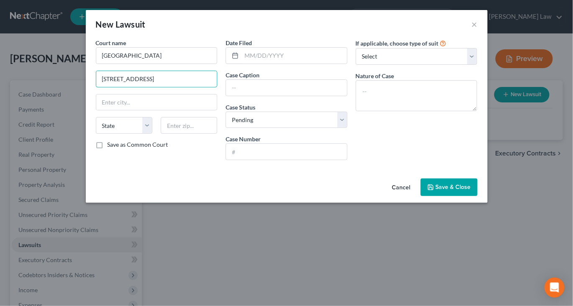
type input "[STREET_ADDRESS]"
click at [96, 111] on input "text" at bounding box center [156, 103] width 121 height 16
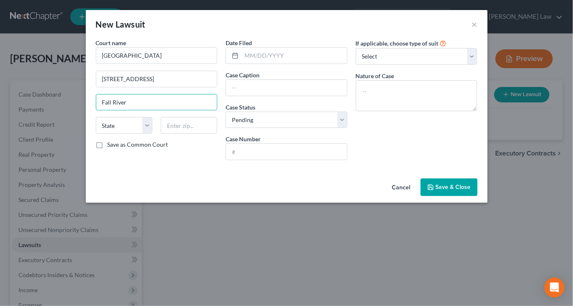
type input "Fall River"
select select "22"
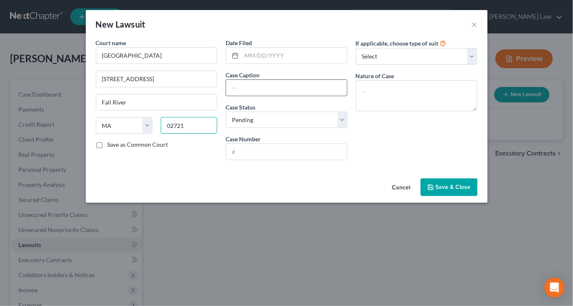
type input "02721"
click at [238, 96] on input "text" at bounding box center [286, 88] width 121 height 16
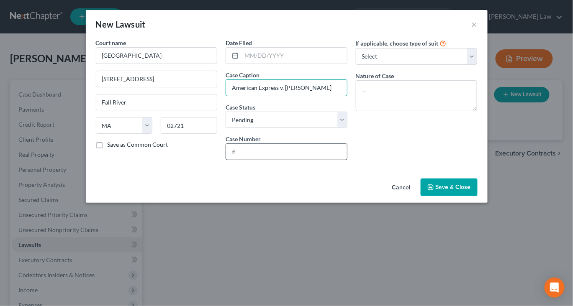
type input "American Express v. [PERSON_NAME]"
click at [234, 160] on input "text" at bounding box center [286, 152] width 121 height 16
type input "2532CV000287"
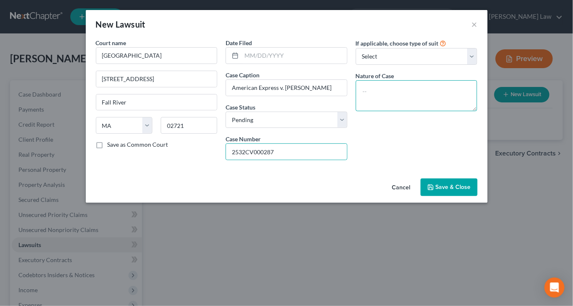
click at [439, 111] on textarea at bounding box center [417, 95] width 122 height 31
type textarea "Civil"
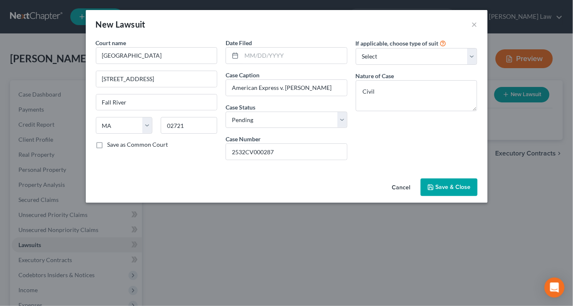
click at [471, 191] on span "Save & Close" at bounding box center [453, 187] width 35 height 7
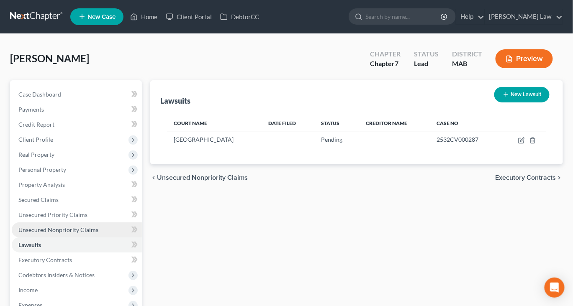
click at [62, 234] on span "Unsecured Nonpriority Claims" at bounding box center [58, 229] width 80 height 7
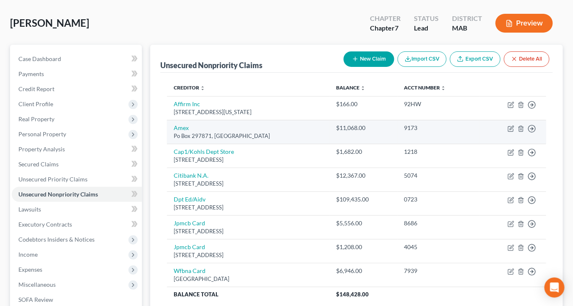
scroll to position [36, 0]
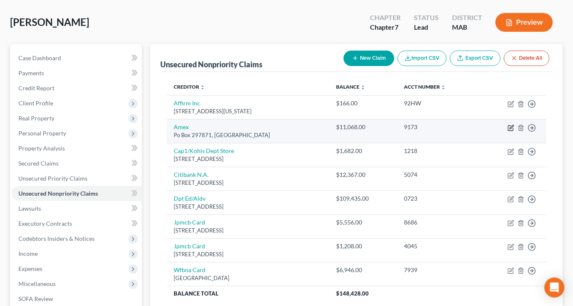
click at [510, 129] on icon "button" at bounding box center [512, 127] width 4 height 4
select select "9"
select select "2"
select select "0"
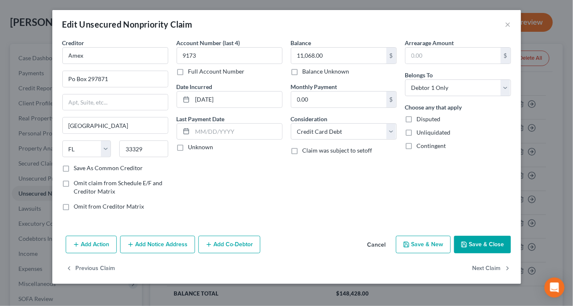
scroll to position [58, 0]
click at [145, 250] on button "Add Notice Address" at bounding box center [157, 245] width 75 height 18
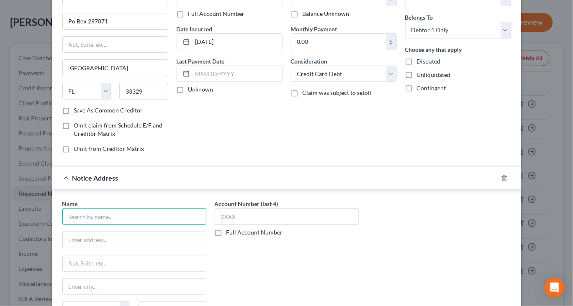
click at [114, 225] on input "text" at bounding box center [134, 216] width 144 height 17
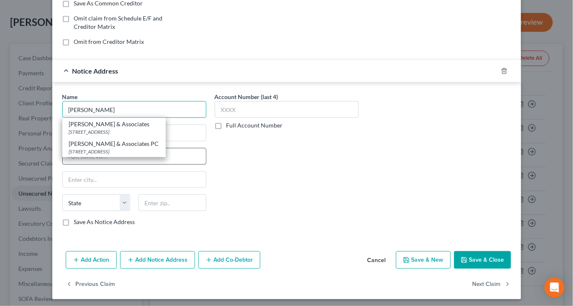
scroll to position [166, 0]
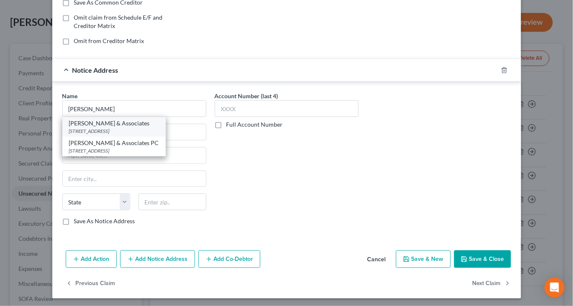
click at [91, 135] on div "[STREET_ADDRESS]" at bounding box center [114, 131] width 90 height 7
type input "[PERSON_NAME] & Associates"
type input "[STREET_ADDRESS]"
type input "[GEOGRAPHIC_DATA]"
select select "22"
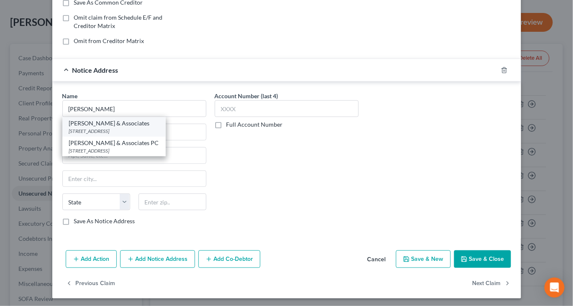
type input "02035"
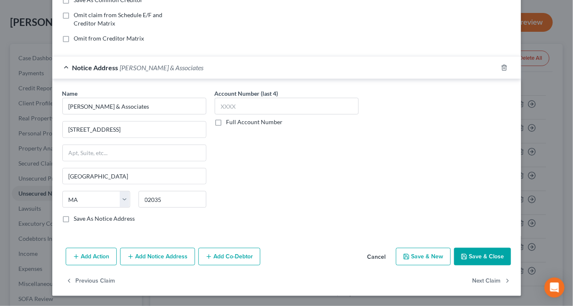
scroll to position [281, 0]
click at [511, 248] on button "Save & Close" at bounding box center [482, 257] width 57 height 18
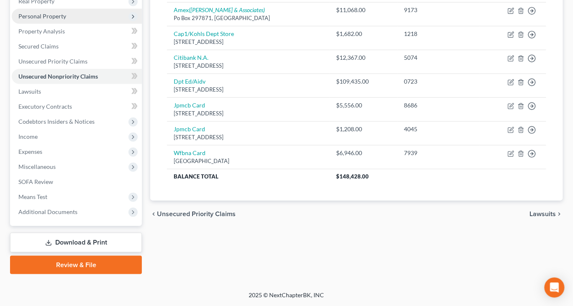
scroll to position [266, 0]
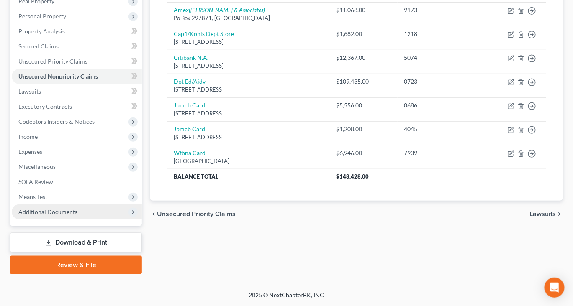
click at [72, 208] on span "Additional Documents" at bounding box center [47, 211] width 59 height 7
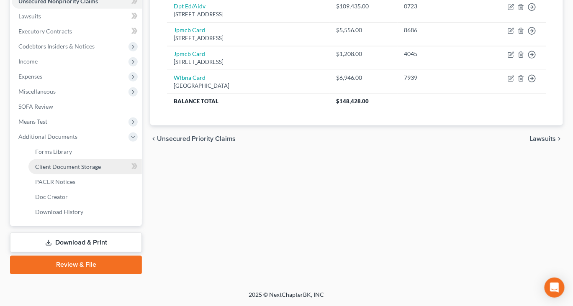
click at [92, 170] on span "Client Document Storage" at bounding box center [68, 166] width 66 height 7
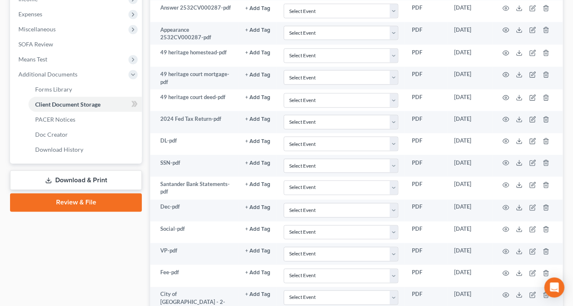
scroll to position [296, 0]
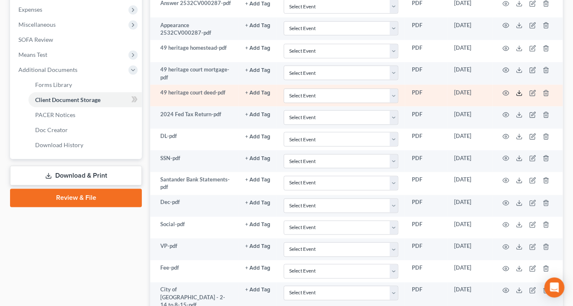
click at [520, 94] on line at bounding box center [520, 92] width 0 height 3
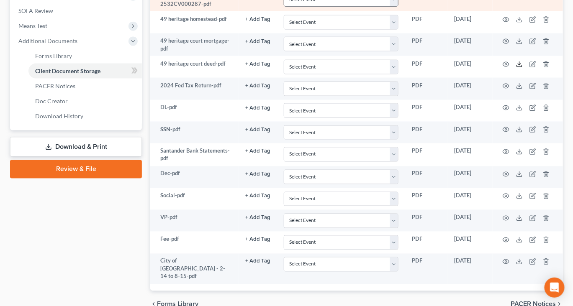
scroll to position [327, 0]
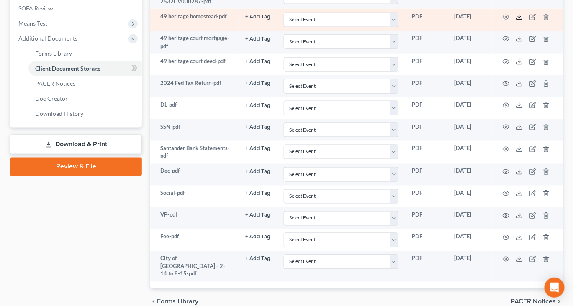
click at [521, 18] on polyline at bounding box center [519, 16] width 3 height 1
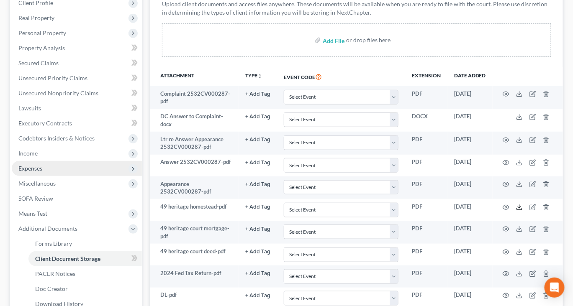
scroll to position [121, 0]
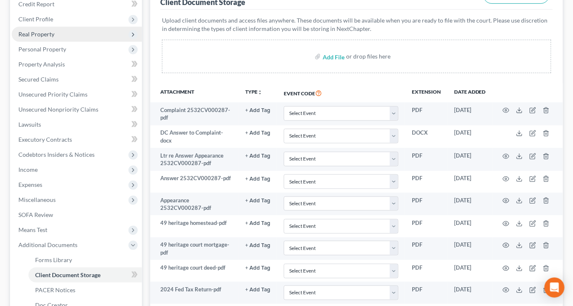
click at [54, 38] on span "Real Property" at bounding box center [36, 34] width 36 height 7
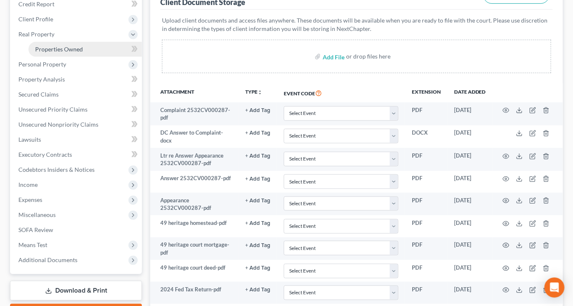
click at [73, 57] on link "Properties Owned" at bounding box center [84, 49] width 113 height 15
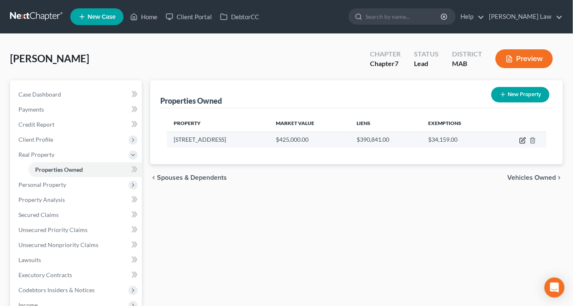
click at [522, 141] on icon "button" at bounding box center [524, 140] width 4 height 4
select select "22"
select select "3"
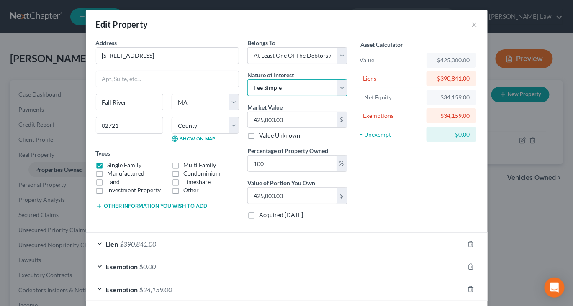
click at [347, 96] on select "Select Fee Simple Joint Tenant Life Estate Equitable Interest Future Interest T…" at bounding box center [297, 88] width 100 height 17
select select "1"
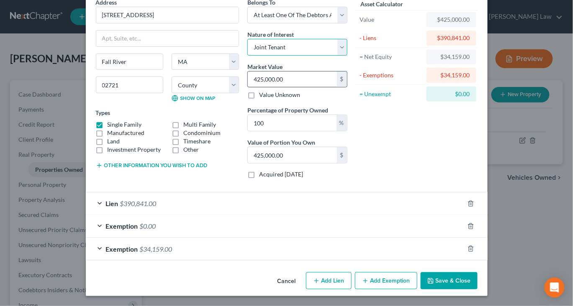
scroll to position [124, 0]
click at [273, 215] on div "Exemption $0.00" at bounding box center [275, 226] width 378 height 22
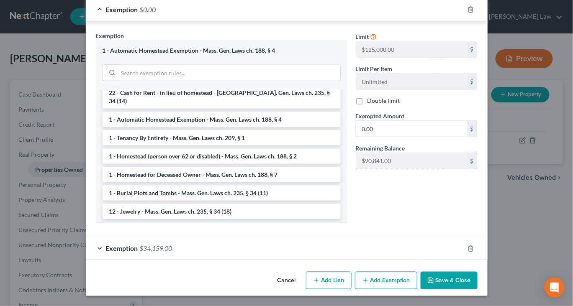
scroll to position [394, 0]
click at [478, 277] on button "Save & Close" at bounding box center [449, 281] width 57 height 18
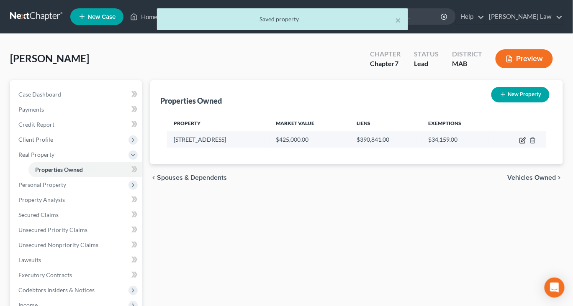
click at [520, 144] on icon "button" at bounding box center [523, 140] width 7 height 7
select select "22"
select select "3"
select select "1"
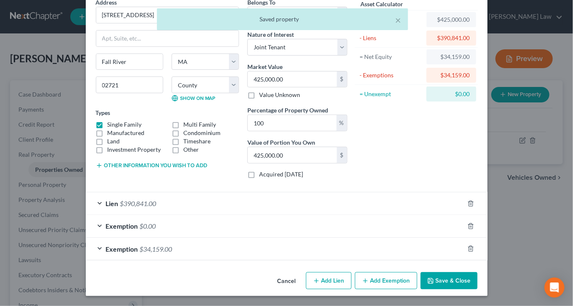
scroll to position [124, 0]
click at [298, 239] on div "Exemption $34,159.00" at bounding box center [275, 249] width 378 height 22
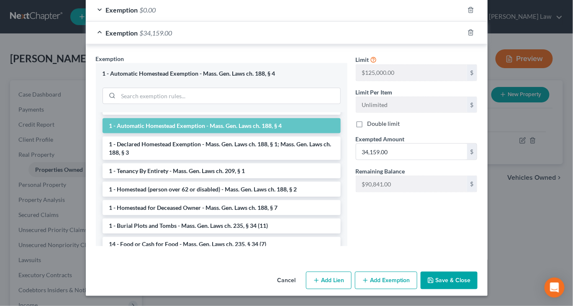
scroll to position [15, 0]
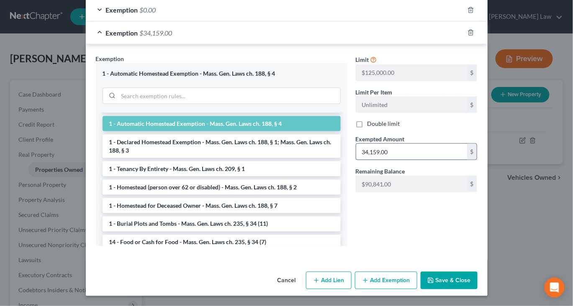
click at [429, 160] on input "34,159.00" at bounding box center [411, 152] width 111 height 16
click at [474, 36] on icon "button" at bounding box center [471, 32] width 7 height 7
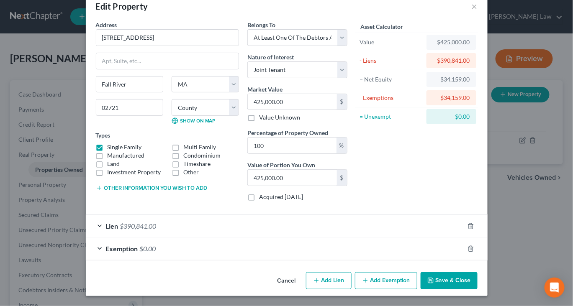
scroll to position [96, 0]
click at [303, 244] on div "Exemption $0.00" at bounding box center [275, 249] width 378 height 22
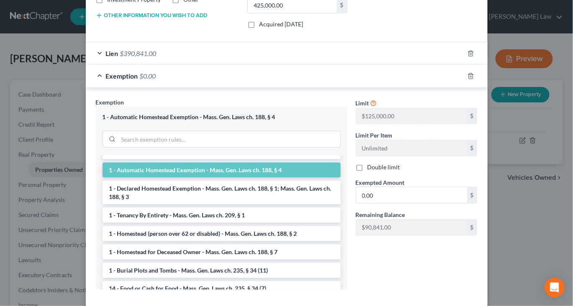
scroll to position [18, 0]
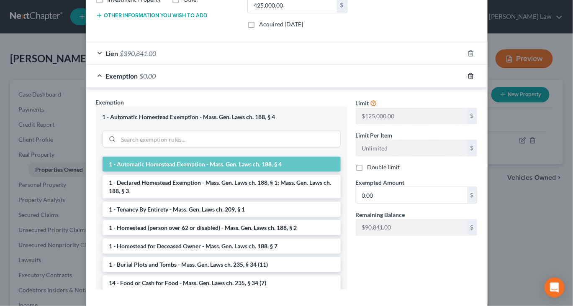
click at [474, 80] on icon "button" at bounding box center [471, 76] width 7 height 7
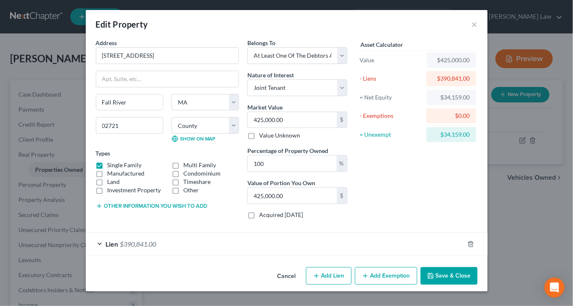
scroll to position [67, 0]
click at [402, 270] on button "Add Exemption" at bounding box center [386, 277] width 62 height 18
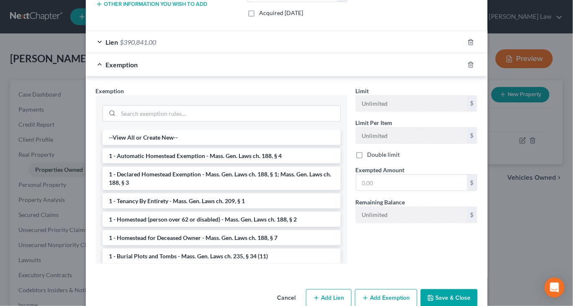
scroll to position [202, 0]
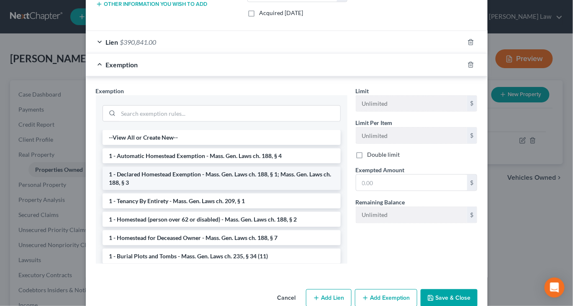
click at [210, 190] on li "1 - Declared Homestead Exemption - Mass. Gen. Laws ch. 188, § 1; Mass. Gen. Law…" at bounding box center [222, 178] width 238 height 23
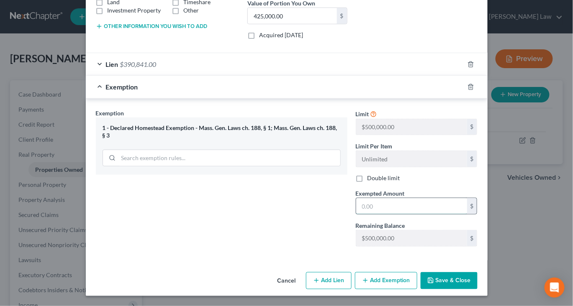
click at [407, 214] on input "text" at bounding box center [411, 206] width 111 height 16
type input "500,000"
click at [478, 279] on button "Save & Close" at bounding box center [449, 282] width 57 height 18
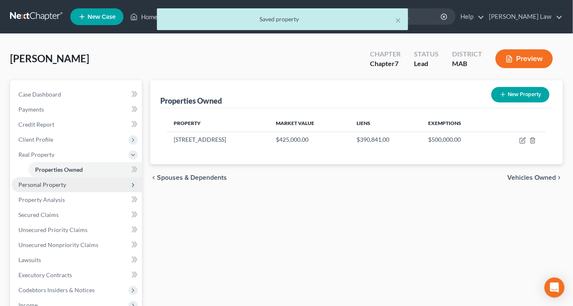
click at [59, 188] on span "Personal Property" at bounding box center [42, 184] width 48 height 7
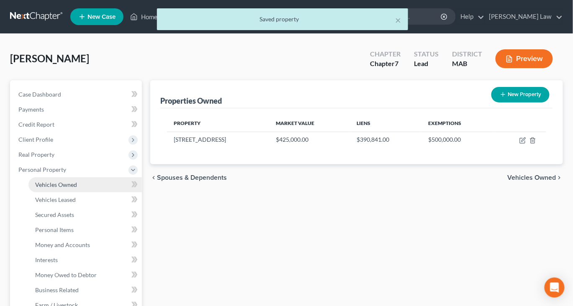
click at [72, 188] on span "Vehicles Owned" at bounding box center [56, 184] width 42 height 7
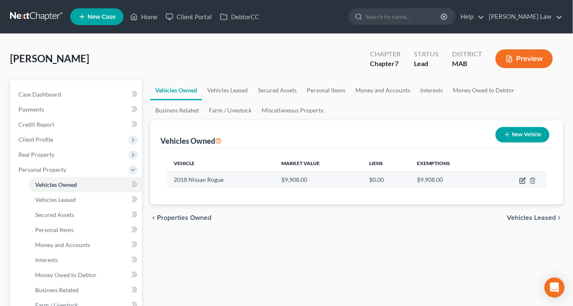
click at [520, 184] on icon "button" at bounding box center [523, 180] width 7 height 7
select select "0"
select select "8"
select select "0"
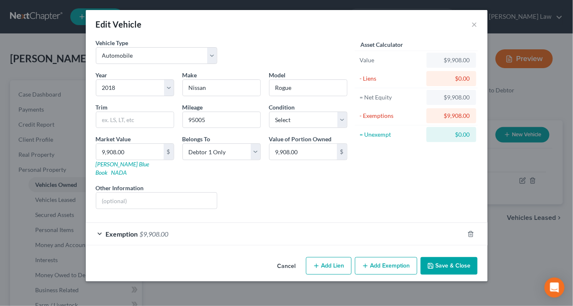
scroll to position [44, 0]
click at [385, 232] on div "Exemption $9,908.00" at bounding box center [275, 234] width 378 height 22
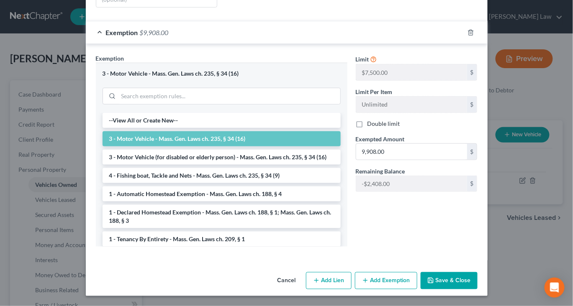
scroll to position [315, 0]
click at [478, 278] on button "Save & Close" at bounding box center [449, 282] width 57 height 18
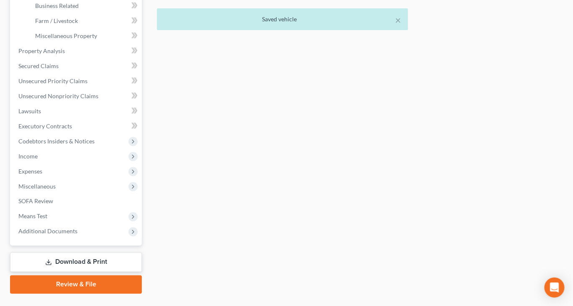
scroll to position [361, 0]
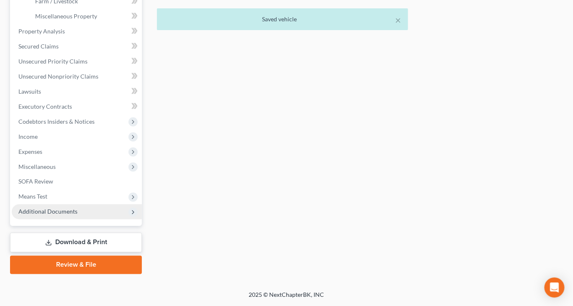
click at [62, 216] on span "Additional Documents" at bounding box center [47, 211] width 59 height 7
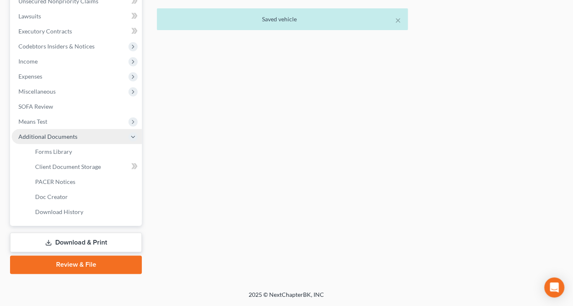
scroll to position [360, 0]
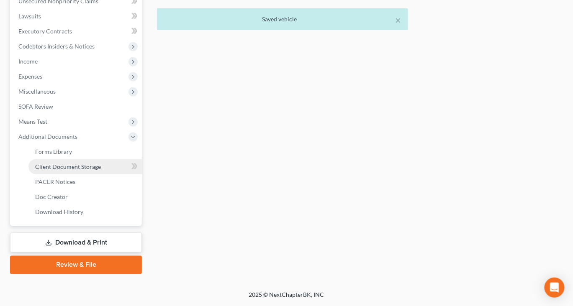
click at [101, 163] on span "Client Document Storage" at bounding box center [68, 166] width 66 height 7
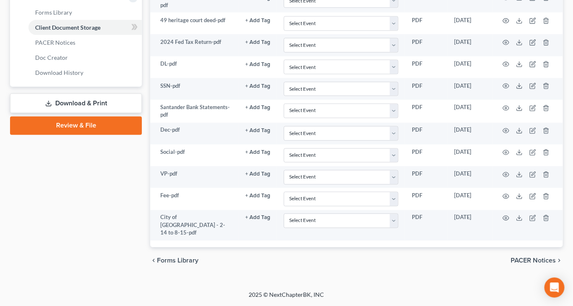
scroll to position [453, 0]
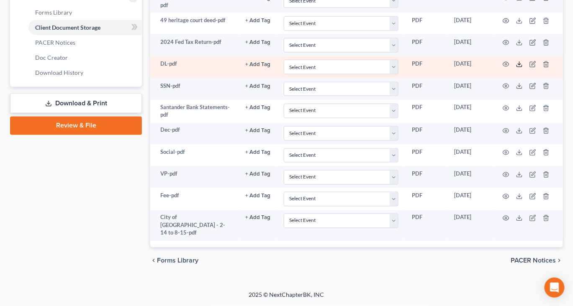
click at [521, 65] on polyline at bounding box center [519, 64] width 3 height 1
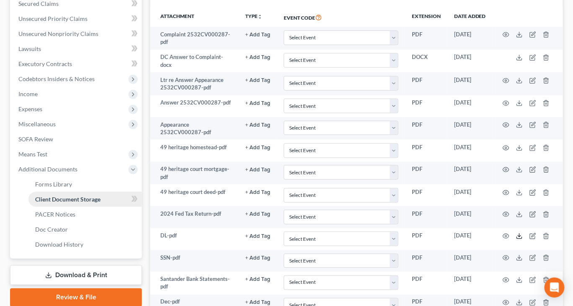
scroll to position [142, 0]
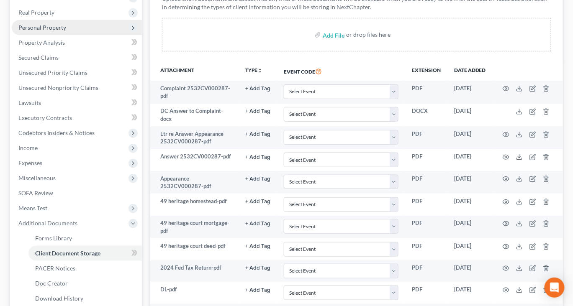
click at [47, 31] on span "Personal Property" at bounding box center [42, 27] width 48 height 7
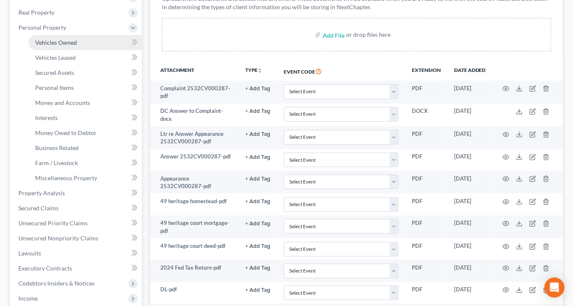
click at [77, 46] on span "Vehicles Owned" at bounding box center [56, 42] width 42 height 7
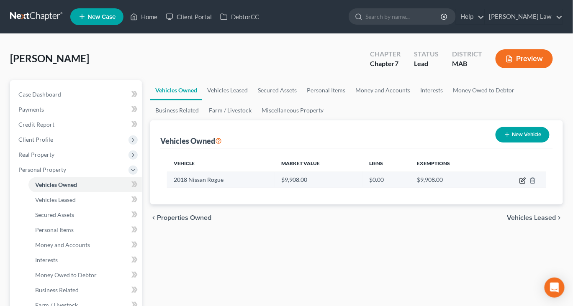
click at [520, 184] on icon "button" at bounding box center [523, 180] width 7 height 7
select select "0"
select select "8"
select select "0"
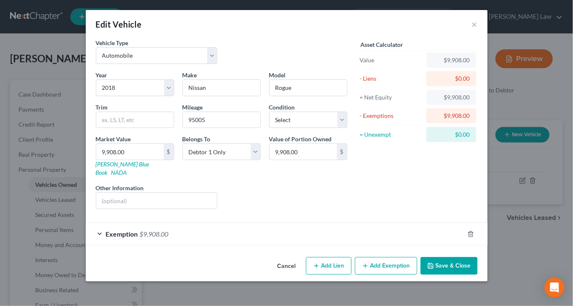
scroll to position [44, 0]
click at [321, 234] on div "Exemption $9,908.00" at bounding box center [275, 234] width 378 height 22
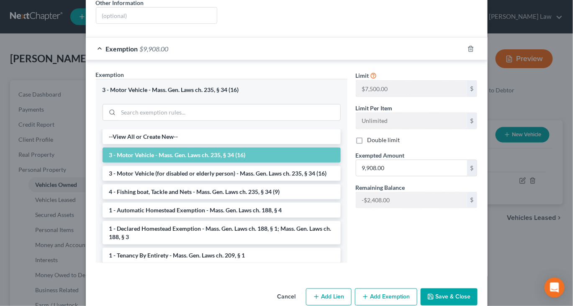
scroll to position [194, 0]
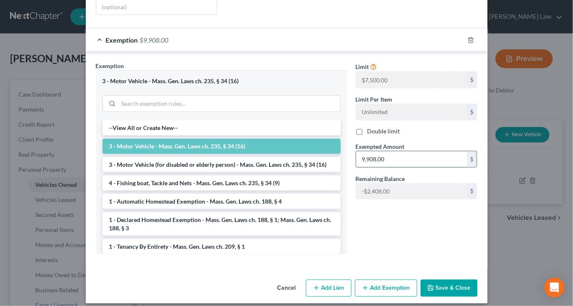
click at [416, 167] on input "9,908.00" at bounding box center [411, 160] width 111 height 16
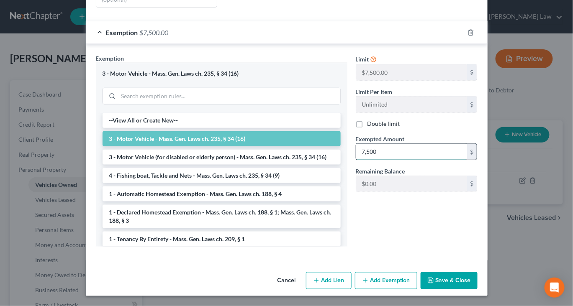
scroll to position [315, 0]
type input "7,500"
click at [417, 273] on button "Add Exemption" at bounding box center [386, 282] width 62 height 18
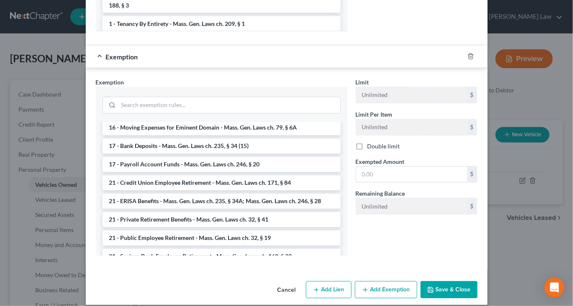
scroll to position [278, 0]
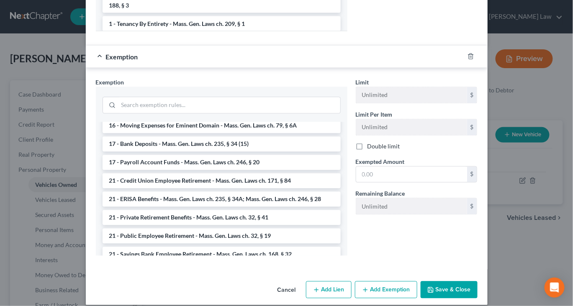
click at [223, 97] on li "14 - Wildcard - $1,000 plus up to $5,000 unused car, furniture, trade tools exe…" at bounding box center [222, 84] width 238 height 23
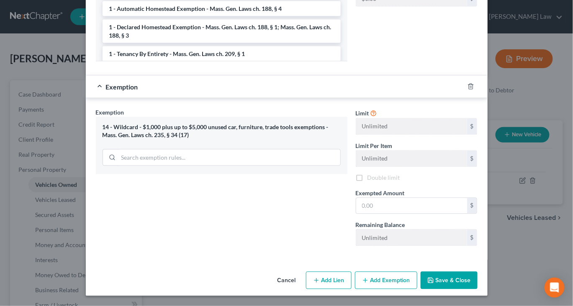
scroll to position [475, 0]
click at [396, 214] on input "text" at bounding box center [411, 206] width 111 height 16
type input "2,408"
click at [478, 274] on button "Save & Close" at bounding box center [449, 281] width 57 height 18
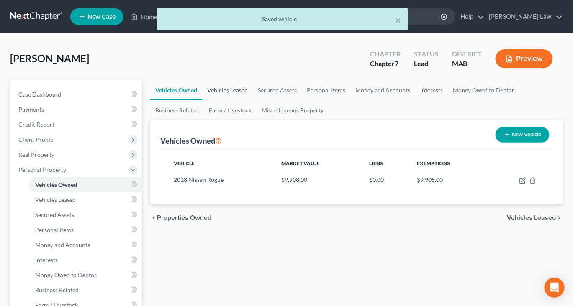
click at [253, 100] on link "Vehicles Leased" at bounding box center [227, 90] width 51 height 20
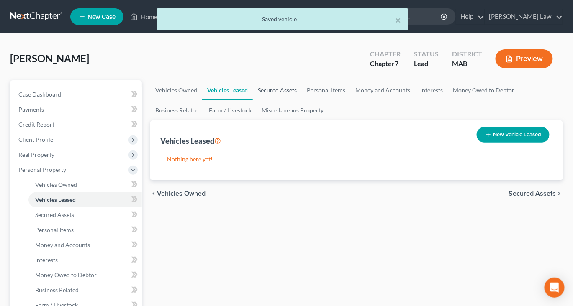
click at [302, 100] on link "Secured Assets" at bounding box center [277, 90] width 49 height 20
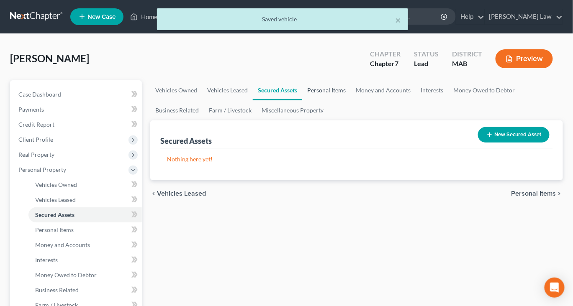
click at [351, 100] on link "Personal Items" at bounding box center [326, 90] width 49 height 20
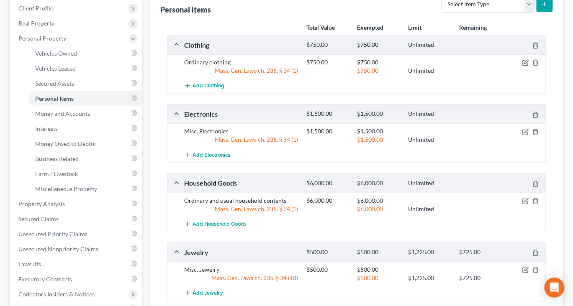
scroll to position [132, 0]
click at [522, 135] on icon "button" at bounding box center [525, 131] width 7 height 7
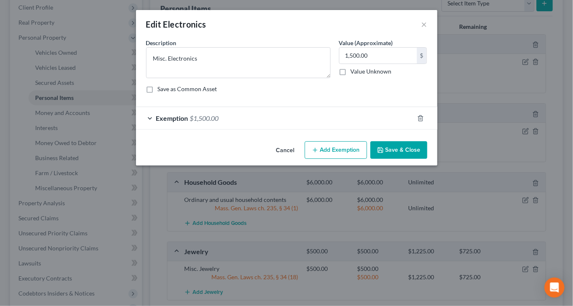
click at [339, 129] on div "Exemption $1,500.00" at bounding box center [275, 118] width 278 height 22
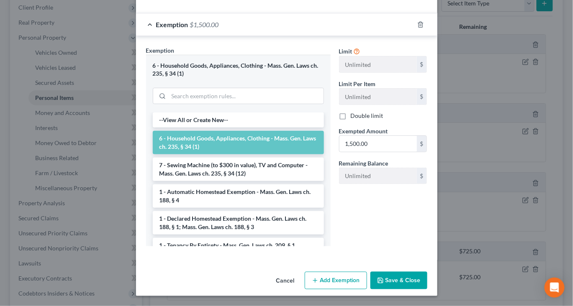
scroll to position [102, 0]
click at [424, 28] on icon "button" at bounding box center [420, 24] width 7 height 7
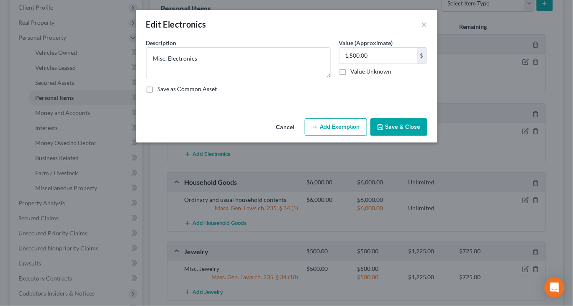
scroll to position [0, 0]
click at [332, 136] on button "Add Exemption" at bounding box center [336, 127] width 62 height 18
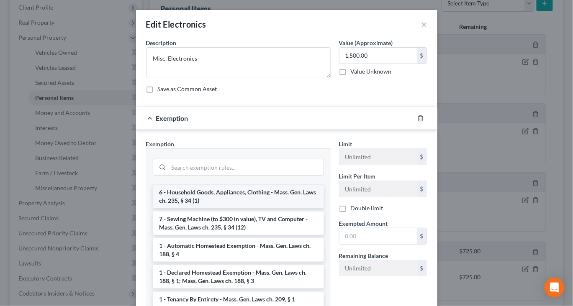
scroll to position [19, 0]
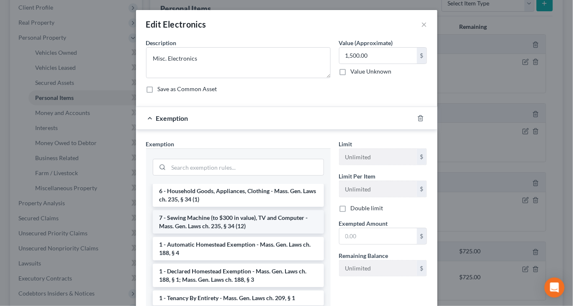
click at [228, 234] on li "7 - Sewing Machine (to $300 in value), TV and Computer - Mass. Gen. Laws ch. 23…" at bounding box center [238, 222] width 171 height 23
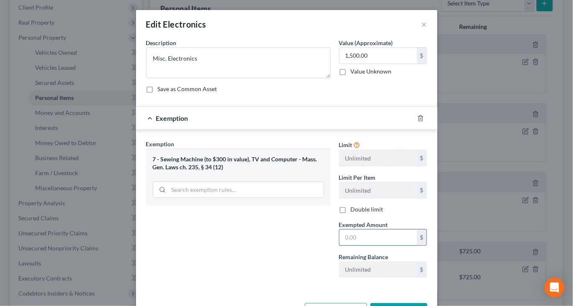
click at [368, 246] on input "text" at bounding box center [378, 238] width 77 height 16
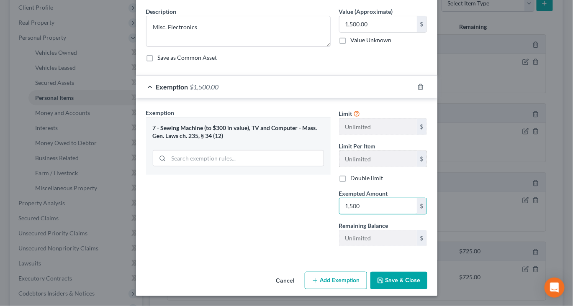
scroll to position [104, 0]
type input "1,500"
click at [424, 281] on button "Save & Close" at bounding box center [398, 281] width 57 height 18
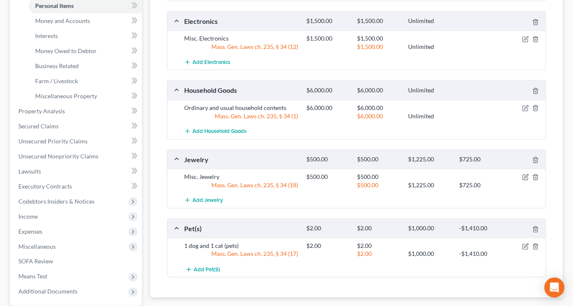
scroll to position [225, 0]
click at [522, 111] on icon "button" at bounding box center [525, 108] width 7 height 7
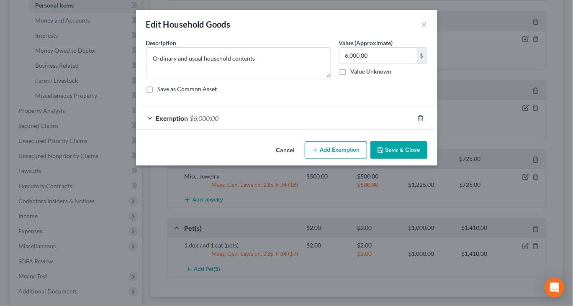
click at [313, 129] on div "Exemption $6,000.00" at bounding box center [275, 118] width 278 height 22
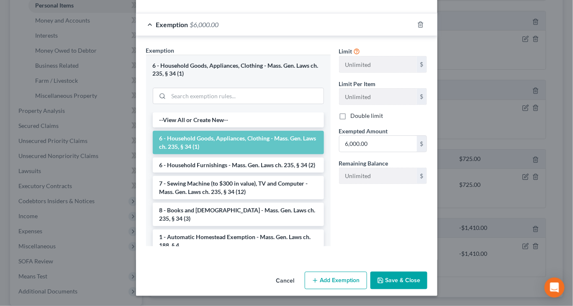
scroll to position [192, 0]
click at [422, 277] on button "Save & Close" at bounding box center [398, 281] width 57 height 18
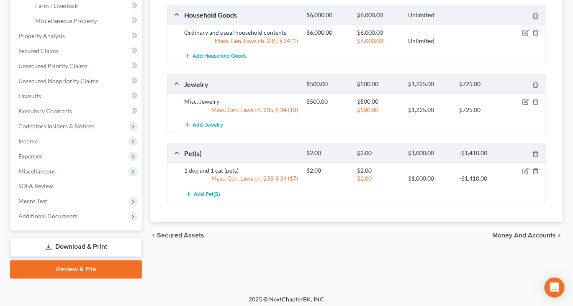
scroll to position [309, 0]
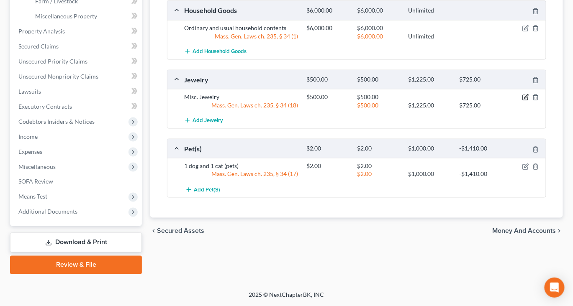
click at [522, 101] on icon "button" at bounding box center [525, 97] width 7 height 7
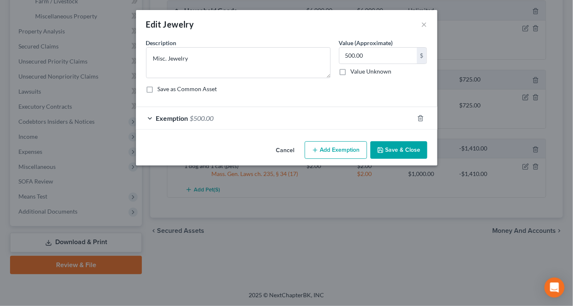
click at [351, 129] on div "Exemption $500.00" at bounding box center [275, 118] width 278 height 22
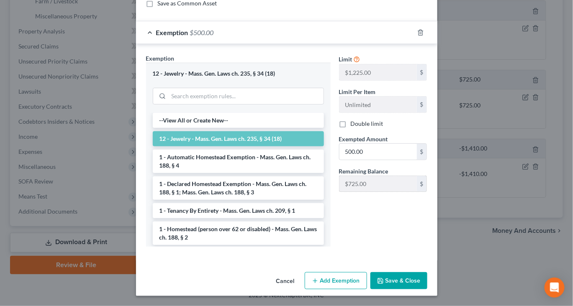
scroll to position [182, 0]
click at [427, 275] on button "Save & Close" at bounding box center [398, 282] width 57 height 18
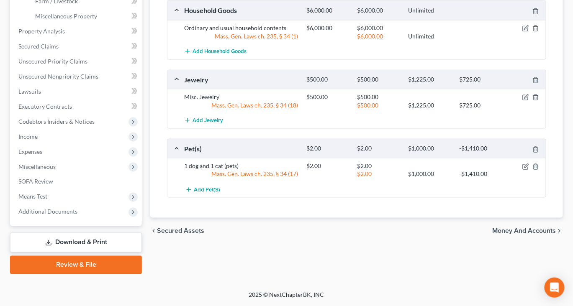
scroll to position [387, 0]
click at [522, 170] on icon "button" at bounding box center [525, 167] width 7 height 7
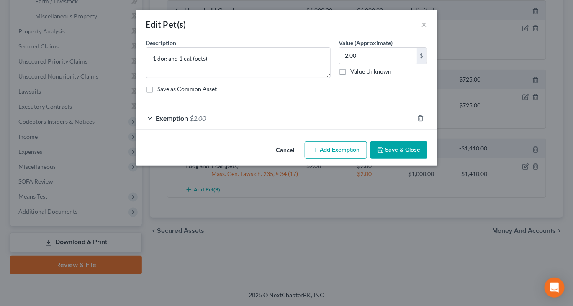
click at [425, 159] on button "Save & Close" at bounding box center [398, 150] width 57 height 18
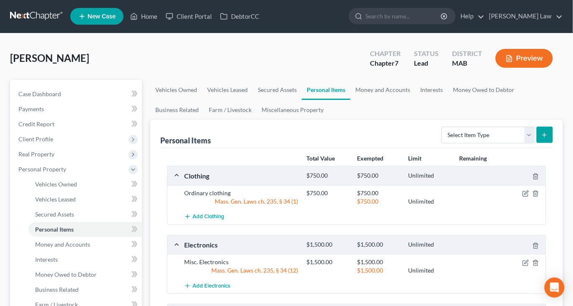
scroll to position [0, 0]
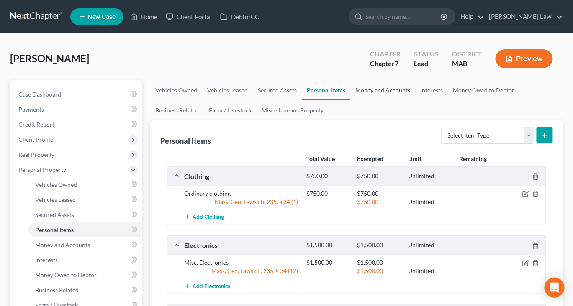
click at [415, 100] on link "Money and Accounts" at bounding box center [382, 90] width 65 height 20
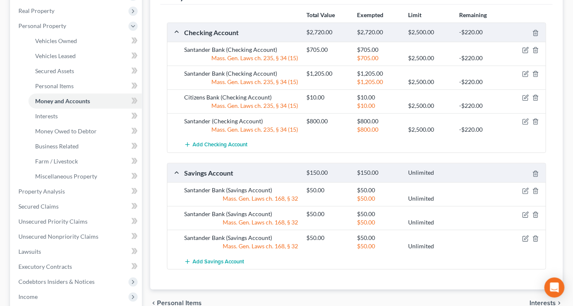
scroll to position [142, 0]
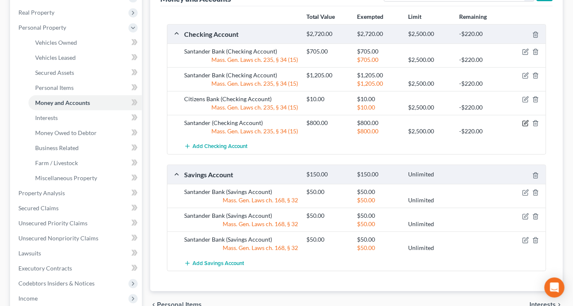
click at [522, 127] on icon "button" at bounding box center [525, 123] width 7 height 7
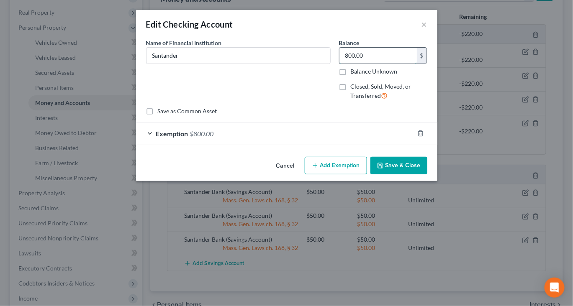
click at [389, 64] on input "800.00" at bounding box center [378, 56] width 77 height 16
type input "810"
click at [424, 137] on icon "button" at bounding box center [420, 133] width 7 height 7
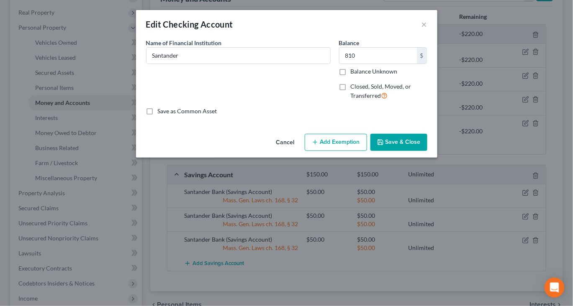
click at [422, 152] on button "Save & Close" at bounding box center [398, 143] width 57 height 18
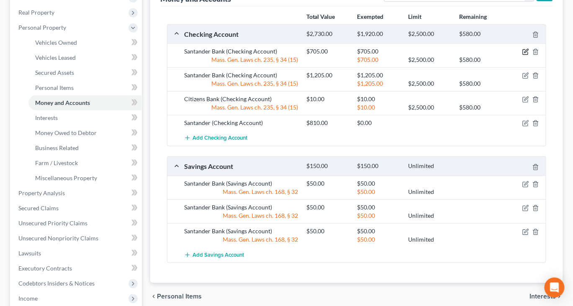
click at [522, 55] on icon "button" at bounding box center [525, 52] width 7 height 7
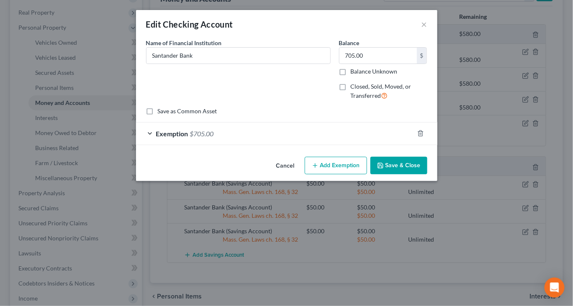
click at [409, 145] on div "Exemption $705.00" at bounding box center [275, 134] width 278 height 22
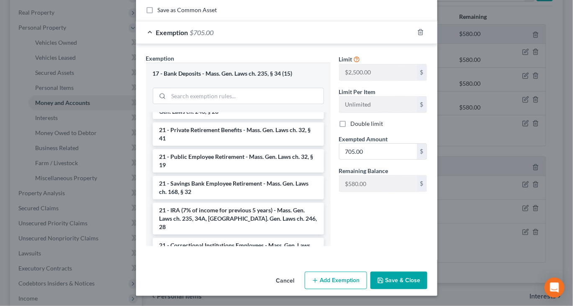
scroll to position [383, 0]
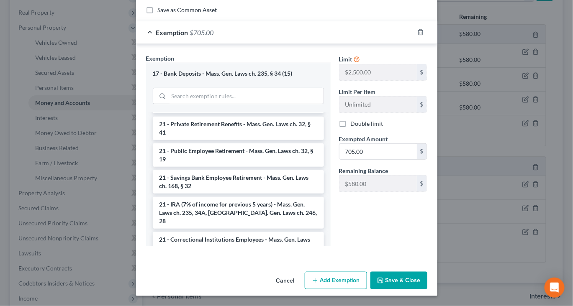
click at [422, 275] on button "Save & Close" at bounding box center [398, 281] width 57 height 18
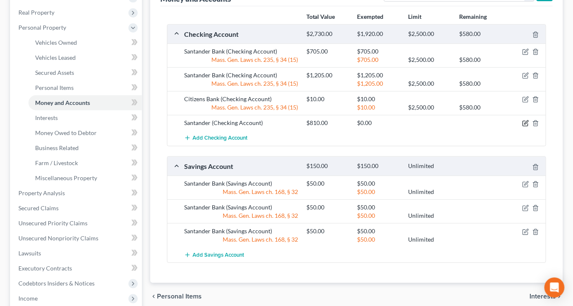
click at [520, 127] on div at bounding box center [526, 123] width 41 height 8
click at [525, 125] on icon "button" at bounding box center [527, 123] width 4 height 4
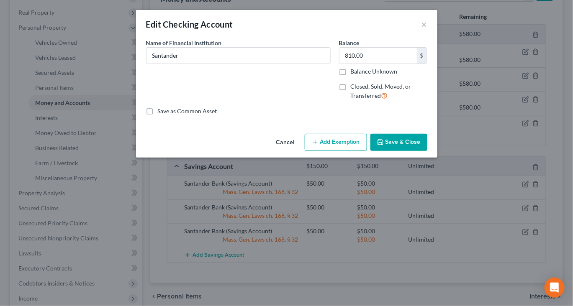
click at [366, 152] on button "Add Exemption" at bounding box center [336, 143] width 62 height 18
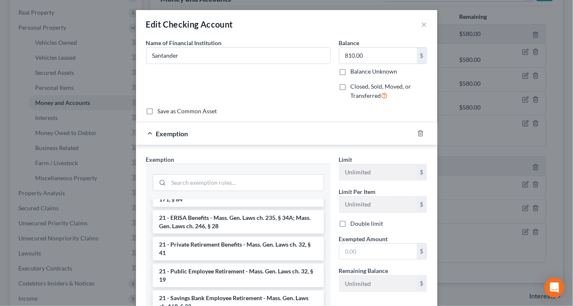
scroll to position [343, 0]
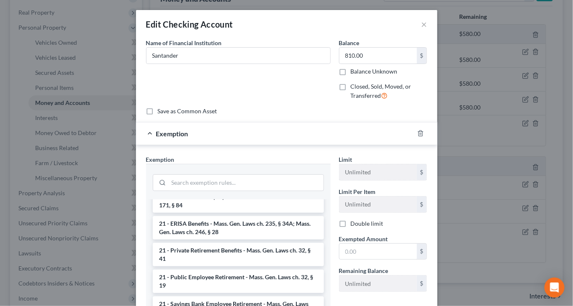
click at [235, 168] on li "17 - Bank Deposits - Mass. Gen. Laws ch. 235, § 34 (15)" at bounding box center [238, 160] width 171 height 15
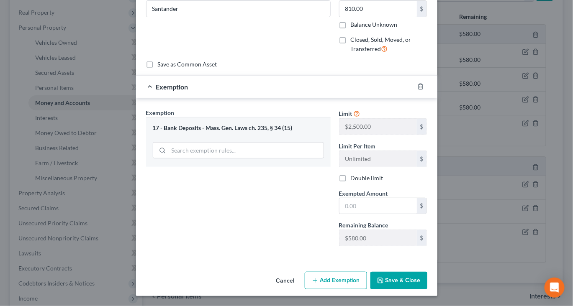
scroll to position [131, 0]
click at [382, 198] on input "text" at bounding box center [378, 206] width 77 height 16
type input "580"
click at [334, 272] on button "Add Exemption" at bounding box center [336, 281] width 62 height 18
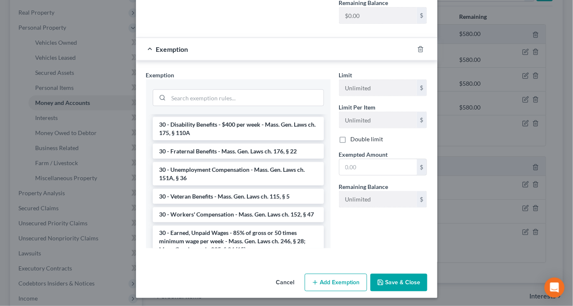
scroll to position [692, 0]
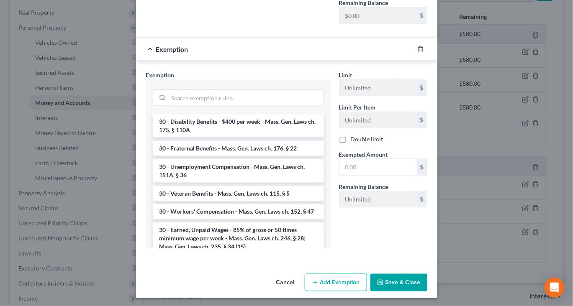
click at [249, 39] on li "25 - Trust Company, Credit Union or Bank Deposits - Mass. Gen. Laws ch. 246, § …" at bounding box center [238, 26] width 171 height 23
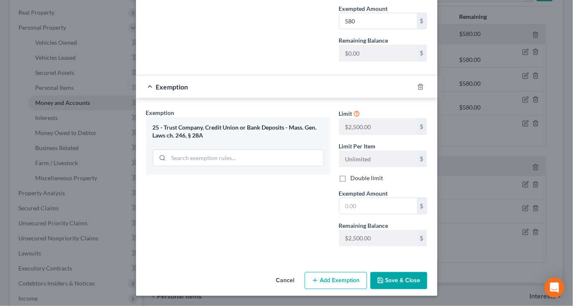
scroll to position [324, 0]
click at [376, 214] on input "text" at bounding box center [378, 206] width 77 height 16
type input "230"
click at [423, 279] on button "Save & Close" at bounding box center [398, 282] width 57 height 18
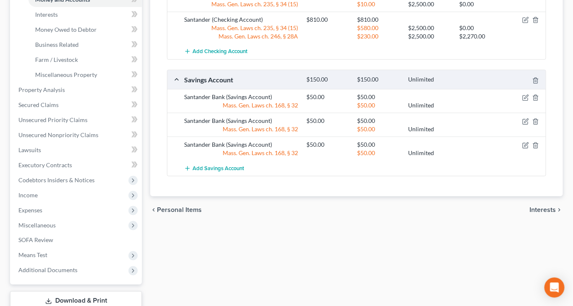
scroll to position [253, 0]
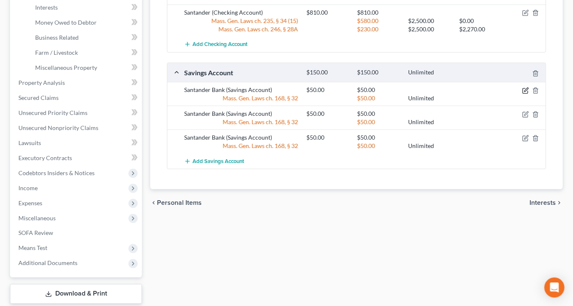
click at [522, 94] on icon "button" at bounding box center [525, 90] width 7 height 7
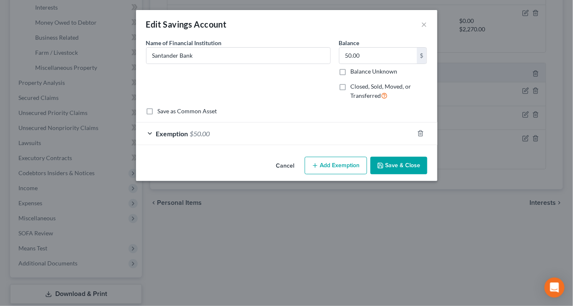
click at [323, 145] on div "Exemption $50.00" at bounding box center [275, 134] width 278 height 22
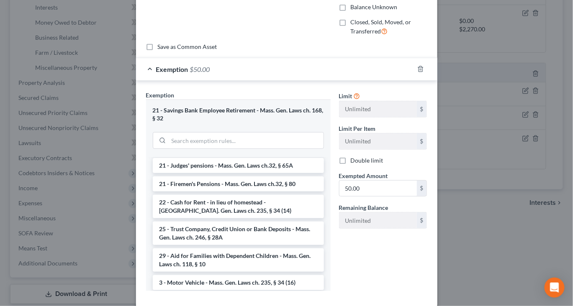
scroll to position [532, 0]
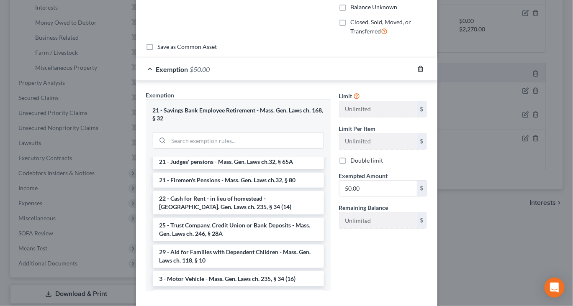
click at [423, 67] on polyline "button" at bounding box center [420, 67] width 5 height 0
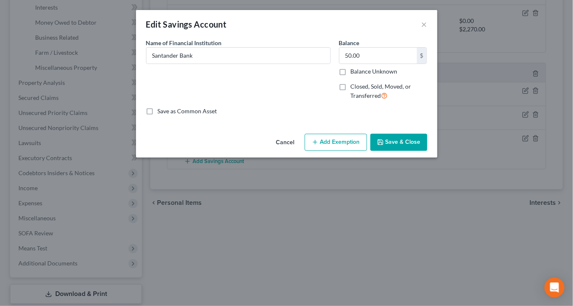
scroll to position [0, 0]
click at [361, 152] on button "Add Exemption" at bounding box center [336, 143] width 62 height 18
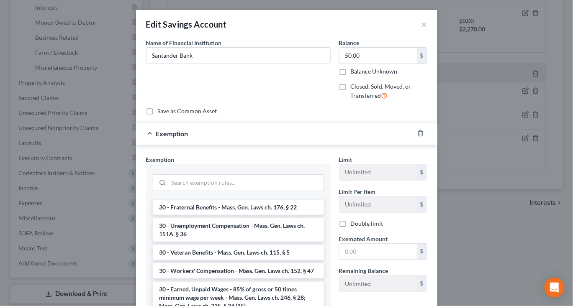
scroll to position [717, 0]
click at [258, 99] on li "25 - Trust Company, Credit Union or Bank Deposits - Mass. Gen. Laws ch. 246, § …" at bounding box center [238, 86] width 171 height 23
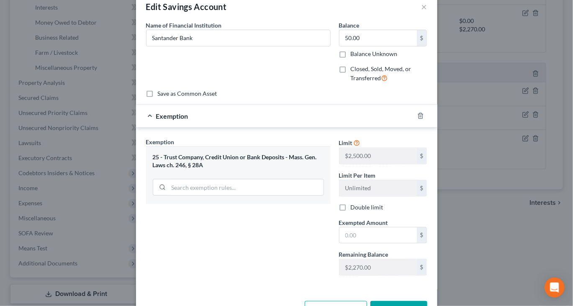
scroll to position [35, 0]
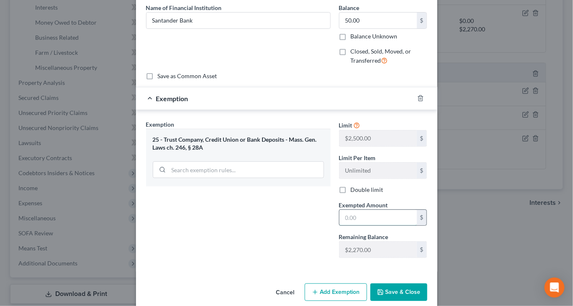
click at [381, 226] on input "text" at bounding box center [378, 218] width 77 height 16
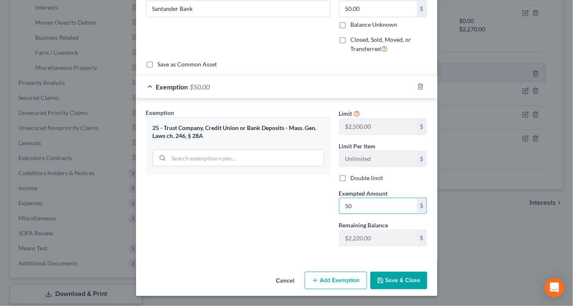
scroll to position [131, 0]
type input "50"
click at [427, 284] on button "Save & Close" at bounding box center [398, 281] width 57 height 18
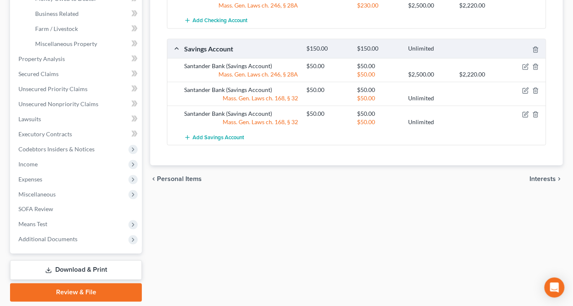
scroll to position [278, 0]
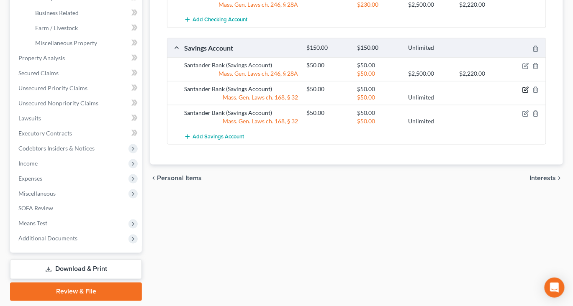
click at [522, 93] on icon "button" at bounding box center [525, 90] width 7 height 7
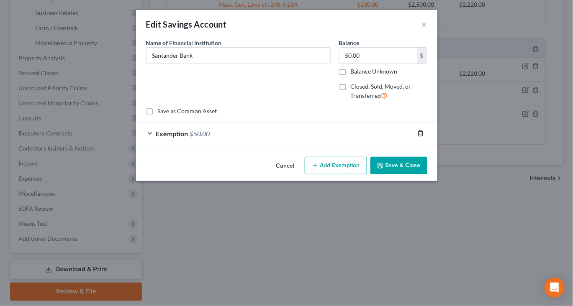
click at [423, 132] on polyline "button" at bounding box center [420, 132] width 5 height 0
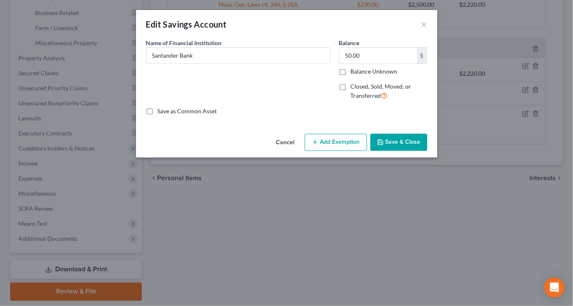
click at [362, 152] on button "Add Exemption" at bounding box center [336, 143] width 62 height 18
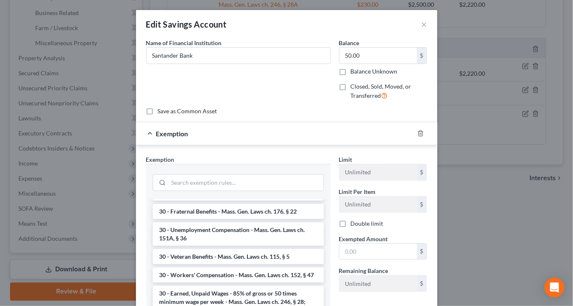
scroll to position [717, 0]
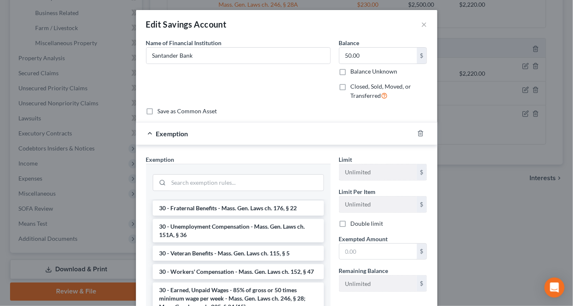
click at [257, 99] on li "25 - Trust Company, Credit Union or Bank Deposits - Mass. Gen. Laws ch. 246, § …" at bounding box center [238, 86] width 171 height 23
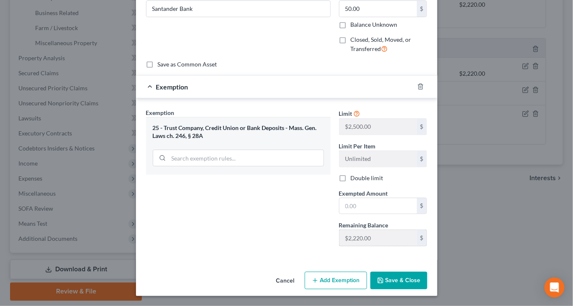
scroll to position [71, 0]
click at [386, 214] on input "text" at bounding box center [378, 206] width 77 height 16
type input "50"
click at [426, 279] on button "Save & Close" at bounding box center [398, 281] width 57 height 18
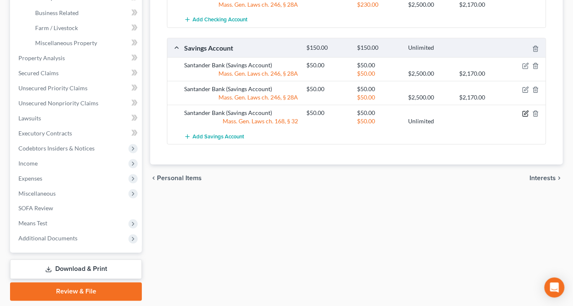
click at [525, 115] on icon "button" at bounding box center [527, 113] width 4 height 4
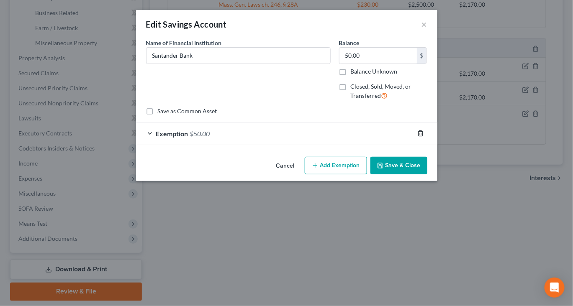
click at [422, 136] on icon "button" at bounding box center [421, 133] width 4 height 5
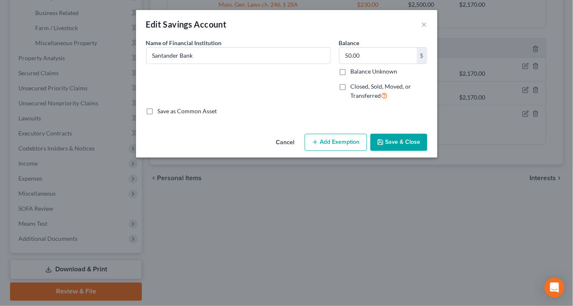
click at [349, 152] on button "Add Exemption" at bounding box center [336, 143] width 62 height 18
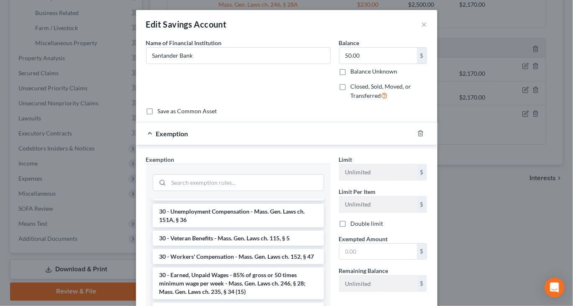
scroll to position [738, 0]
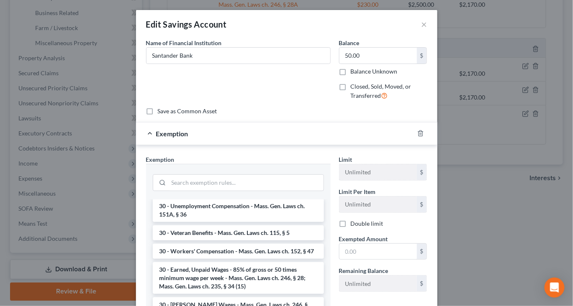
click at [257, 78] on li "25 - Trust Company, Credit Union or Bank Deposits - Mass. Gen. Laws ch. 246, § …" at bounding box center [238, 66] width 171 height 23
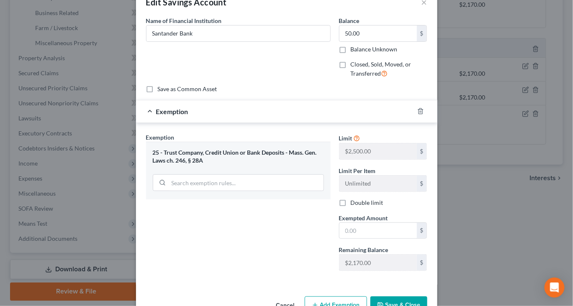
scroll to position [30, 0]
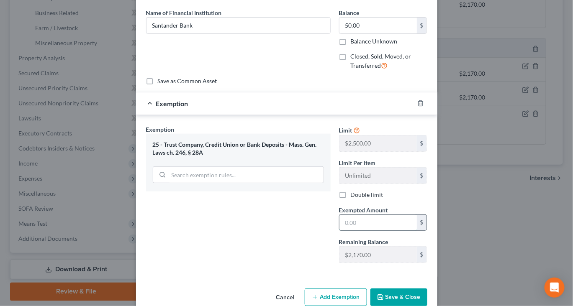
click at [378, 231] on input "text" at bounding box center [378, 223] width 77 height 16
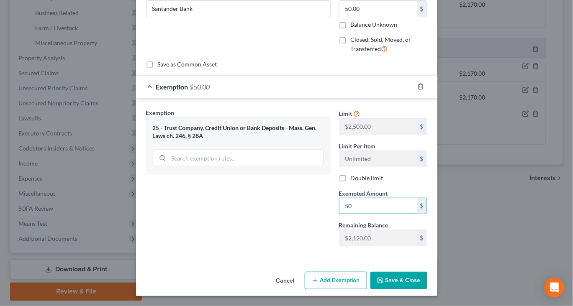
scroll to position [131, 0]
type input "50"
click at [427, 280] on button "Save & Close" at bounding box center [398, 281] width 57 height 18
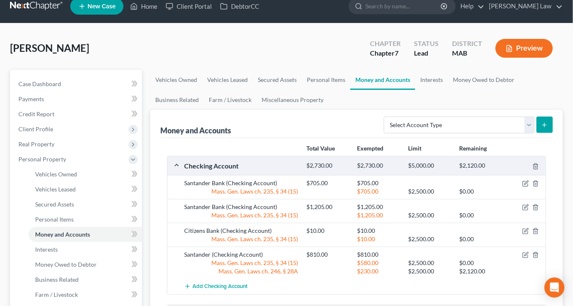
scroll to position [0, 0]
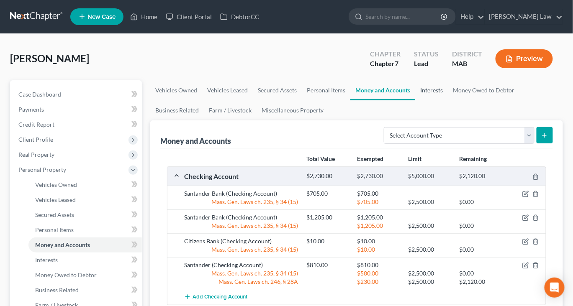
click at [448, 100] on link "Interests" at bounding box center [431, 90] width 33 height 20
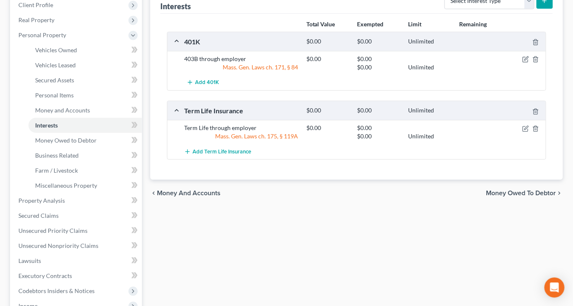
scroll to position [127, 0]
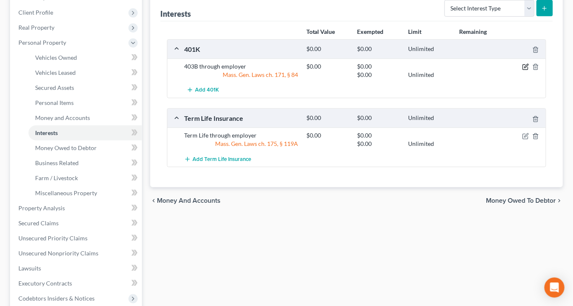
click at [522, 70] on icon "button" at bounding box center [525, 67] width 7 height 7
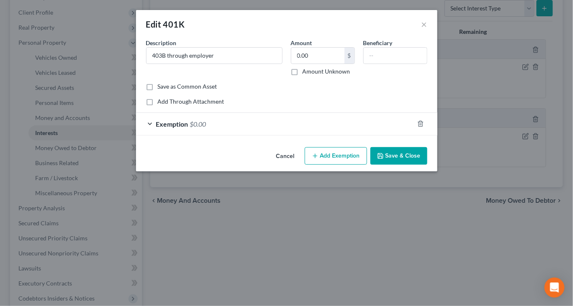
click at [348, 135] on div "Exemption $0.00" at bounding box center [275, 124] width 278 height 22
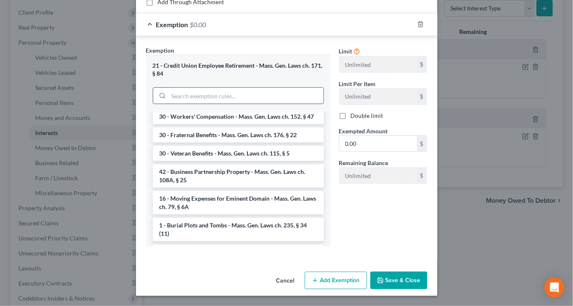
scroll to position [481, 0]
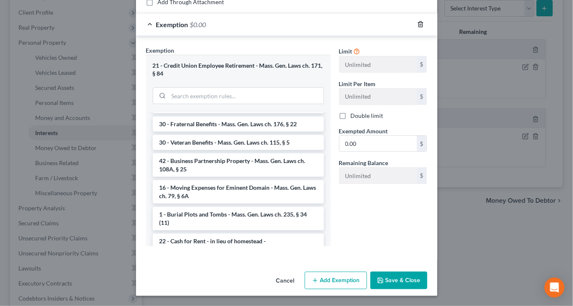
click at [424, 26] on icon "button" at bounding box center [420, 24] width 7 height 7
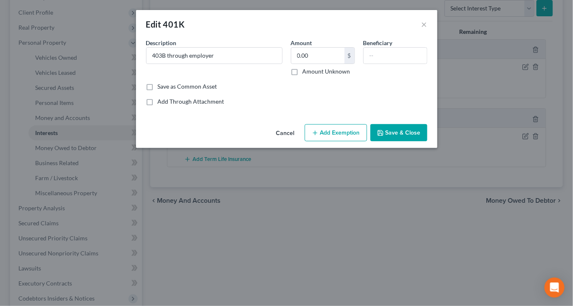
scroll to position [0, 0]
click at [427, 142] on button "Save & Close" at bounding box center [398, 133] width 57 height 18
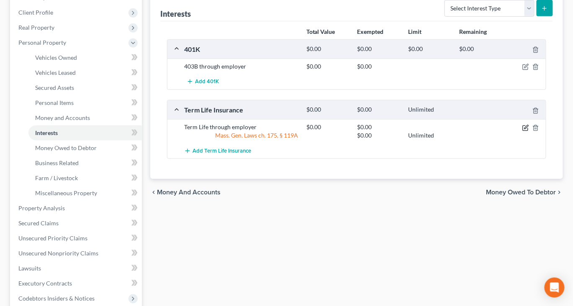
click at [522, 131] on icon "button" at bounding box center [525, 128] width 7 height 7
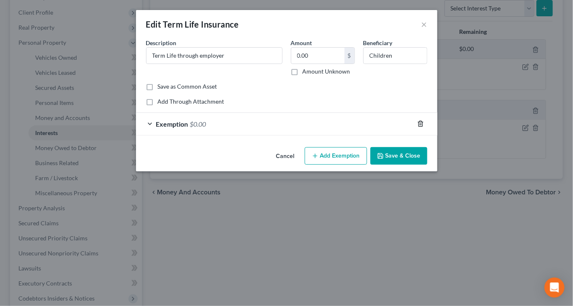
click at [424, 127] on icon "button" at bounding box center [420, 124] width 7 height 7
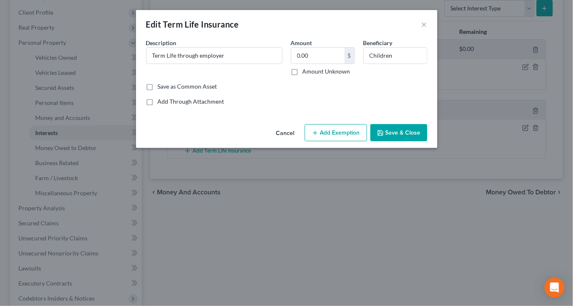
click at [427, 142] on button "Save & Close" at bounding box center [398, 133] width 57 height 18
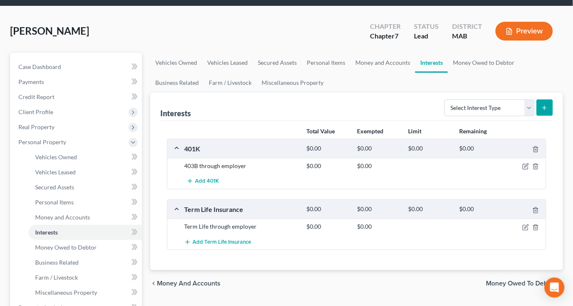
scroll to position [20, 0]
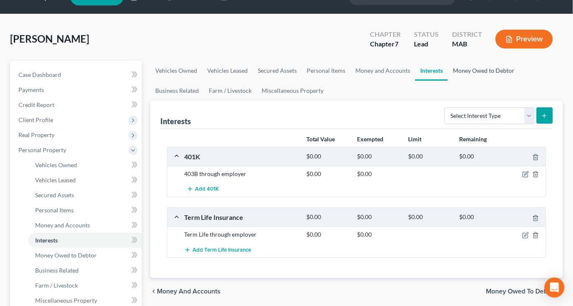
click at [448, 81] on link "Money Owed to Debtor" at bounding box center [484, 71] width 72 height 20
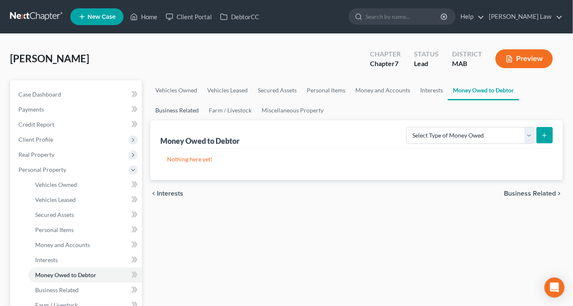
click at [204, 121] on link "Business Related" at bounding box center [177, 110] width 54 height 20
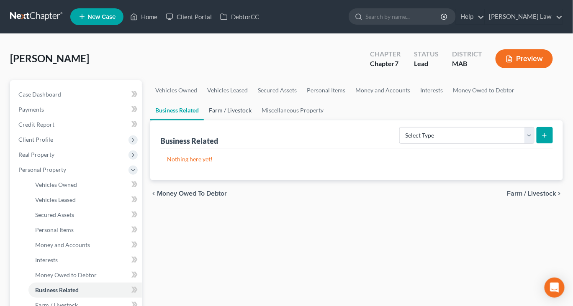
click at [257, 121] on link "Farm / Livestock" at bounding box center [230, 110] width 53 height 20
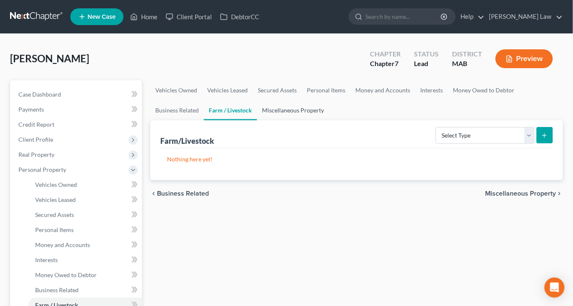
click at [329, 121] on link "Miscellaneous Property" at bounding box center [293, 110] width 72 height 20
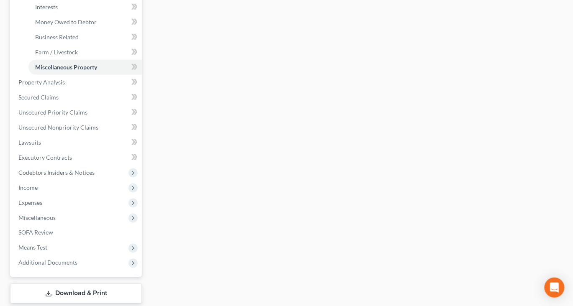
scroll to position [267, 0]
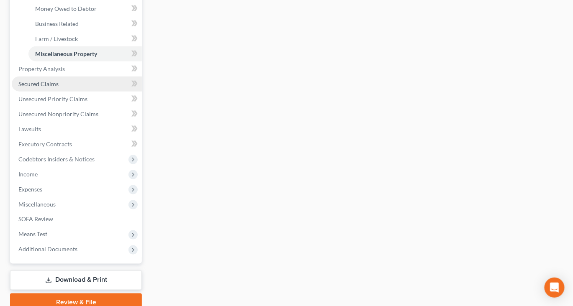
click at [56, 87] on span "Secured Claims" at bounding box center [38, 83] width 40 height 7
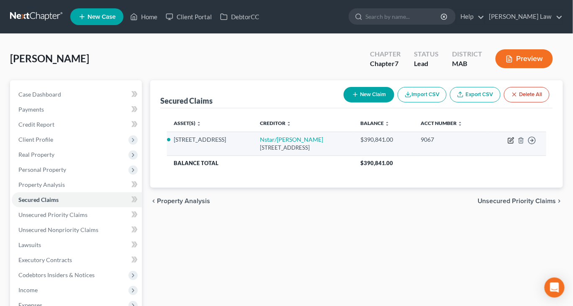
click at [508, 144] on icon "button" at bounding box center [511, 140] width 7 height 7
select select "45"
select select "3"
select select "8"
select select "2"
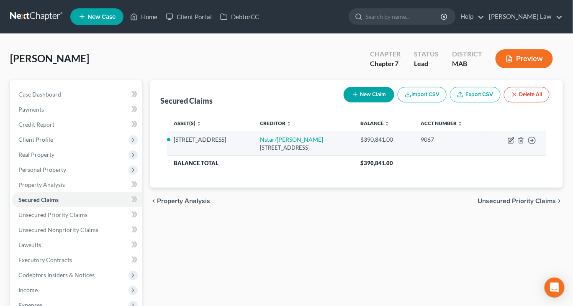
select select "3"
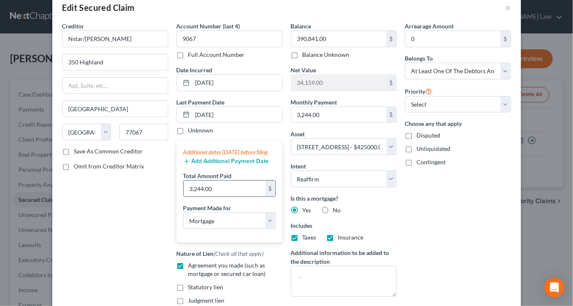
scroll to position [5, 0]
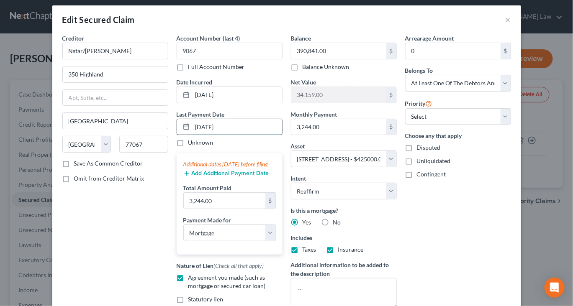
drag, startPoint x: 227, startPoint y: 160, endPoint x: 177, endPoint y: 160, distance: 50.2
click at [193, 135] on input "[DATE]" at bounding box center [238, 127] width 90 height 16
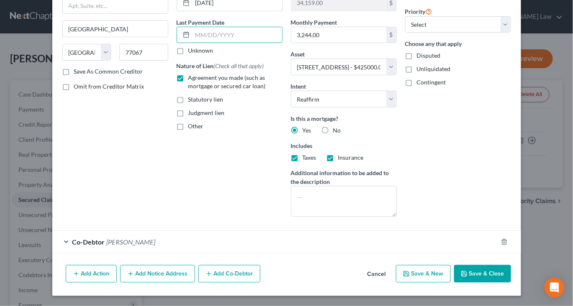
scroll to position [194, 0]
click at [501, 265] on button "Save & Close" at bounding box center [482, 274] width 57 height 18
select select
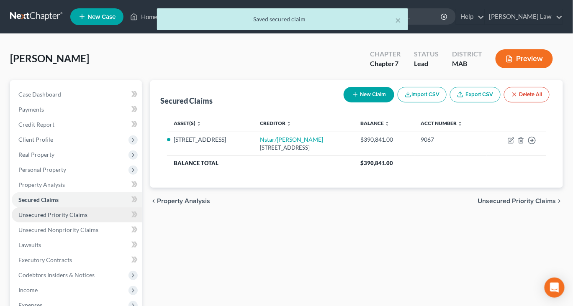
click at [71, 219] on span "Unsecured Priority Claims" at bounding box center [52, 214] width 69 height 7
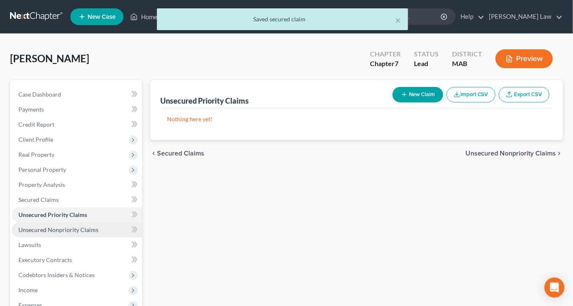
click at [68, 234] on span "Unsecured Nonpriority Claims" at bounding box center [58, 229] width 80 height 7
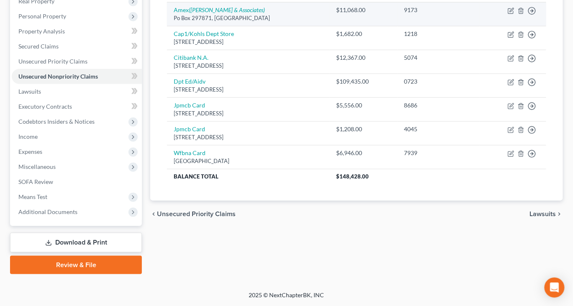
scroll to position [164, 0]
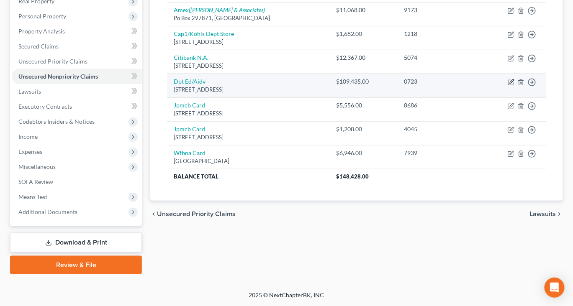
click at [510, 83] on icon "button" at bounding box center [512, 82] width 4 height 4
select select "45"
select select "17"
select select "0"
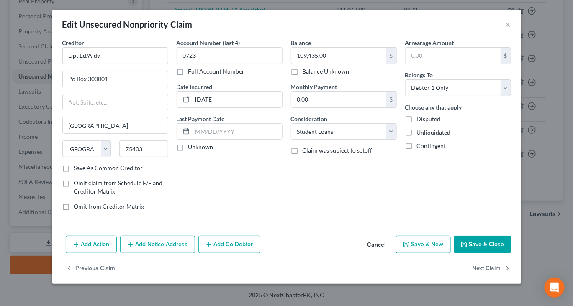
scroll to position [52, 0]
click at [495, 250] on button "Save & Close" at bounding box center [482, 245] width 57 height 18
type input "0"
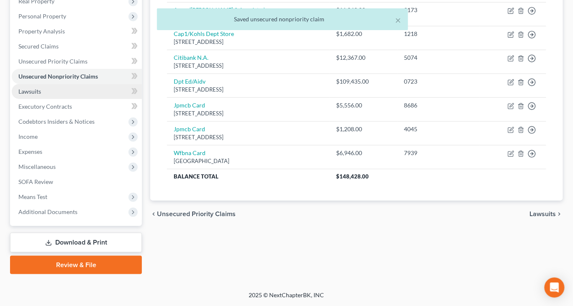
click at [41, 95] on span "Lawsuits" at bounding box center [29, 91] width 23 height 7
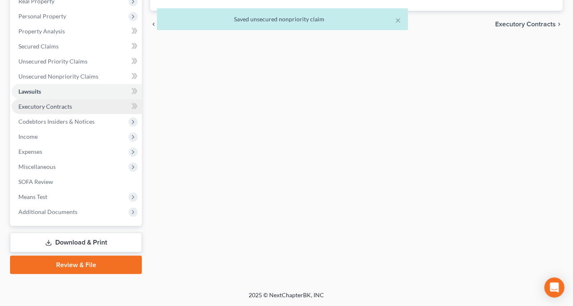
click at [55, 110] on span "Executory Contracts" at bounding box center [45, 106] width 54 height 7
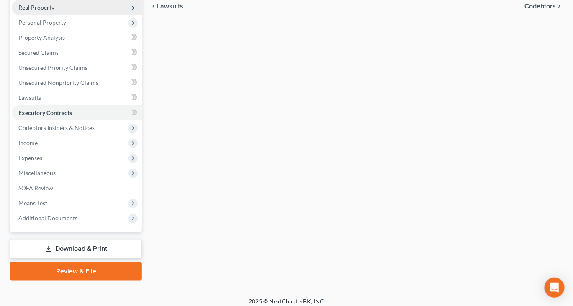
scroll to position [149, 0]
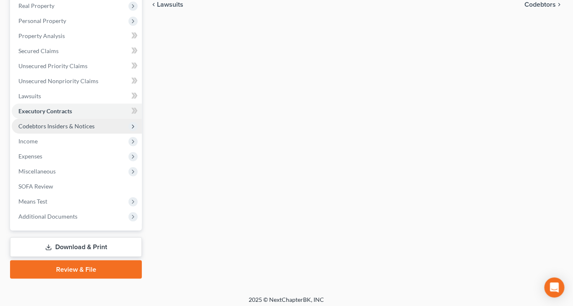
click at [57, 130] on span "Codebtors Insiders & Notices" at bounding box center [56, 126] width 76 height 7
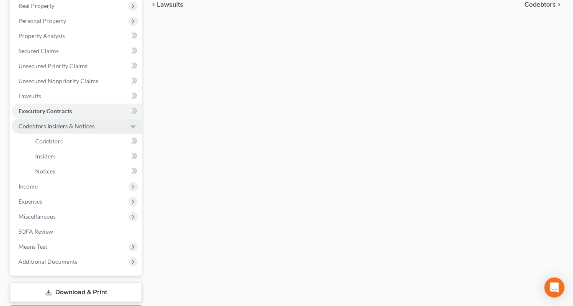
click at [92, 130] on span "Codebtors Insiders & Notices" at bounding box center [56, 126] width 76 height 7
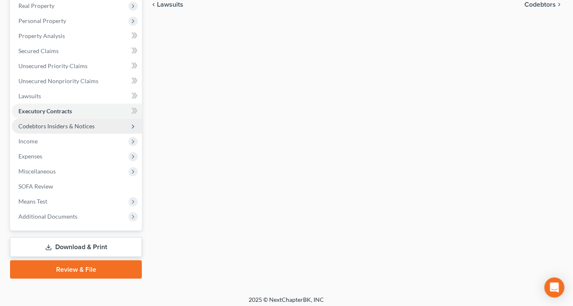
click at [75, 130] on span "Codebtors Insiders & Notices" at bounding box center [56, 126] width 76 height 7
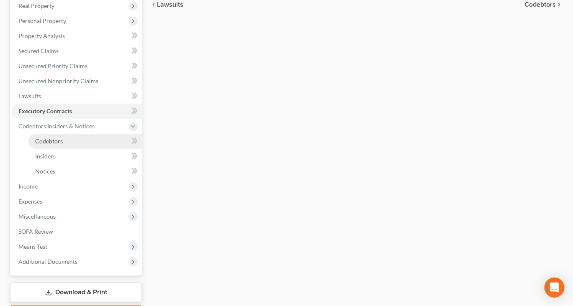
click at [53, 145] on span "Codebtors" at bounding box center [49, 141] width 28 height 7
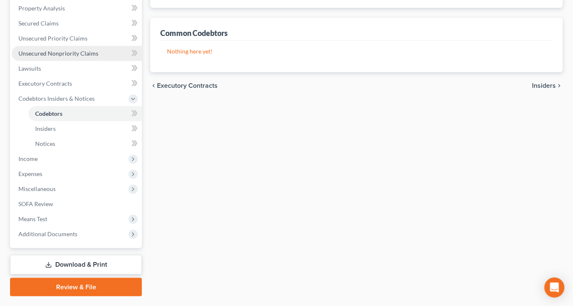
scroll to position [177, 0]
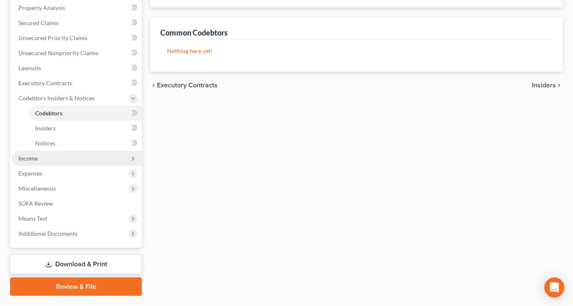
click at [38, 162] on span "Income" at bounding box center [27, 158] width 19 height 7
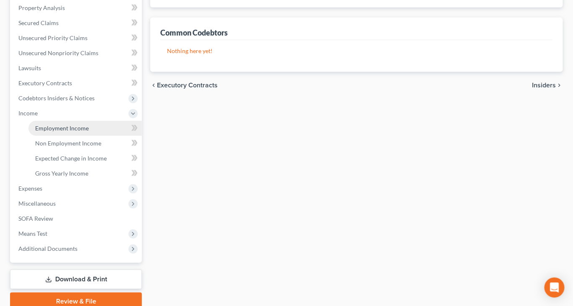
click at [79, 132] on span "Employment Income" at bounding box center [62, 128] width 54 height 7
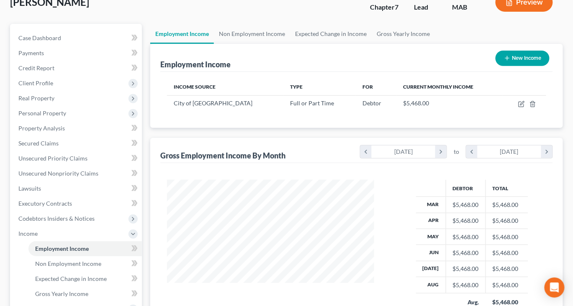
scroll to position [54, 0]
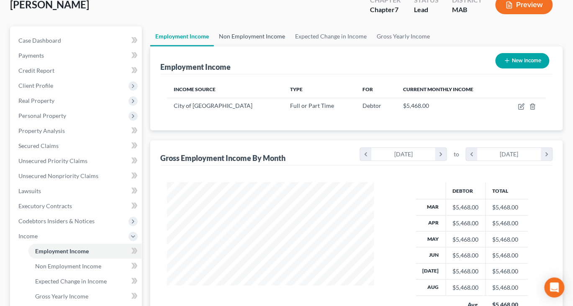
click at [266, 46] on link "Non Employment Income" at bounding box center [252, 36] width 76 height 20
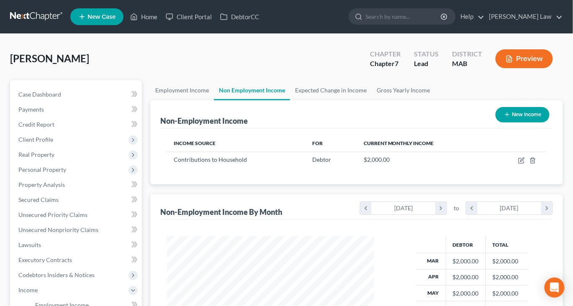
scroll to position [186, 224]
click at [52, 143] on span "Client Profile" at bounding box center [35, 139] width 35 height 7
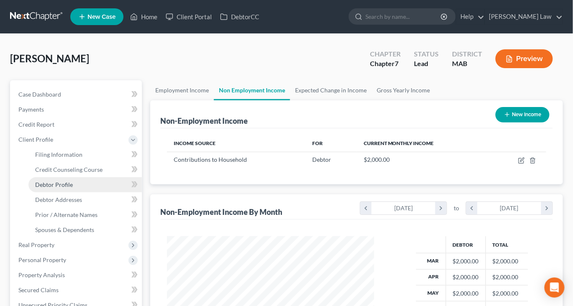
click at [73, 188] on span "Debtor Profile" at bounding box center [54, 184] width 38 height 7
select select "3"
select select "2"
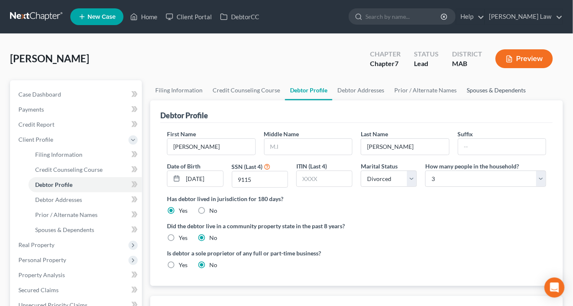
click at [462, 100] on link "Spouses & Dependents" at bounding box center [496, 90] width 69 height 20
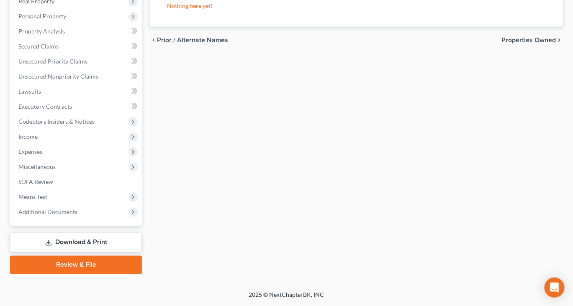
scroll to position [324, 0]
click at [38, 155] on span "Expenses" at bounding box center [30, 151] width 24 height 7
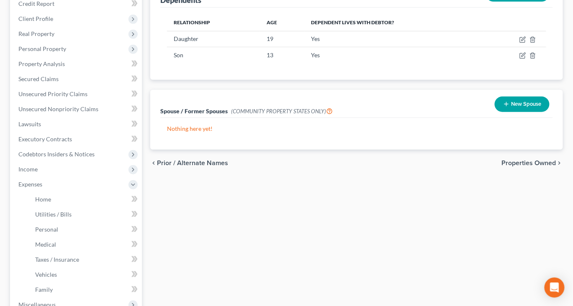
scroll to position [120, 0]
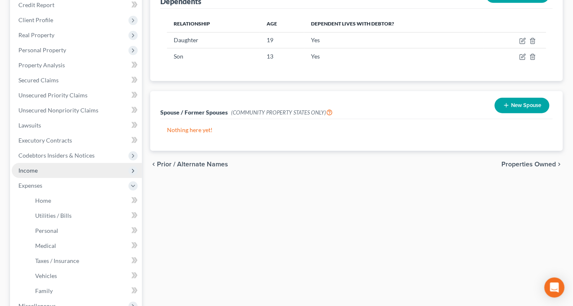
click at [38, 174] on span "Income" at bounding box center [27, 170] width 19 height 7
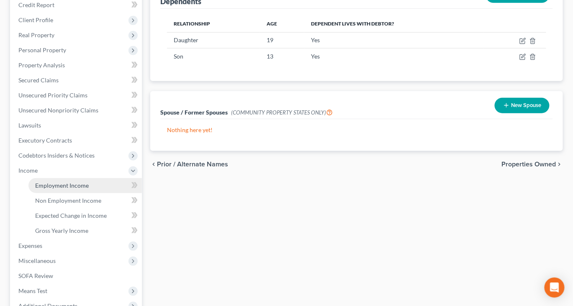
click at [59, 189] on span "Employment Income" at bounding box center [62, 185] width 54 height 7
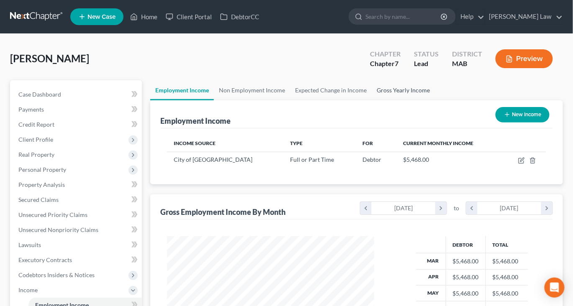
click at [435, 100] on link "Gross Yearly Income" at bounding box center [403, 90] width 63 height 20
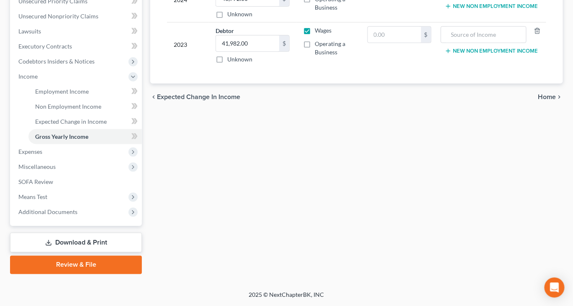
scroll to position [342, 0]
click at [77, 208] on span "Additional Documents" at bounding box center [47, 211] width 59 height 7
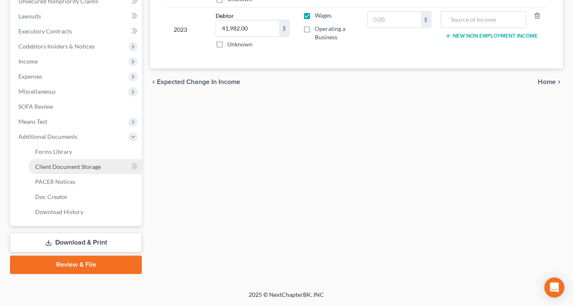
click at [101, 163] on span "Client Document Storage" at bounding box center [68, 166] width 66 height 7
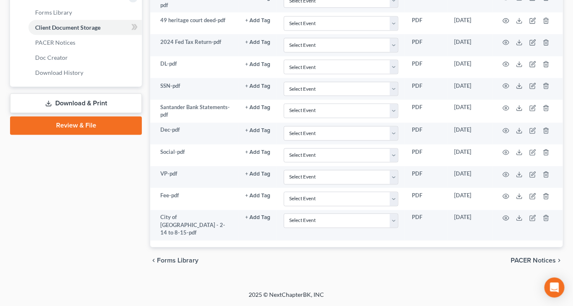
scroll to position [440, 0]
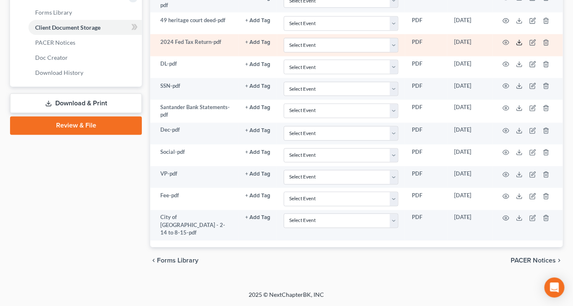
click at [523, 46] on icon at bounding box center [519, 42] width 7 height 7
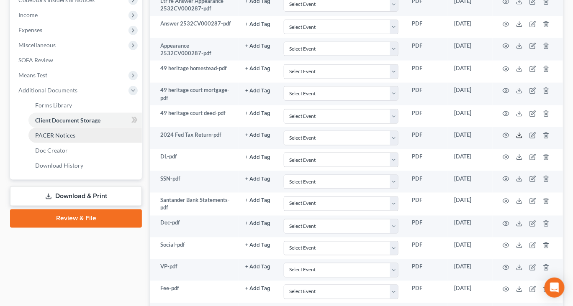
scroll to position [272, 0]
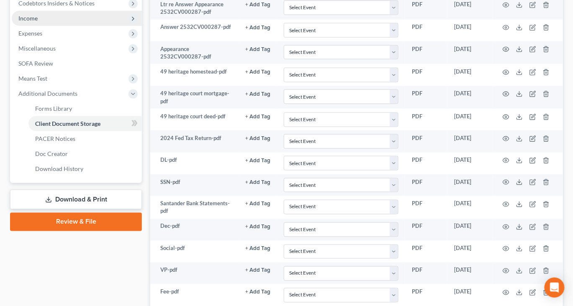
click at [53, 26] on span "Income" at bounding box center [77, 18] width 130 height 15
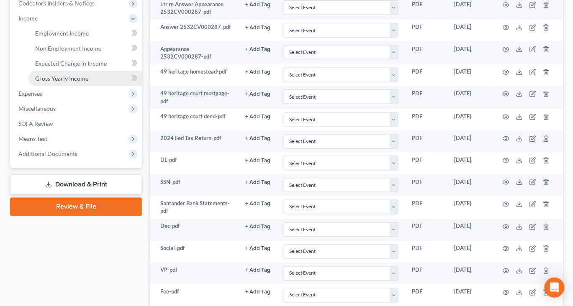
click at [64, 82] on span "Gross Yearly Income" at bounding box center [61, 78] width 53 height 7
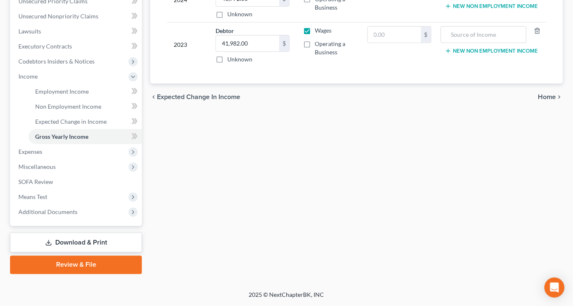
scroll to position [342, 0]
click at [77, 208] on span "Additional Documents" at bounding box center [47, 211] width 59 height 7
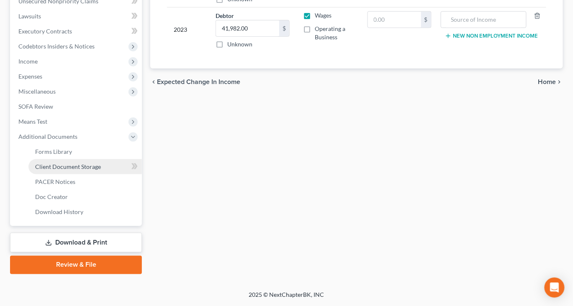
click at [100, 163] on span "Client Document Storage" at bounding box center [68, 166] width 66 height 7
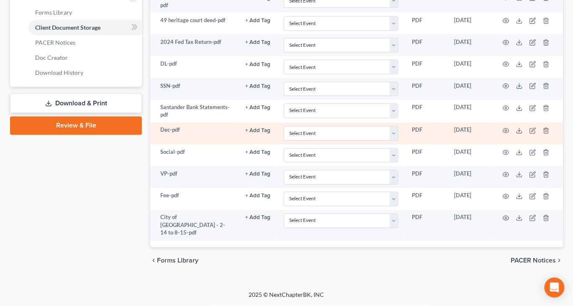
scroll to position [587, 0]
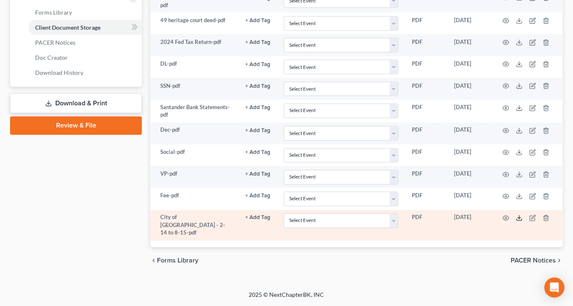
click at [523, 215] on icon at bounding box center [519, 218] width 7 height 7
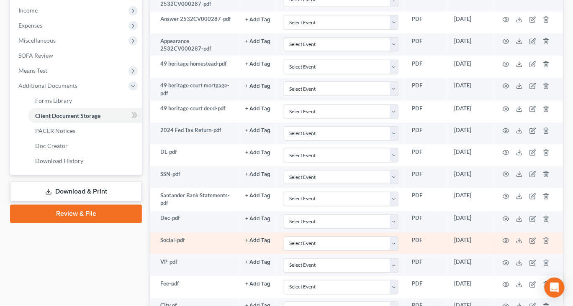
scroll to position [273, 0]
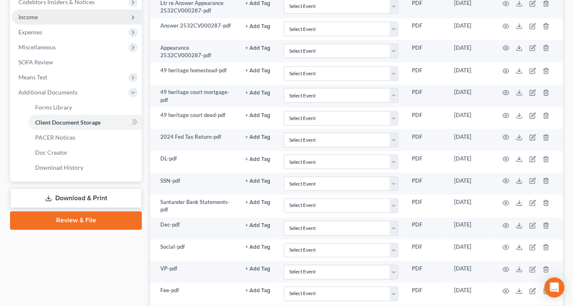
click at [38, 21] on span "Income" at bounding box center [27, 16] width 19 height 7
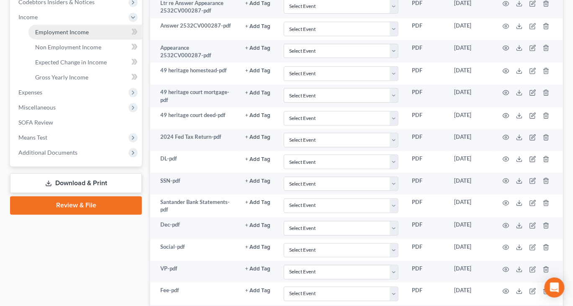
click at [72, 40] on link "Employment Income" at bounding box center [84, 32] width 113 height 15
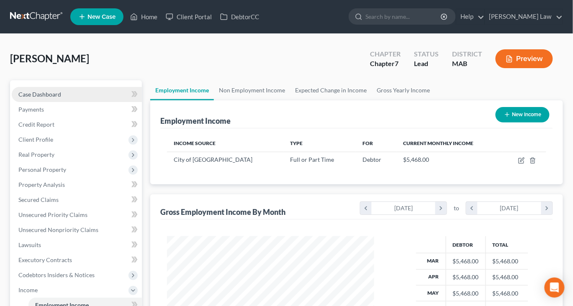
click at [55, 98] on span "Case Dashboard" at bounding box center [39, 94] width 43 height 7
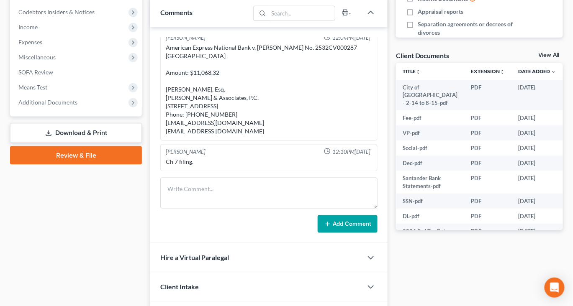
scroll to position [263, 0]
click at [539, 59] on link "View All" at bounding box center [549, 56] width 21 height 6
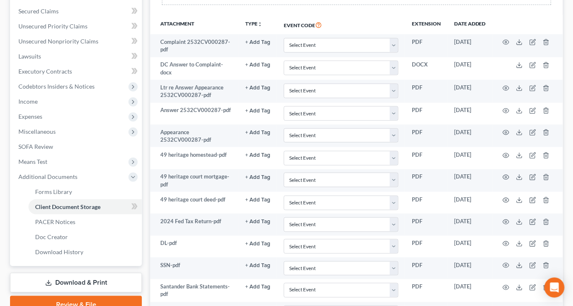
scroll to position [188, 0]
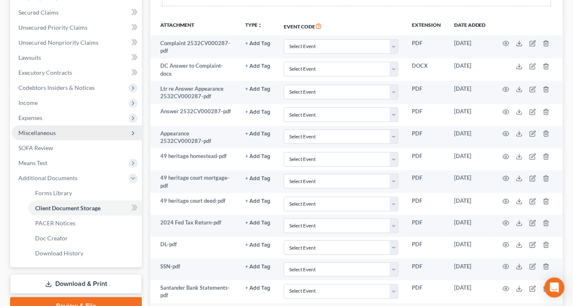
click at [56, 136] on span "Miscellaneous" at bounding box center [36, 132] width 37 height 7
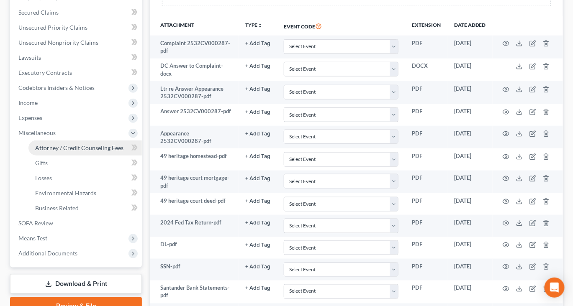
click at [76, 156] on link "Attorney / Credit Counseling Fees" at bounding box center [84, 148] width 113 height 15
select select "0"
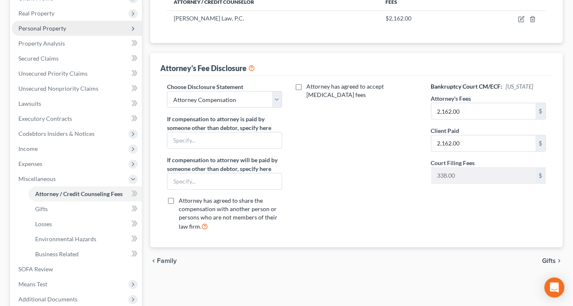
scroll to position [154, 0]
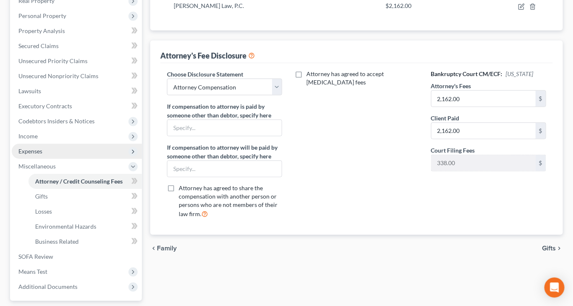
click at [40, 155] on span "Expenses" at bounding box center [30, 151] width 24 height 7
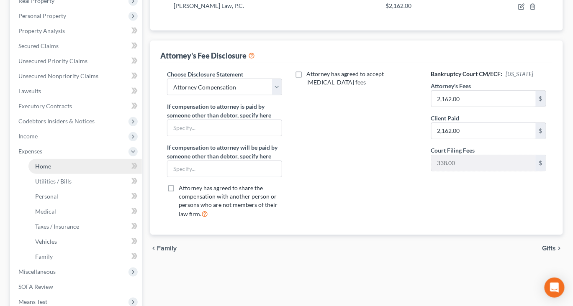
click at [51, 170] on span "Home" at bounding box center [43, 166] width 16 height 7
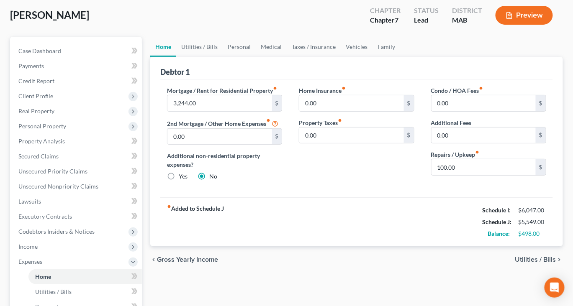
scroll to position [46, 0]
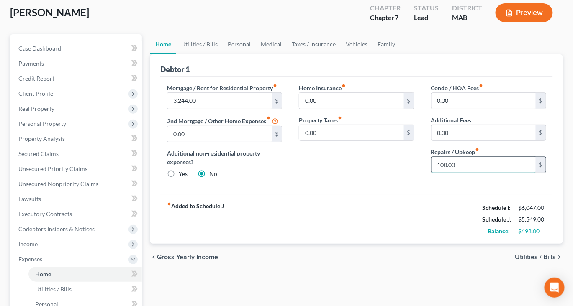
click at [451, 173] on input "100.00" at bounding box center [484, 165] width 104 height 16
type input "200"
click at [208, 54] on link "Utilities / Bills" at bounding box center [199, 44] width 46 height 20
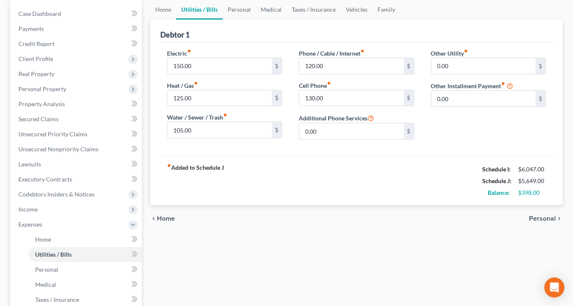
scroll to position [91, 0]
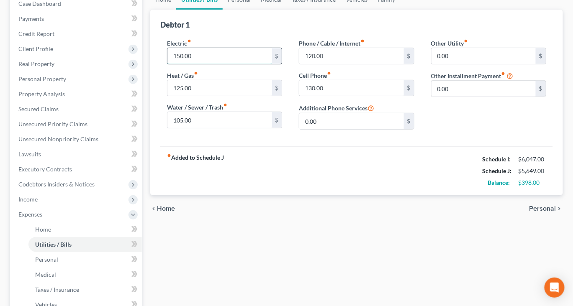
click at [224, 64] on input "150.00" at bounding box center [219, 56] width 104 height 16
type input "200"
click at [345, 96] on input "130.00" at bounding box center [351, 88] width 104 height 16
type input "145"
click at [255, 10] on link "Personal" at bounding box center [239, 0] width 33 height 20
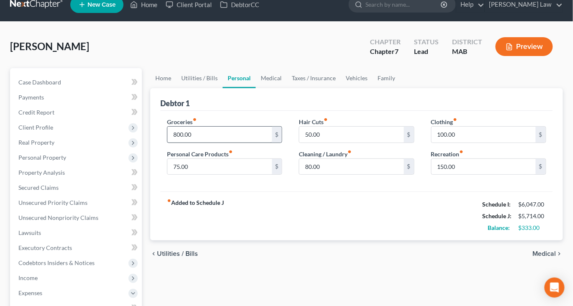
scroll to position [13, 0]
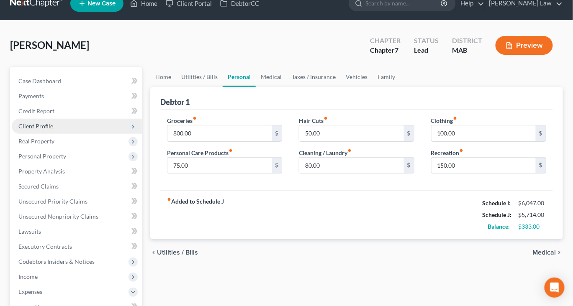
click at [53, 130] on span "Client Profile" at bounding box center [35, 126] width 35 height 7
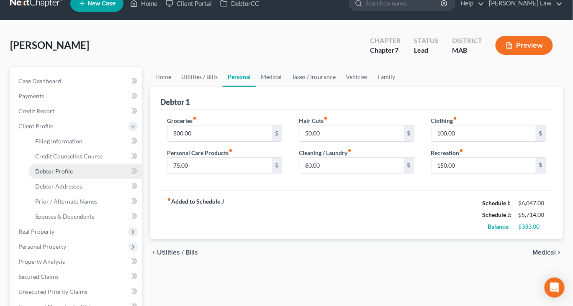
click at [71, 175] on span "Debtor Profile" at bounding box center [54, 171] width 38 height 7
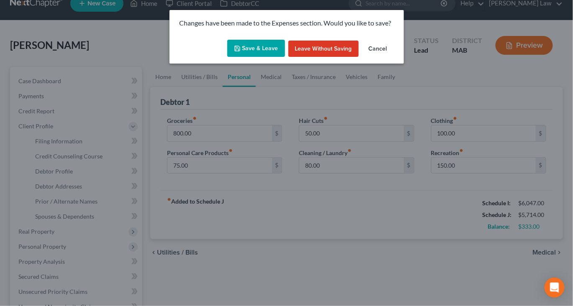
click at [252, 57] on button "Save & Leave" at bounding box center [256, 49] width 58 height 18
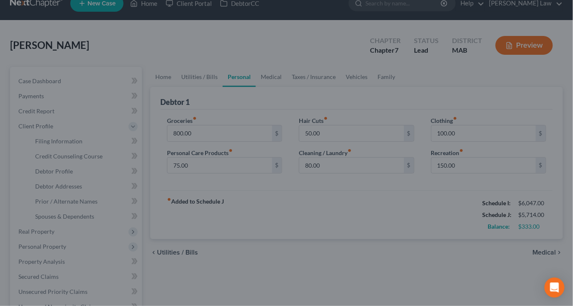
select select "3"
select select "2"
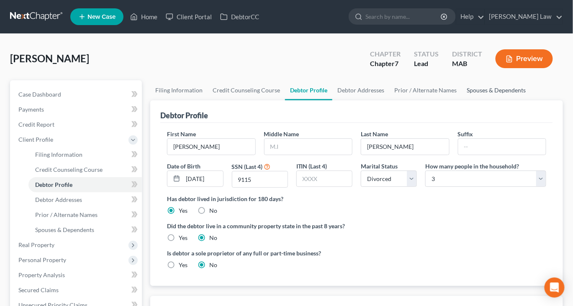
click at [462, 100] on link "Spouses & Dependents" at bounding box center [496, 90] width 69 height 20
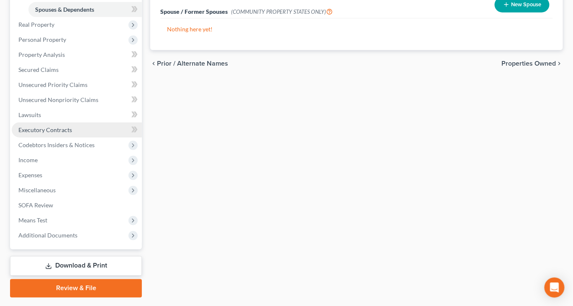
scroll to position [223, 0]
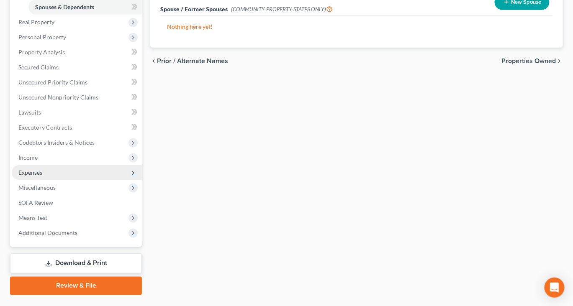
click at [42, 176] on span "Expenses" at bounding box center [30, 172] width 24 height 7
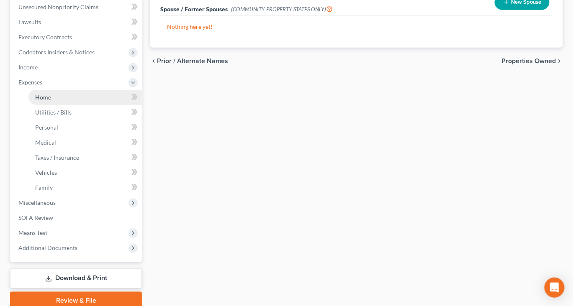
click at [51, 101] on span "Home" at bounding box center [43, 97] width 16 height 7
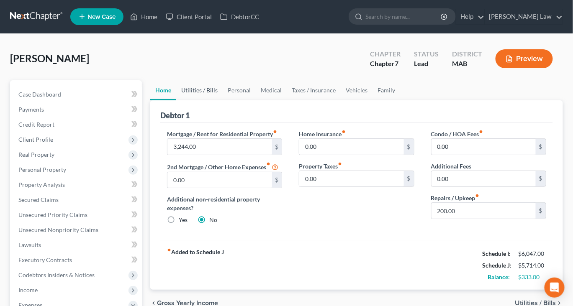
click at [211, 100] on link "Utilities / Bills" at bounding box center [199, 90] width 46 height 20
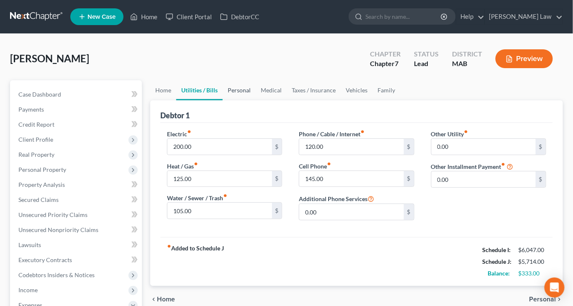
click at [256, 100] on link "Personal" at bounding box center [239, 90] width 33 height 20
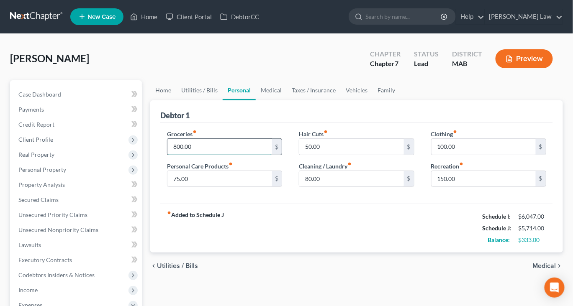
click at [216, 155] on input "800.00" at bounding box center [219, 147] width 104 height 16
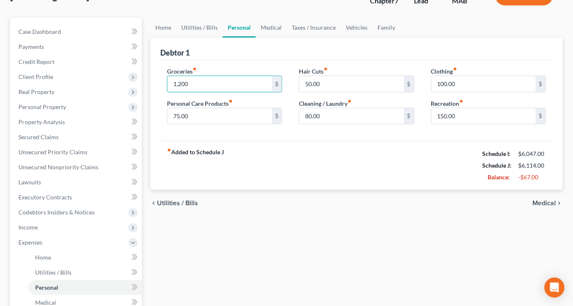
scroll to position [57, 0]
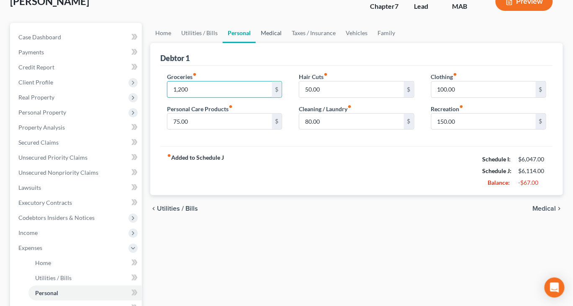
type input "1,200"
click at [287, 43] on link "Medical" at bounding box center [271, 33] width 31 height 20
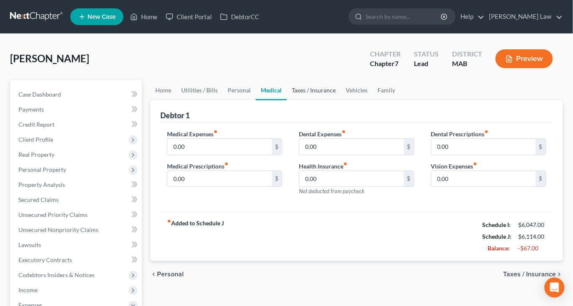
click at [341, 100] on link "Taxes / Insurance" at bounding box center [314, 90] width 54 height 20
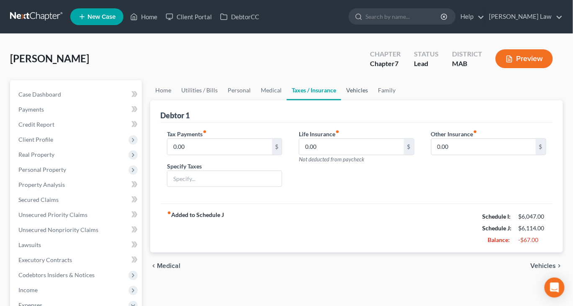
click at [373, 100] on link "Vehicles" at bounding box center [357, 90] width 32 height 20
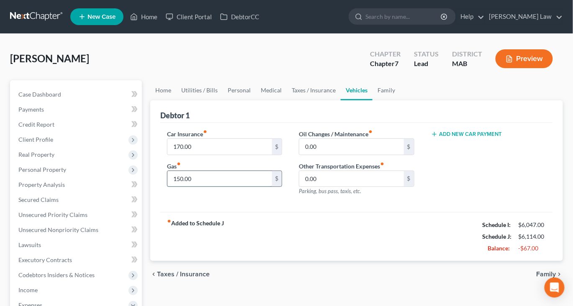
click at [217, 187] on input "150.00" at bounding box center [219, 179] width 104 height 16
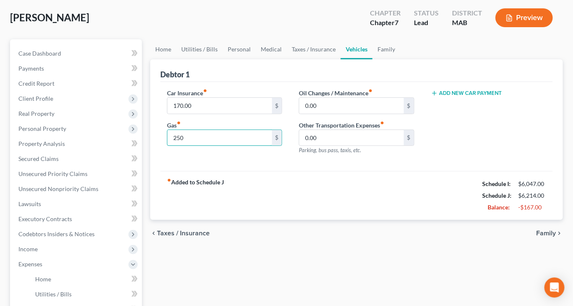
scroll to position [41, 0]
type input "250"
click at [213, 59] on link "Utilities / Bills" at bounding box center [199, 49] width 46 height 20
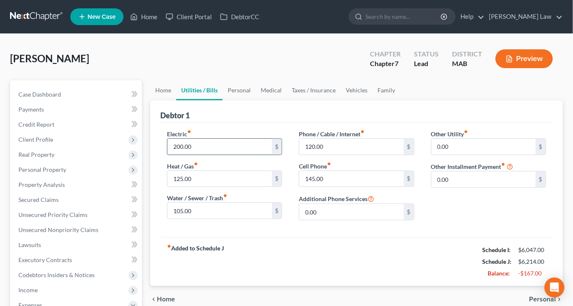
click at [208, 155] on input "200.00" at bounding box center [219, 147] width 104 height 16
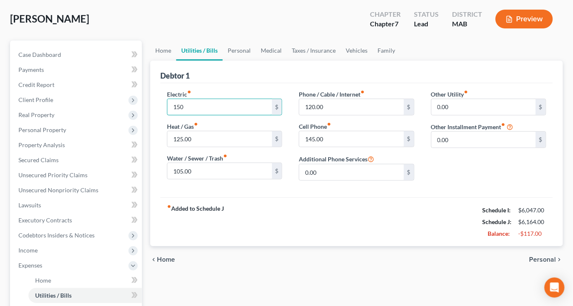
scroll to position [23, 0]
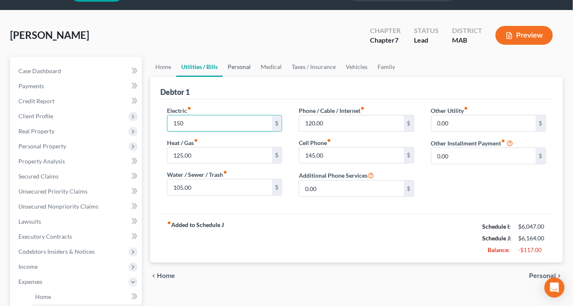
type input "150"
click at [256, 77] on link "Personal" at bounding box center [239, 67] width 33 height 20
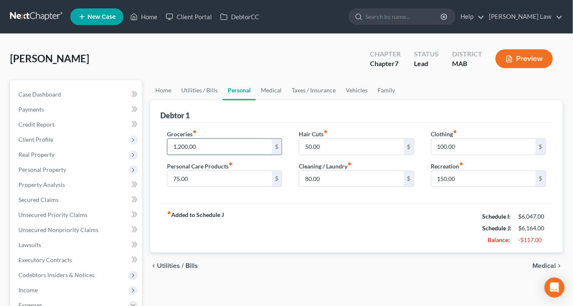
click at [209, 155] on input "1,200.00" at bounding box center [219, 147] width 104 height 16
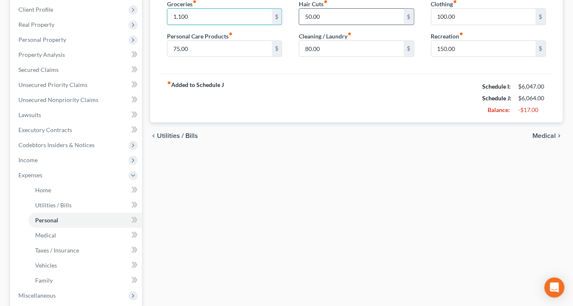
scroll to position [124, 0]
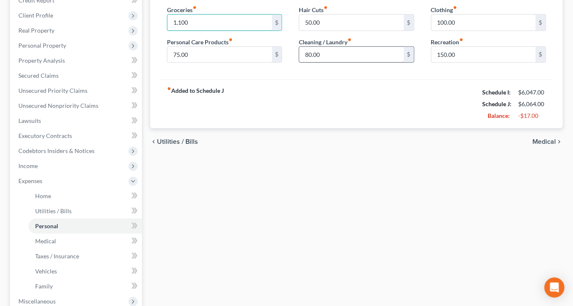
type input "1,100"
click at [336, 63] on input "80.00" at bounding box center [351, 55] width 104 height 16
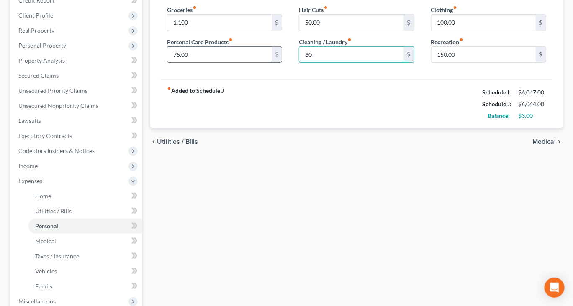
type input "60"
click at [218, 63] on input "75.00" at bounding box center [219, 55] width 104 height 16
type input "65"
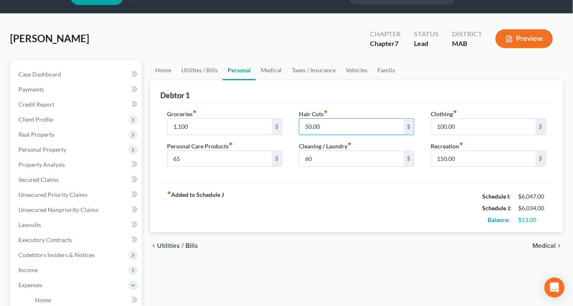
scroll to position [0, 0]
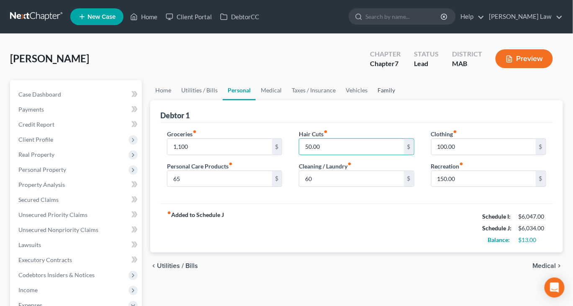
click at [400, 100] on link "Family" at bounding box center [387, 90] width 28 height 20
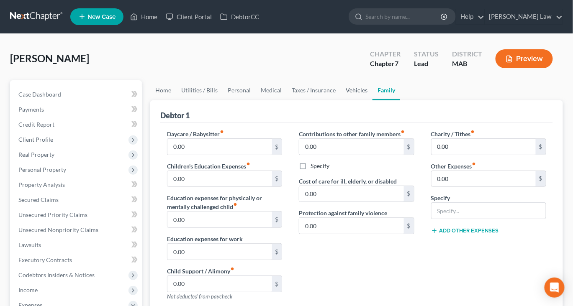
click at [373, 100] on link "Vehicles" at bounding box center [357, 90] width 32 height 20
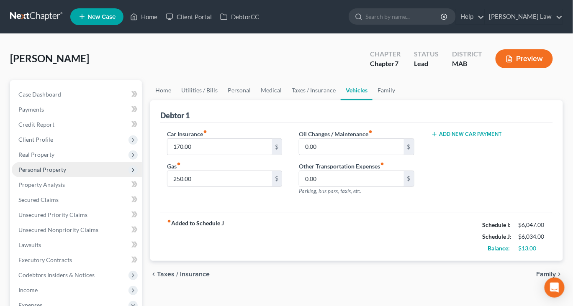
click at [65, 173] on span "Personal Property" at bounding box center [42, 169] width 48 height 7
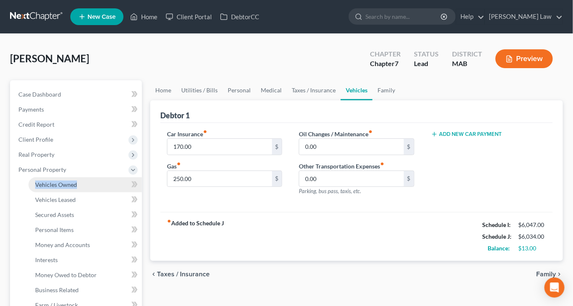
click at [57, 188] on span "Vehicles Owned" at bounding box center [56, 184] width 42 height 7
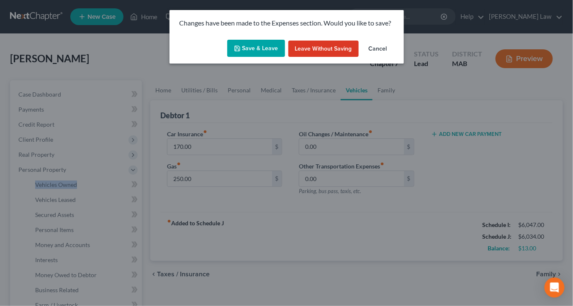
click at [249, 57] on button "Save & Leave" at bounding box center [256, 49] width 58 height 18
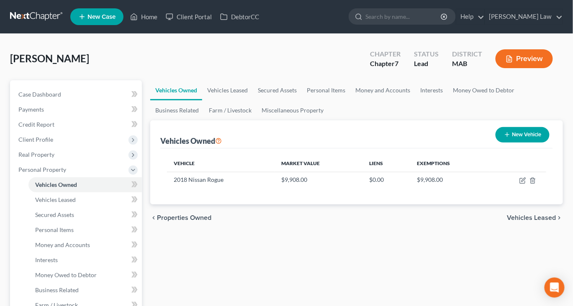
click at [507, 68] on button "Preview" at bounding box center [524, 58] width 57 height 19
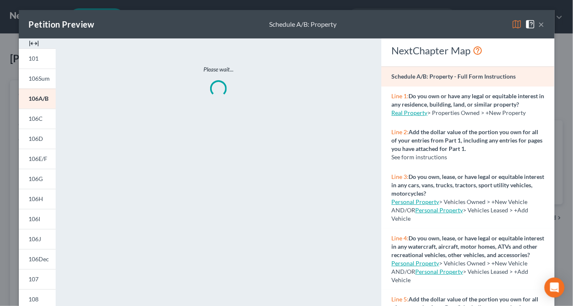
click at [30, 49] on img at bounding box center [34, 44] width 10 height 10
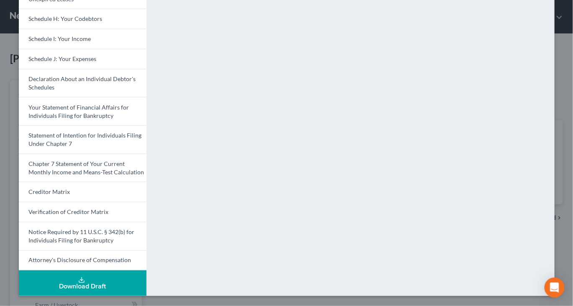
scroll to position [391, 0]
click at [82, 284] on div "Download Draft" at bounding box center [83, 287] width 114 height 7
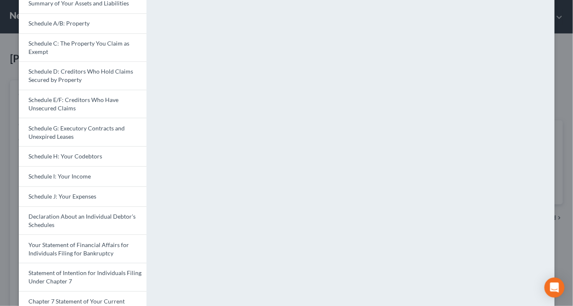
scroll to position [0, 0]
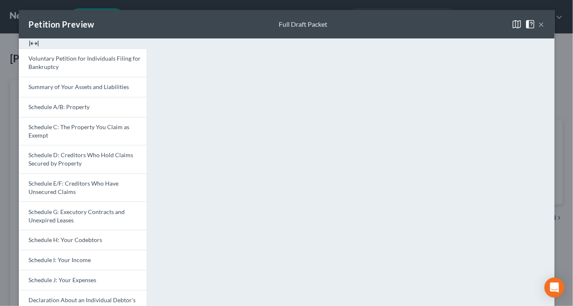
click at [545, 29] on button "×" at bounding box center [542, 24] width 6 height 10
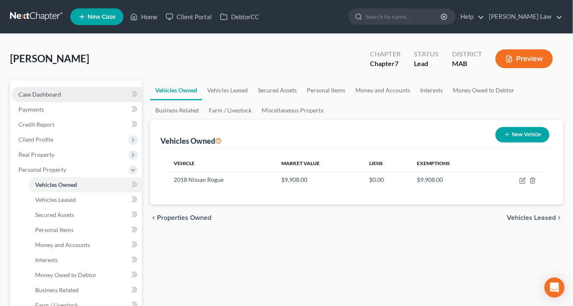
click at [61, 98] on span "Case Dashboard" at bounding box center [39, 94] width 43 height 7
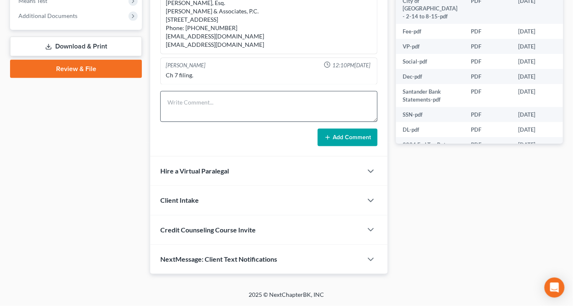
scroll to position [359, 0]
click at [205, 122] on textarea at bounding box center [268, 106] width 217 height 31
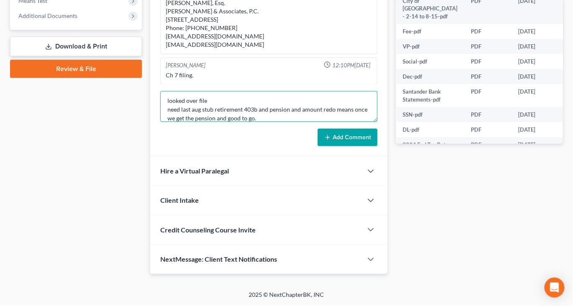
type textarea "looked over file need last aug stub retirement 403b and pension and amount redo…"
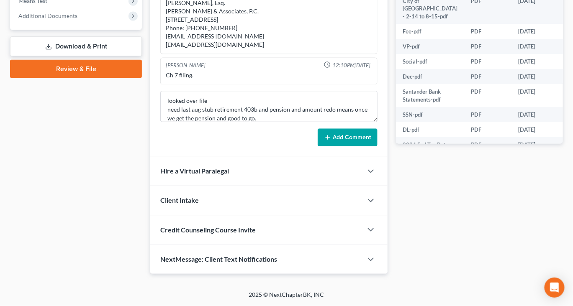
click at [341, 147] on button "Add Comment" at bounding box center [348, 138] width 60 height 18
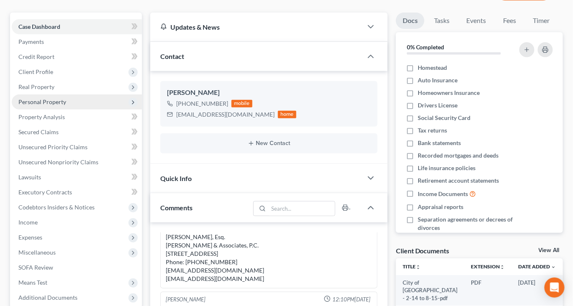
scroll to position [77, 0]
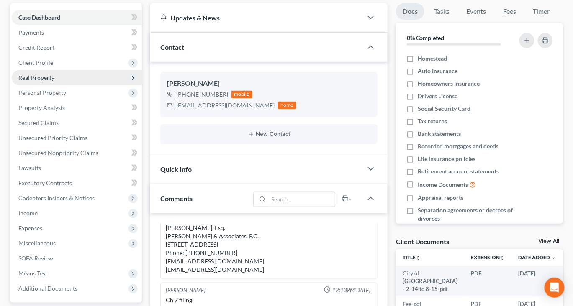
click at [50, 85] on span "Real Property" at bounding box center [77, 77] width 130 height 15
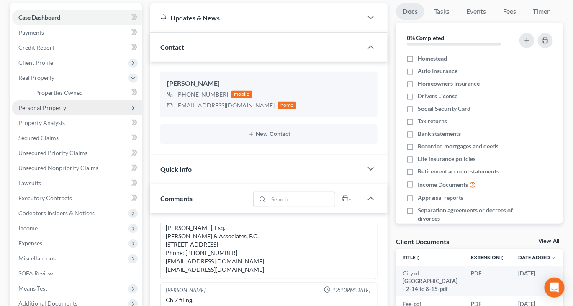
click at [49, 111] on span "Personal Property" at bounding box center [42, 107] width 48 height 7
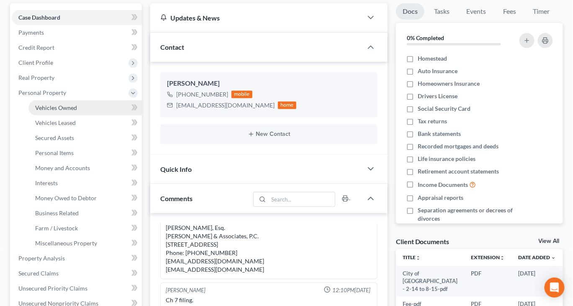
click at [66, 111] on span "Vehicles Owned" at bounding box center [56, 107] width 42 height 7
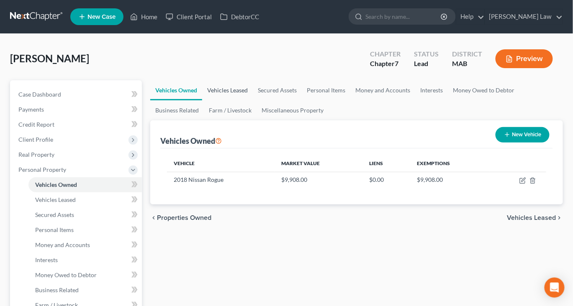
click at [253, 100] on link "Vehicles Leased" at bounding box center [227, 90] width 51 height 20
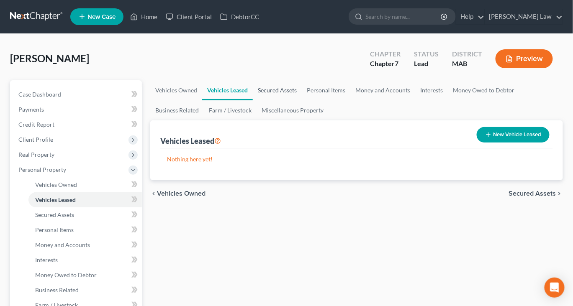
click at [302, 100] on link "Secured Assets" at bounding box center [277, 90] width 49 height 20
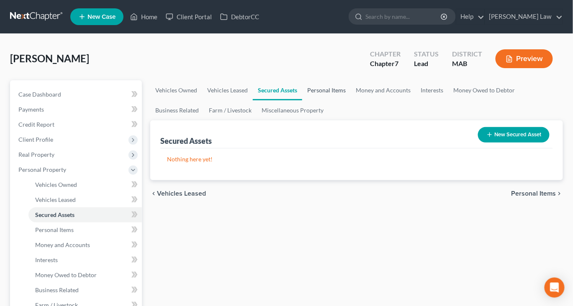
click at [351, 100] on link "Personal Items" at bounding box center [326, 90] width 49 height 20
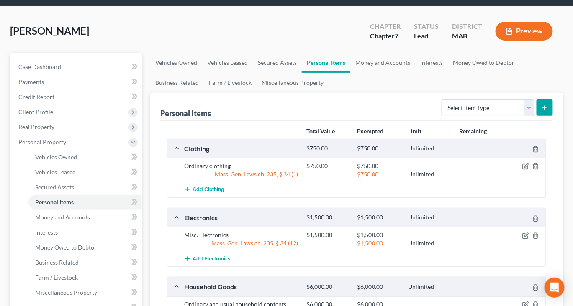
scroll to position [12, 0]
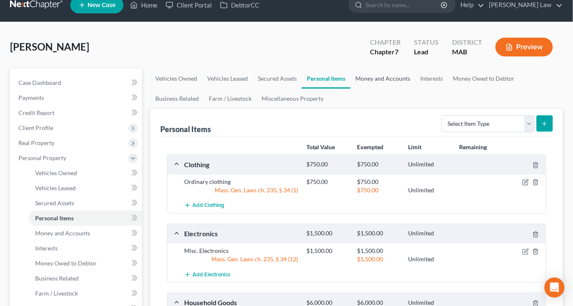
click at [415, 89] on link "Money and Accounts" at bounding box center [382, 79] width 65 height 20
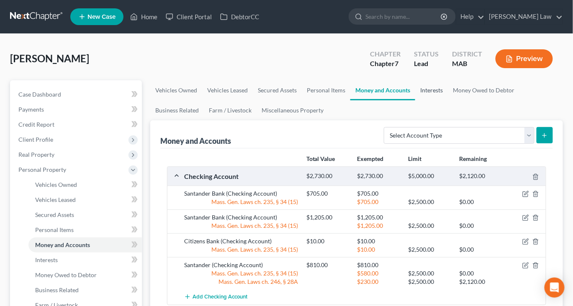
click at [448, 100] on link "Interests" at bounding box center [431, 90] width 33 height 20
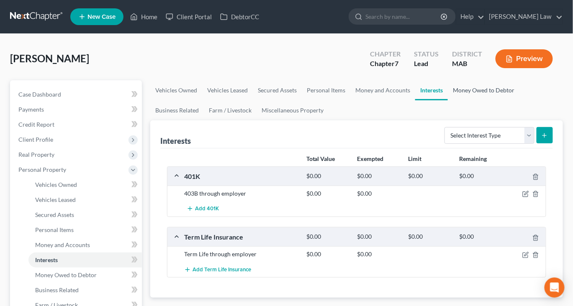
click at [448, 100] on link "Money Owed to Debtor" at bounding box center [484, 90] width 72 height 20
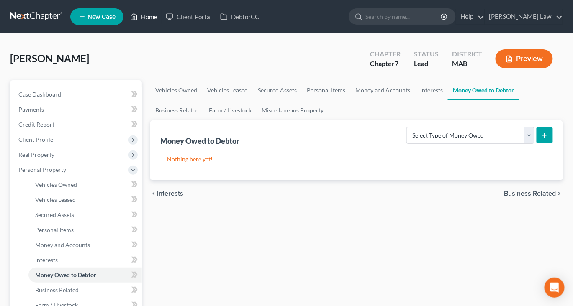
click at [138, 22] on icon at bounding box center [134, 17] width 8 height 10
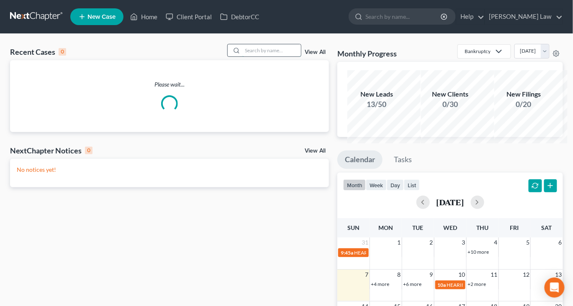
click at [250, 57] on input "search" at bounding box center [271, 50] width 59 height 12
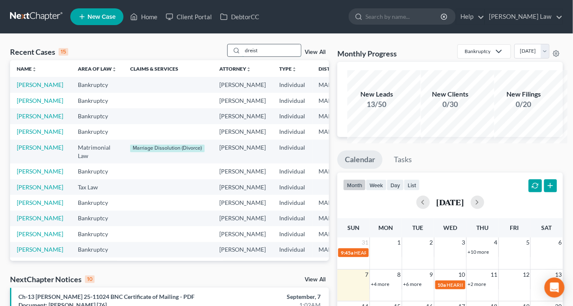
type input "dreist"
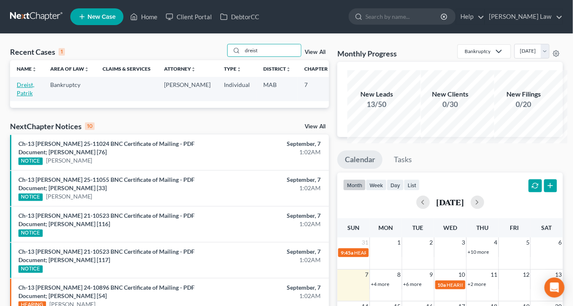
click at [29, 97] on link "Dreist, Patrik" at bounding box center [26, 88] width 18 height 15
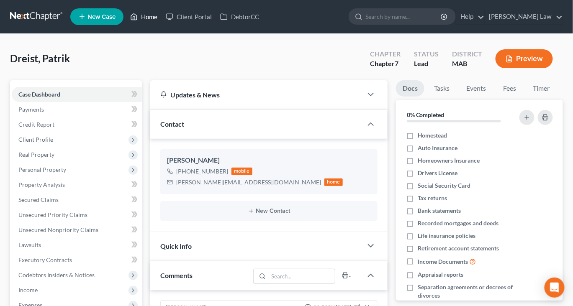
click at [162, 21] on link "Home" at bounding box center [144, 16] width 36 height 15
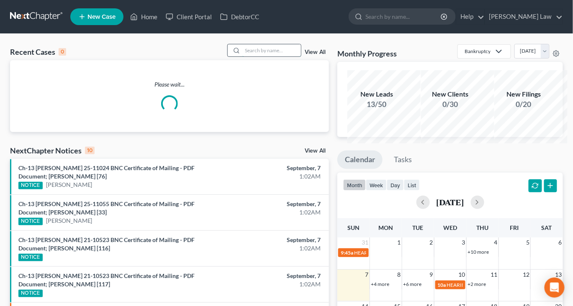
click at [250, 57] on input "search" at bounding box center [271, 50] width 59 height 12
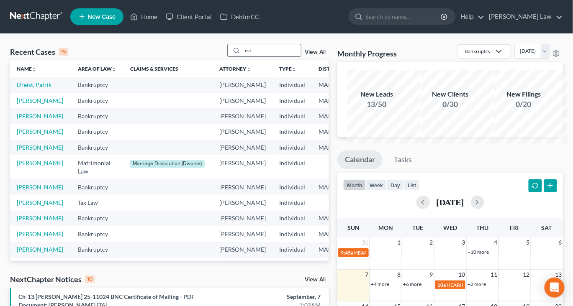
type input "est"
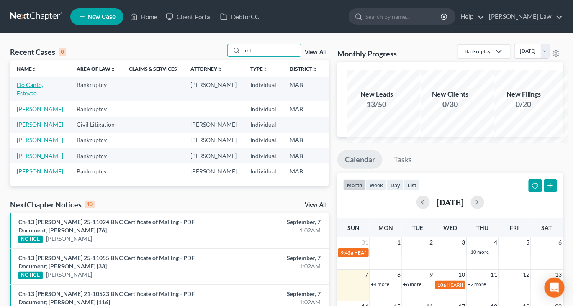
click at [36, 97] on link "Do Canto, Estevao" at bounding box center [30, 88] width 26 height 15
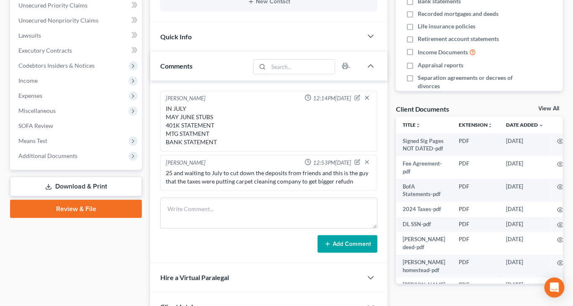
scroll to position [280, 0]
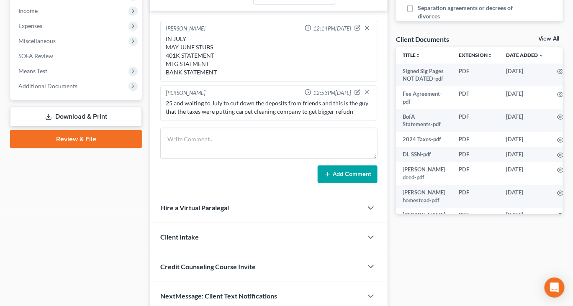
click at [539, 42] on link "View All" at bounding box center [549, 39] width 21 height 6
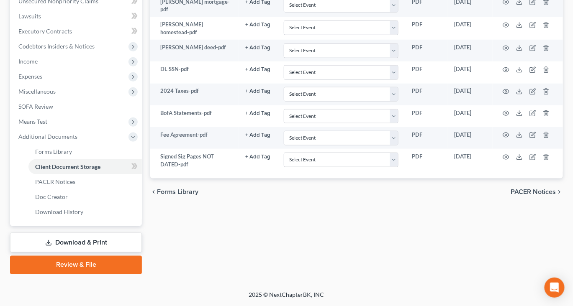
scroll to position [243, 0]
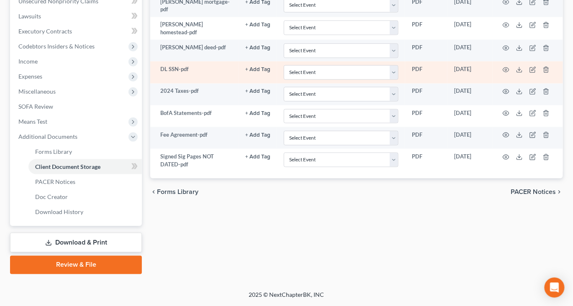
click at [534, 83] on td at bounding box center [528, 73] width 70 height 22
click at [523, 73] on icon at bounding box center [519, 70] width 7 height 7
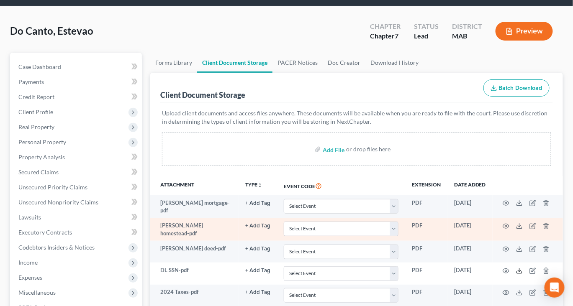
scroll to position [12, 0]
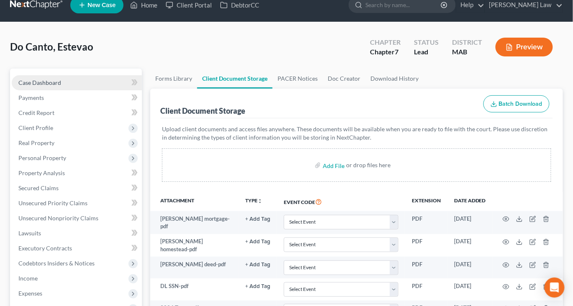
click at [52, 86] on span "Case Dashboard" at bounding box center [39, 82] width 43 height 7
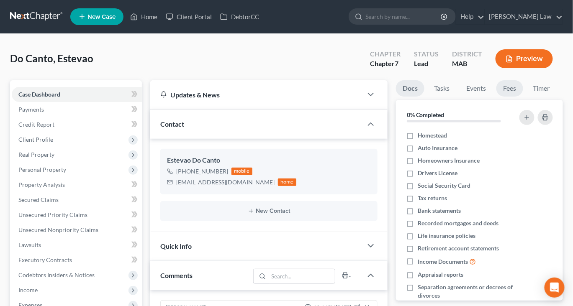
click at [523, 97] on link "Fees" at bounding box center [509, 88] width 27 height 16
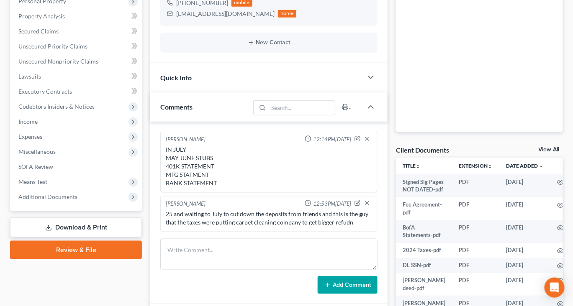
scroll to position [170, 0]
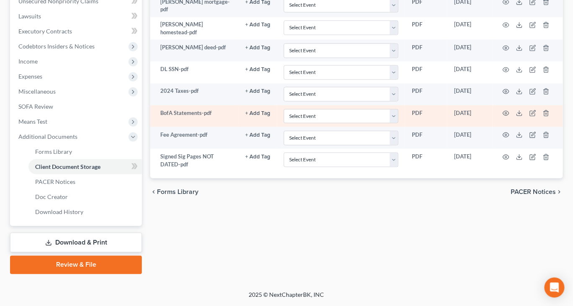
scroll to position [269, 11]
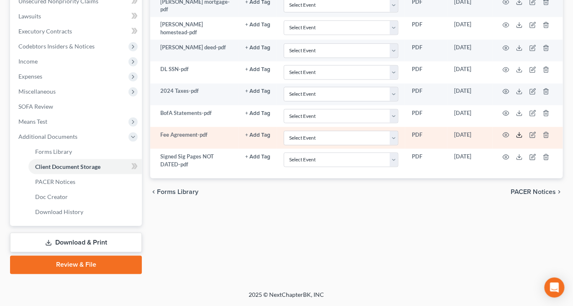
click at [522, 139] on icon at bounding box center [519, 135] width 7 height 7
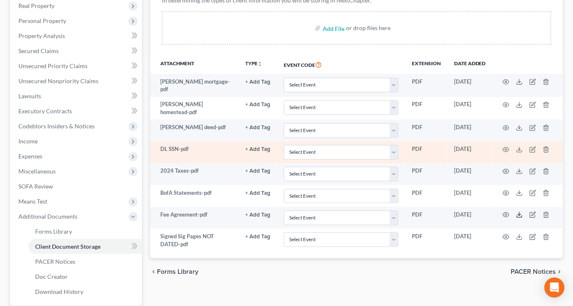
scroll to position [137, 11]
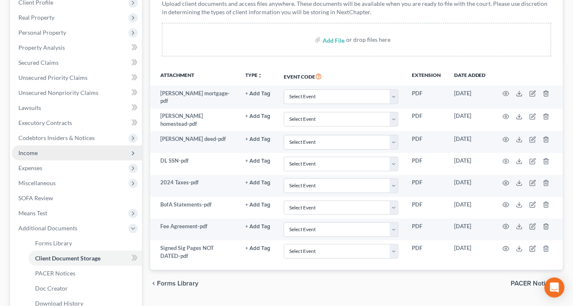
click at [25, 157] on span "Income" at bounding box center [27, 152] width 19 height 7
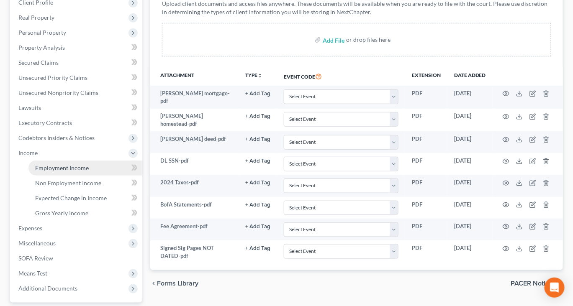
click at [61, 172] on span "Employment Income" at bounding box center [62, 168] width 54 height 7
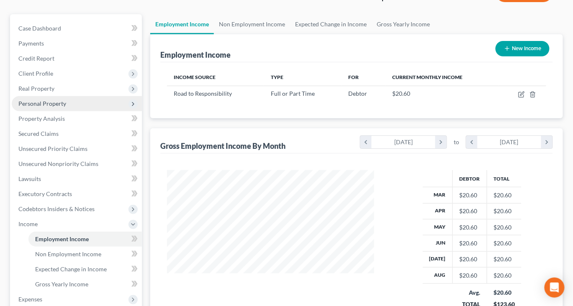
scroll to position [67, 0]
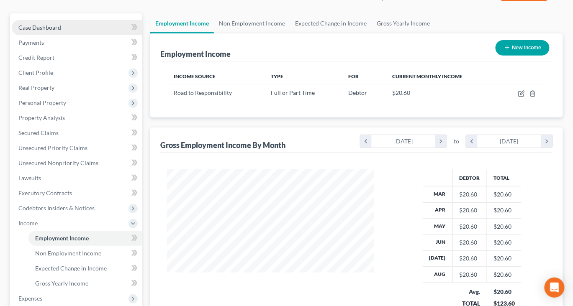
click at [61, 31] on span "Case Dashboard" at bounding box center [39, 27] width 43 height 7
